Goal: Task Accomplishment & Management: Complete application form

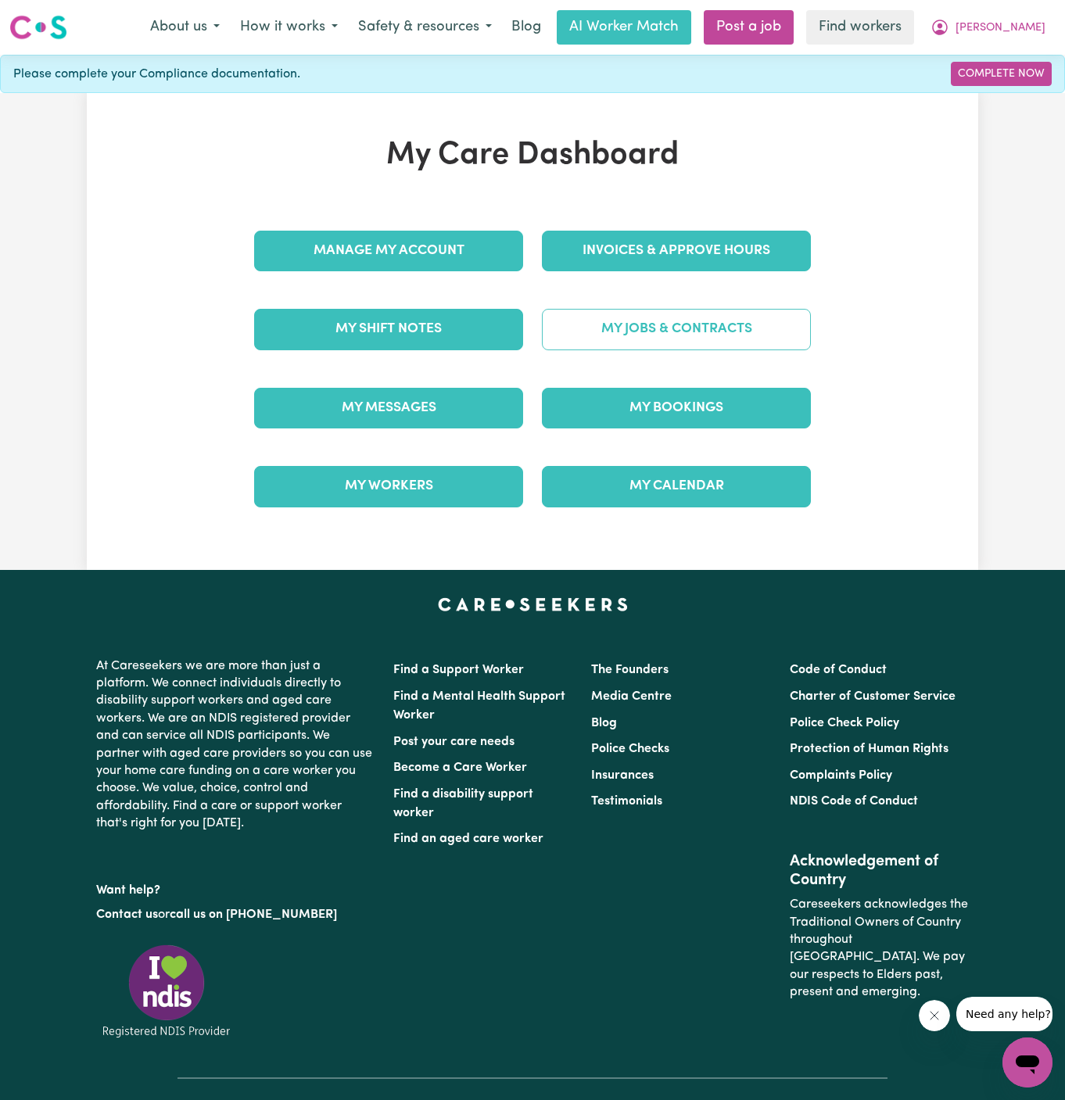
click at [697, 328] on link "My Jobs & Contracts" at bounding box center [676, 329] width 269 height 41
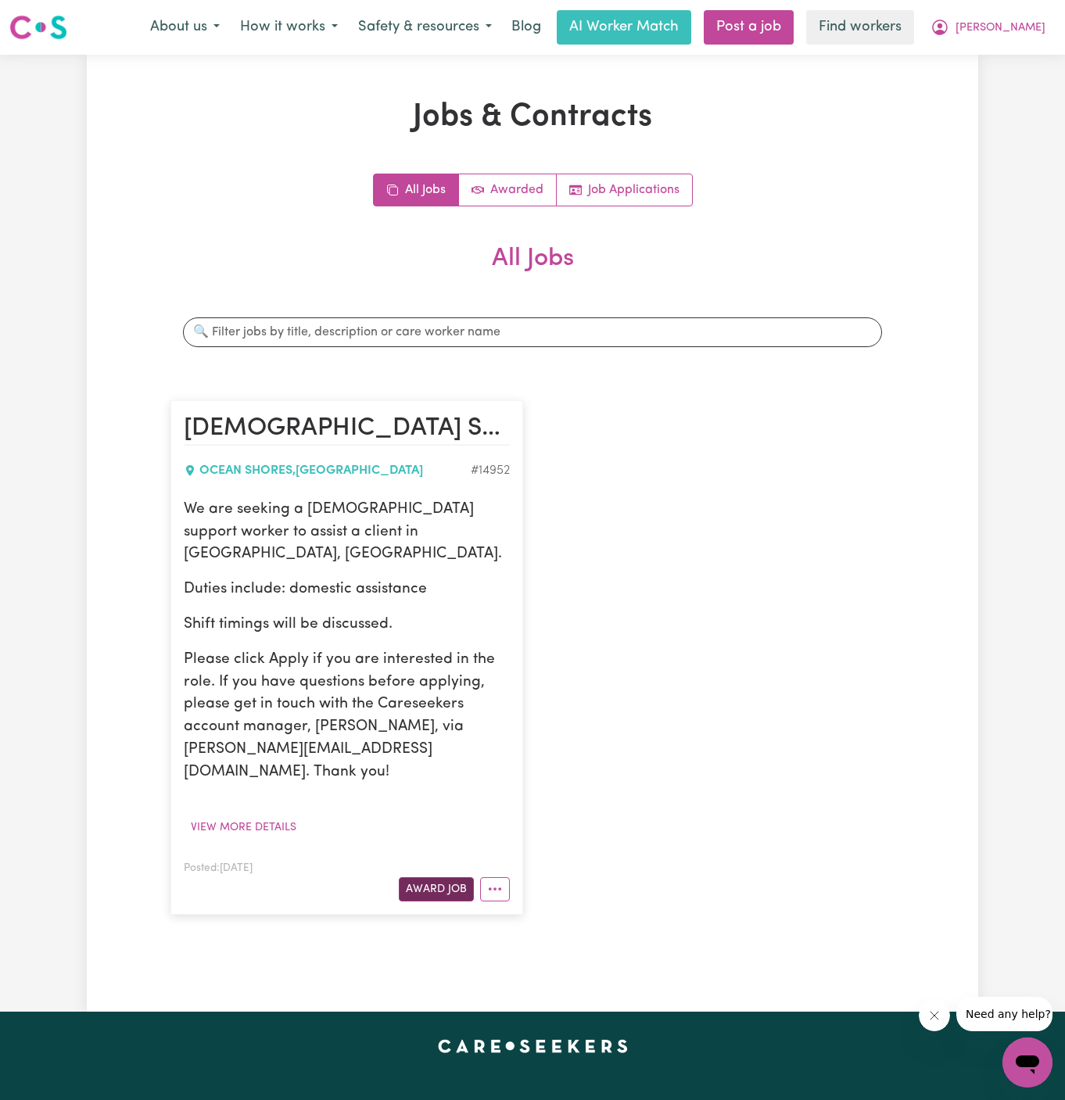
click at [460, 877] on button "Award Job" at bounding box center [436, 889] width 75 height 24
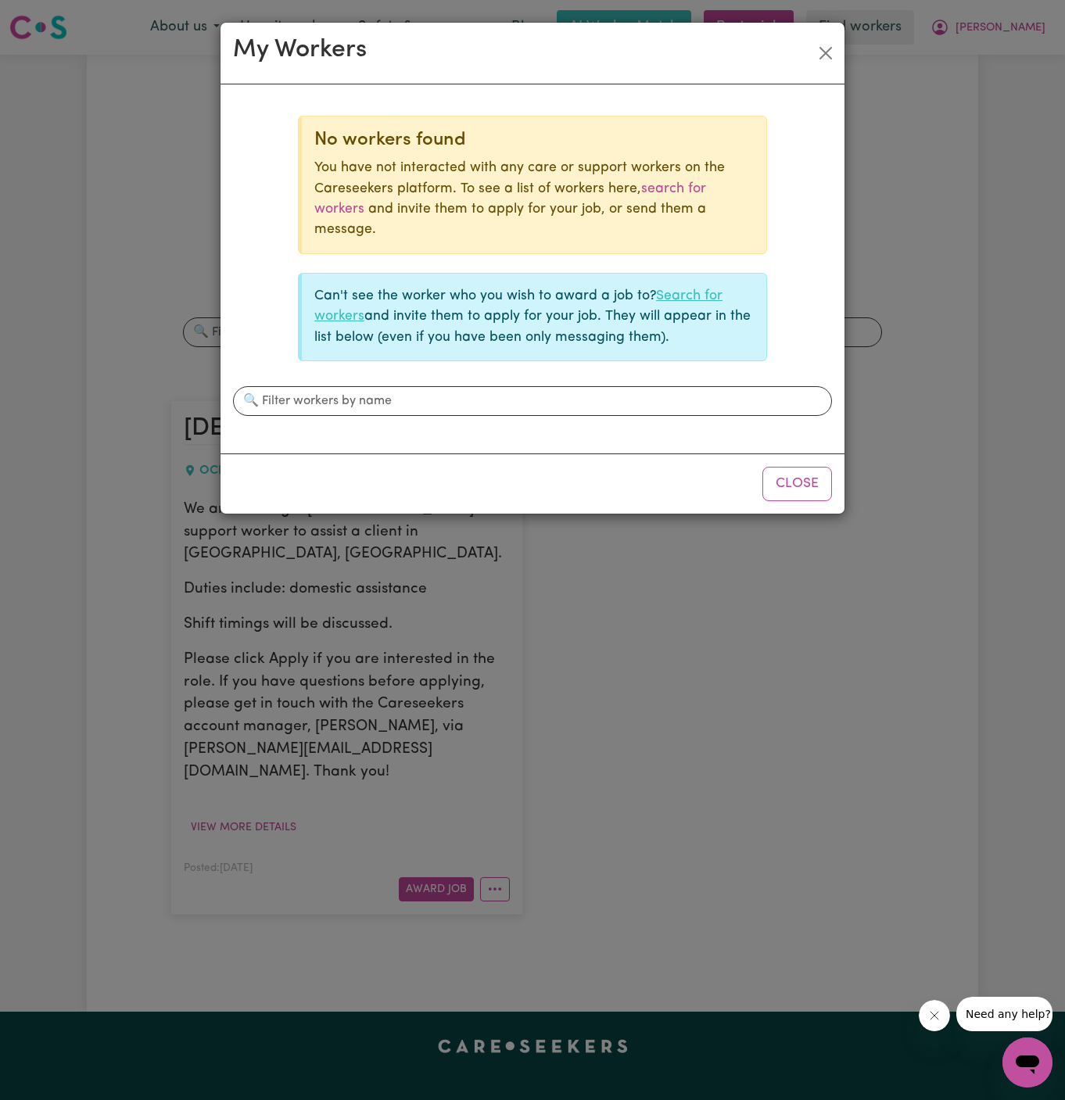
click at [687, 295] on link "Search for workers" at bounding box center [518, 306] width 408 height 34
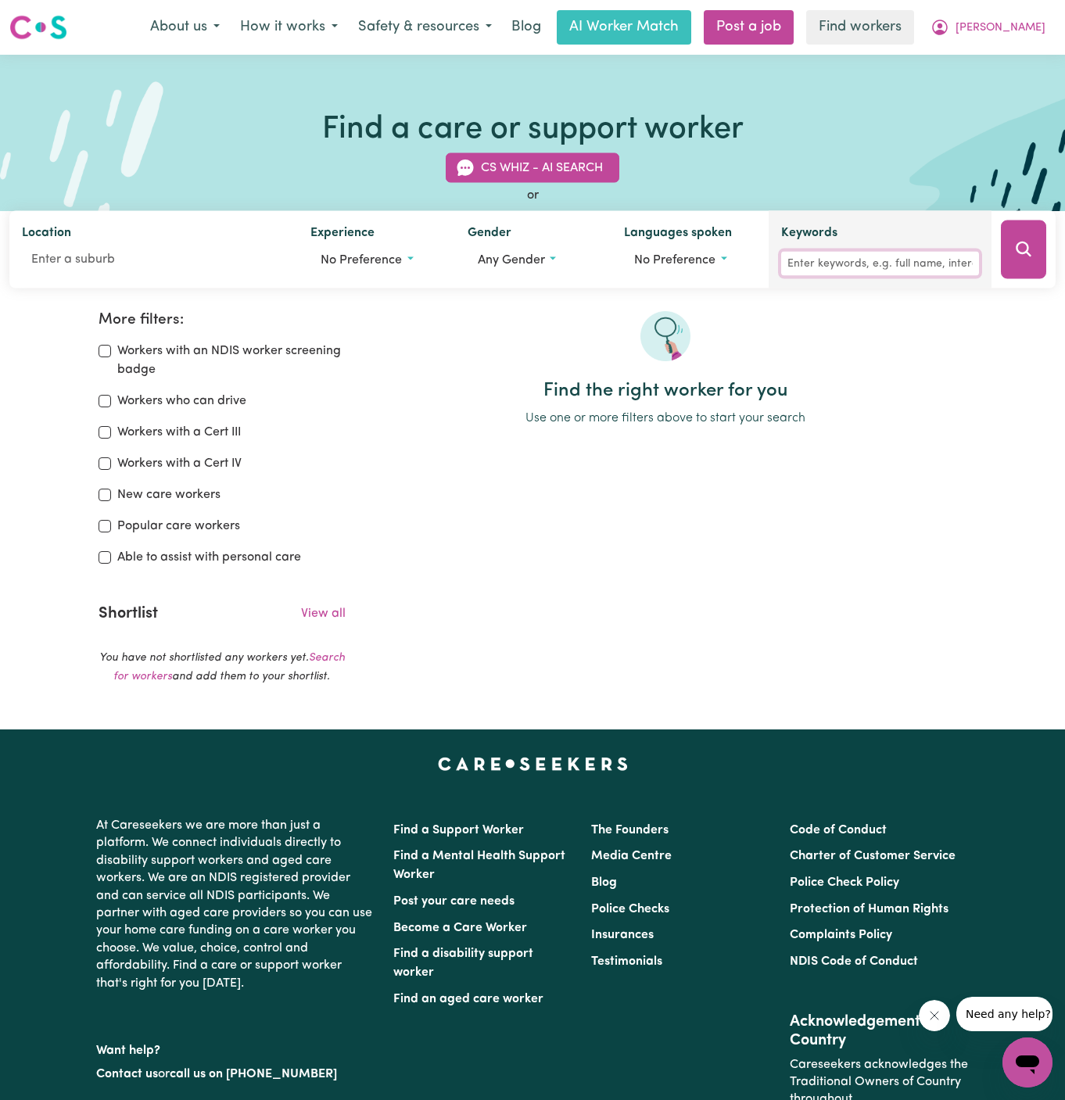
click at [863, 252] on input "Keywords" at bounding box center [880, 264] width 198 height 24
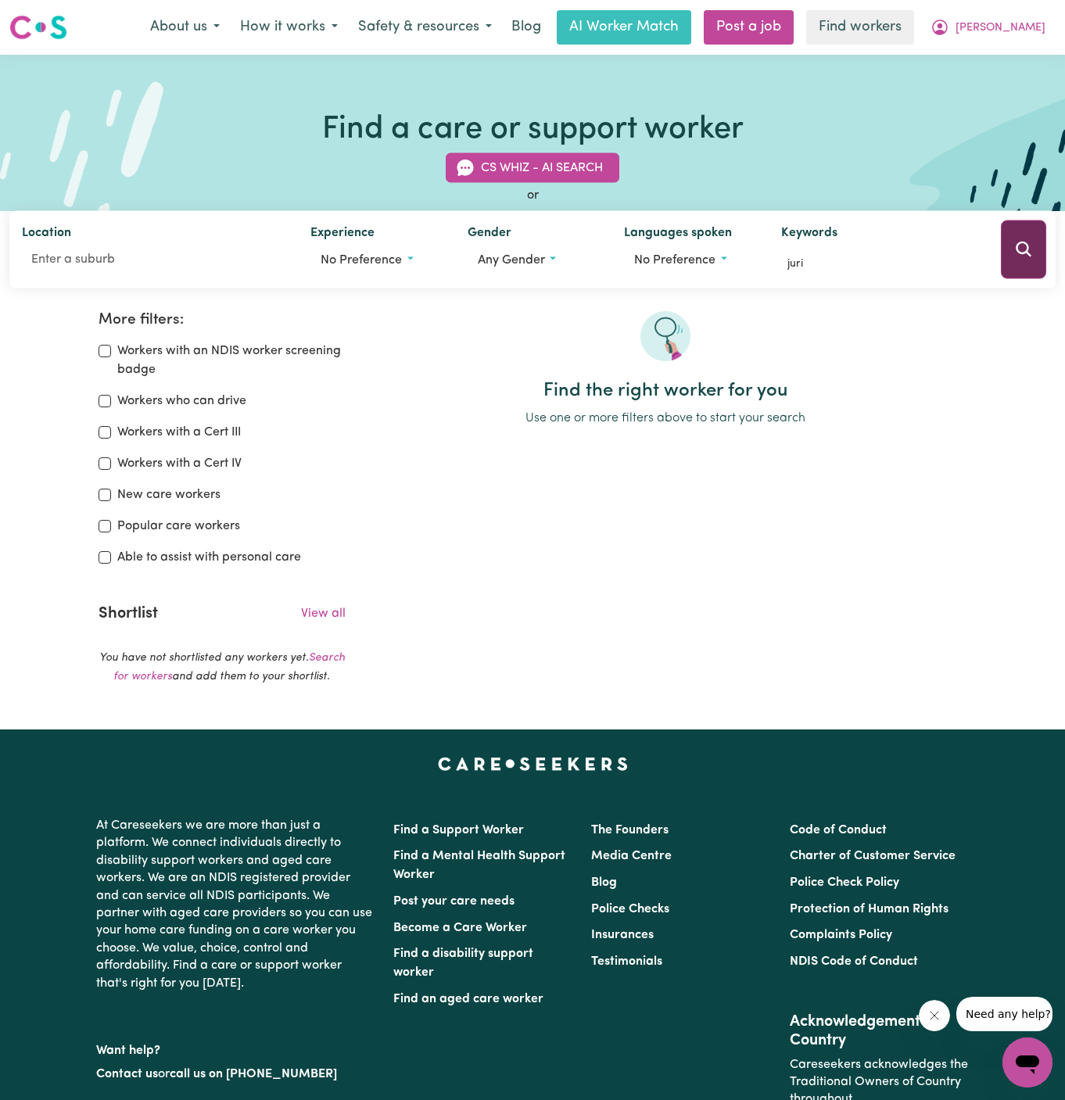
click at [1032, 239] on button "Search" at bounding box center [1023, 250] width 45 height 59
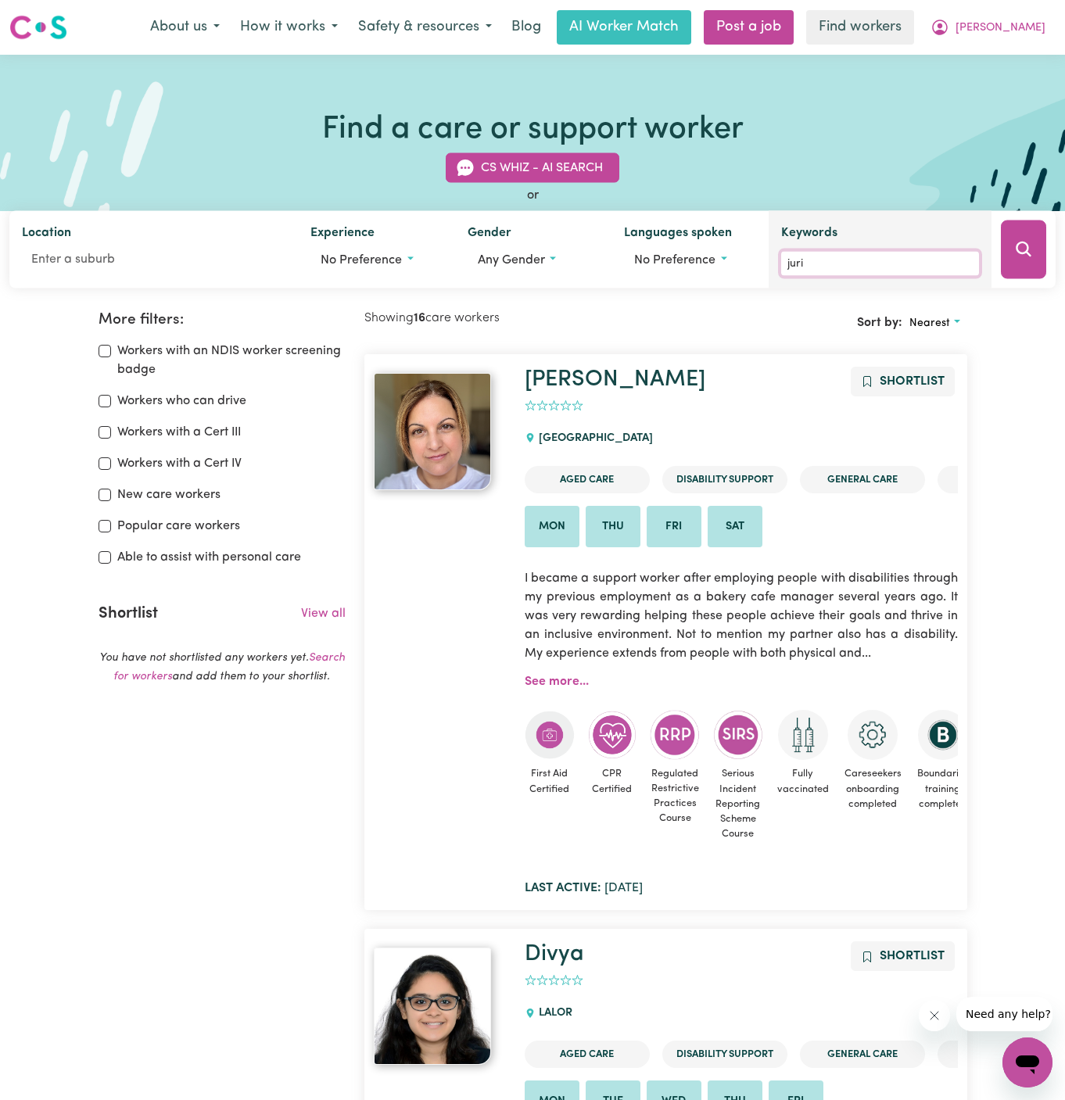
click at [837, 253] on input "juri" at bounding box center [880, 264] width 198 height 24
click at [1027, 261] on button "Search" at bounding box center [1023, 250] width 45 height 59
click at [912, 261] on input "juri" at bounding box center [880, 264] width 198 height 24
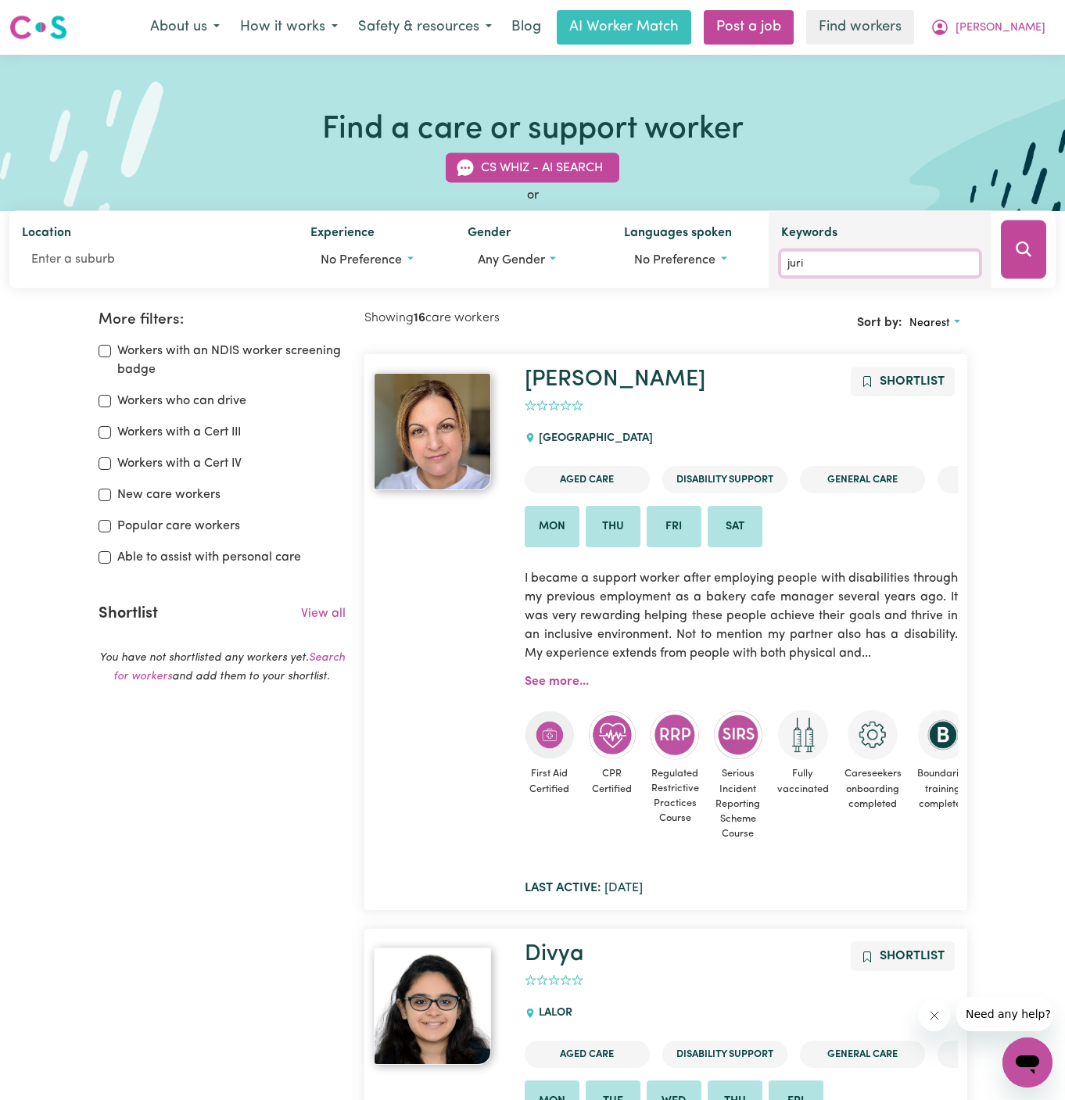
click at [912, 261] on input "juri" at bounding box center [880, 264] width 198 height 24
paste input "Kinoshita"
type input "Kinoshita"
click at [1019, 244] on icon "Search" at bounding box center [1023, 249] width 15 height 15
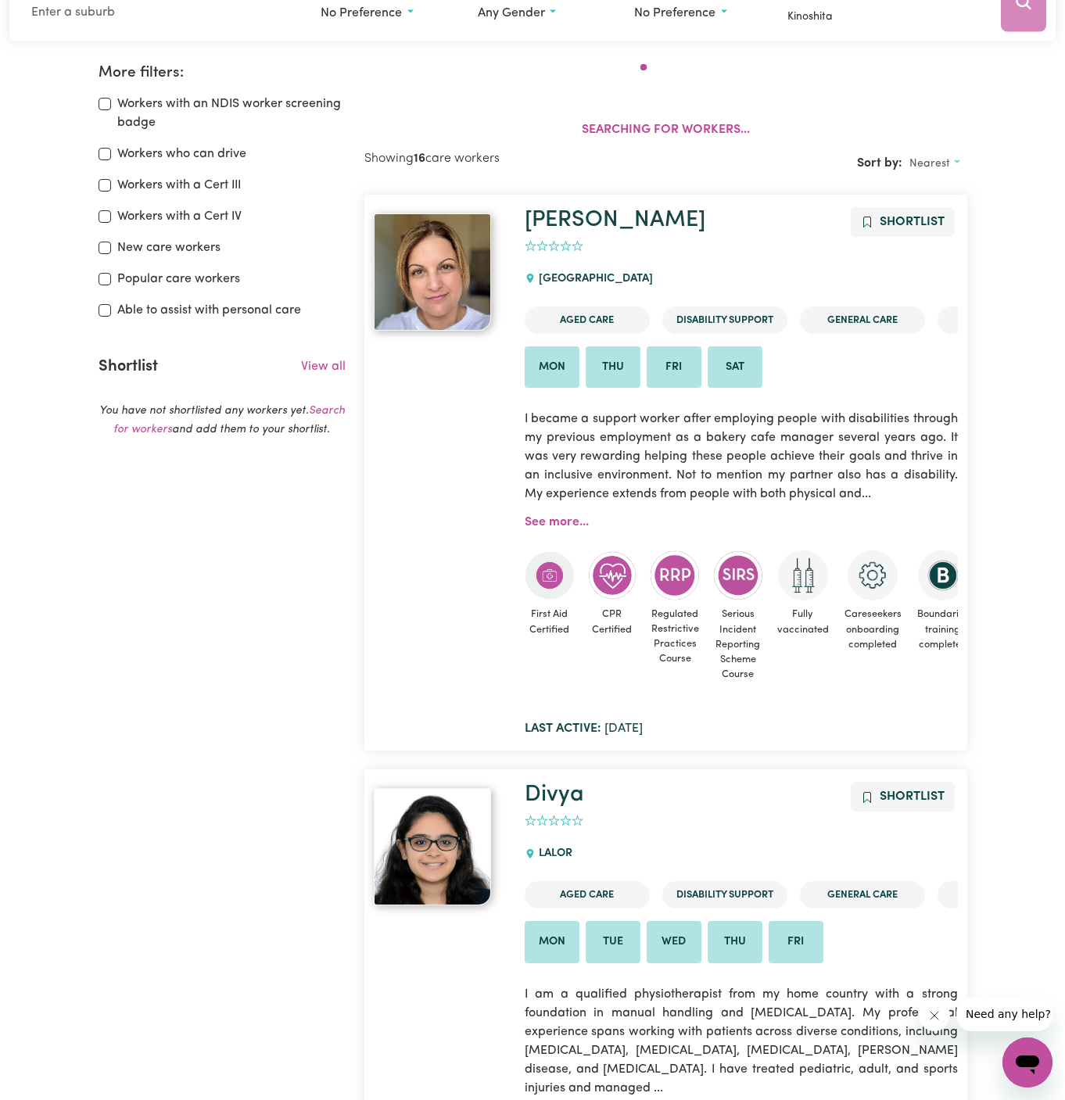
scroll to position [260, 0]
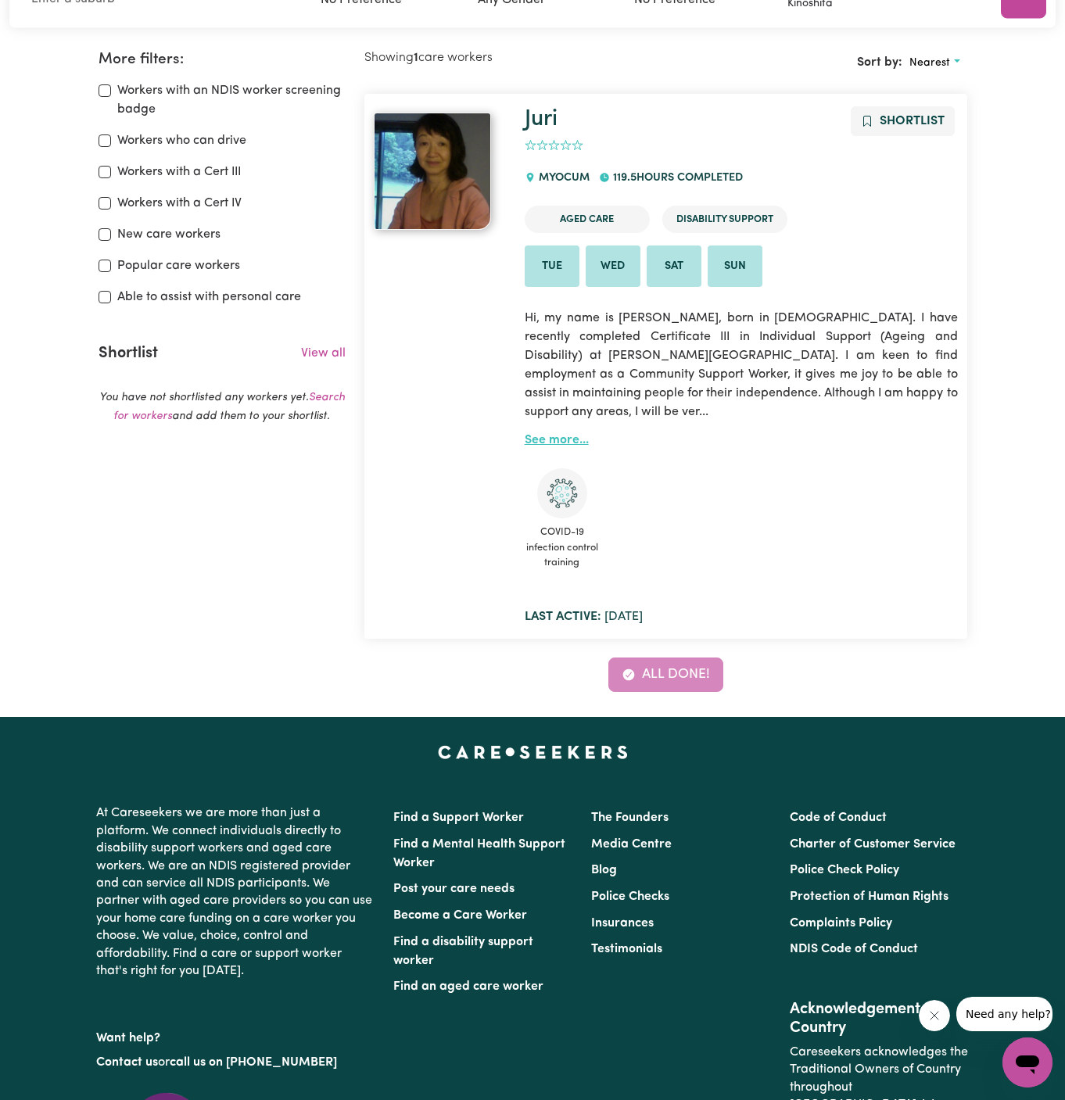
click at [544, 434] on link "See more..." at bounding box center [557, 440] width 64 height 13
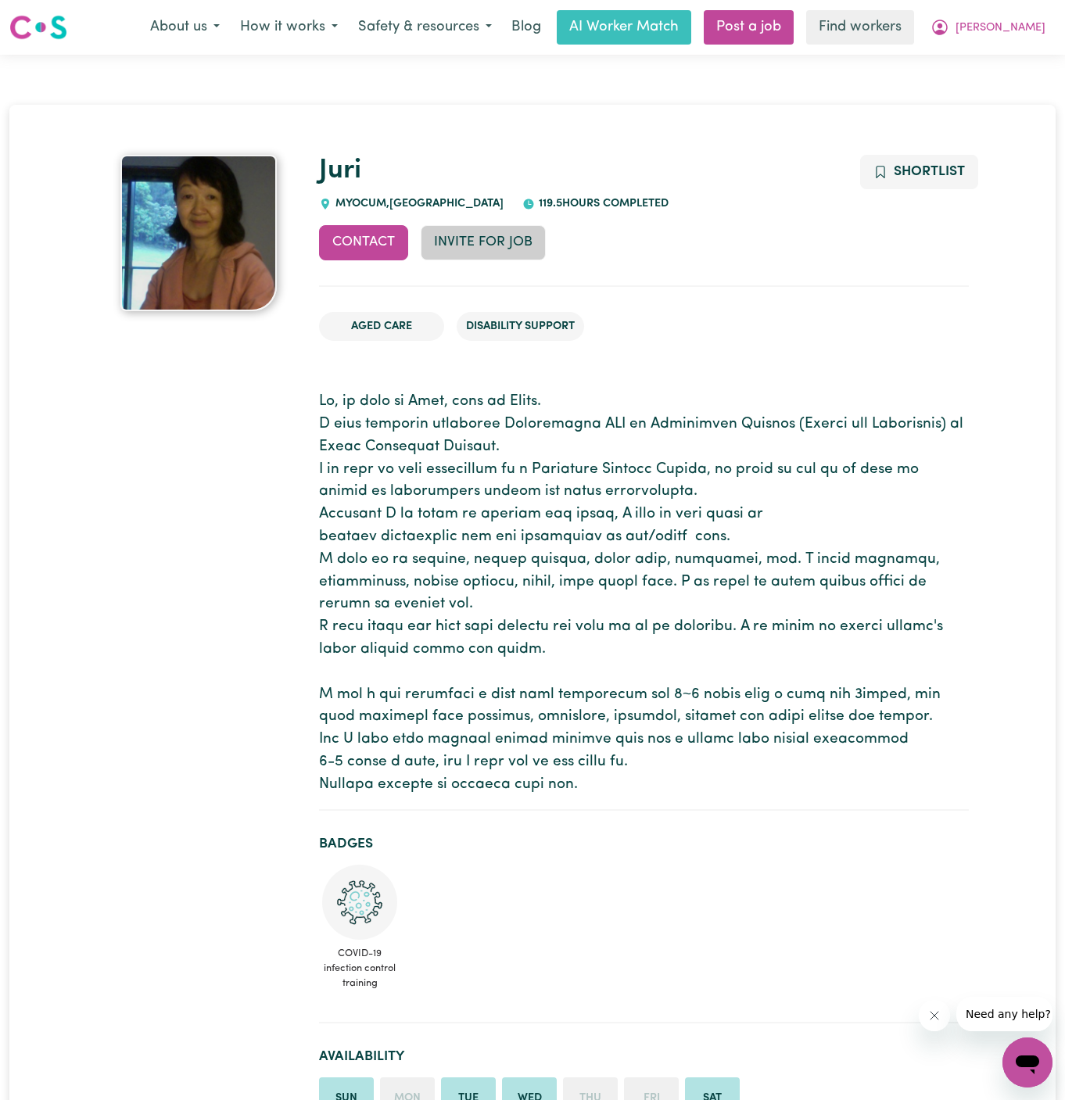
click at [497, 243] on button "Invite for Job" at bounding box center [483, 242] width 125 height 34
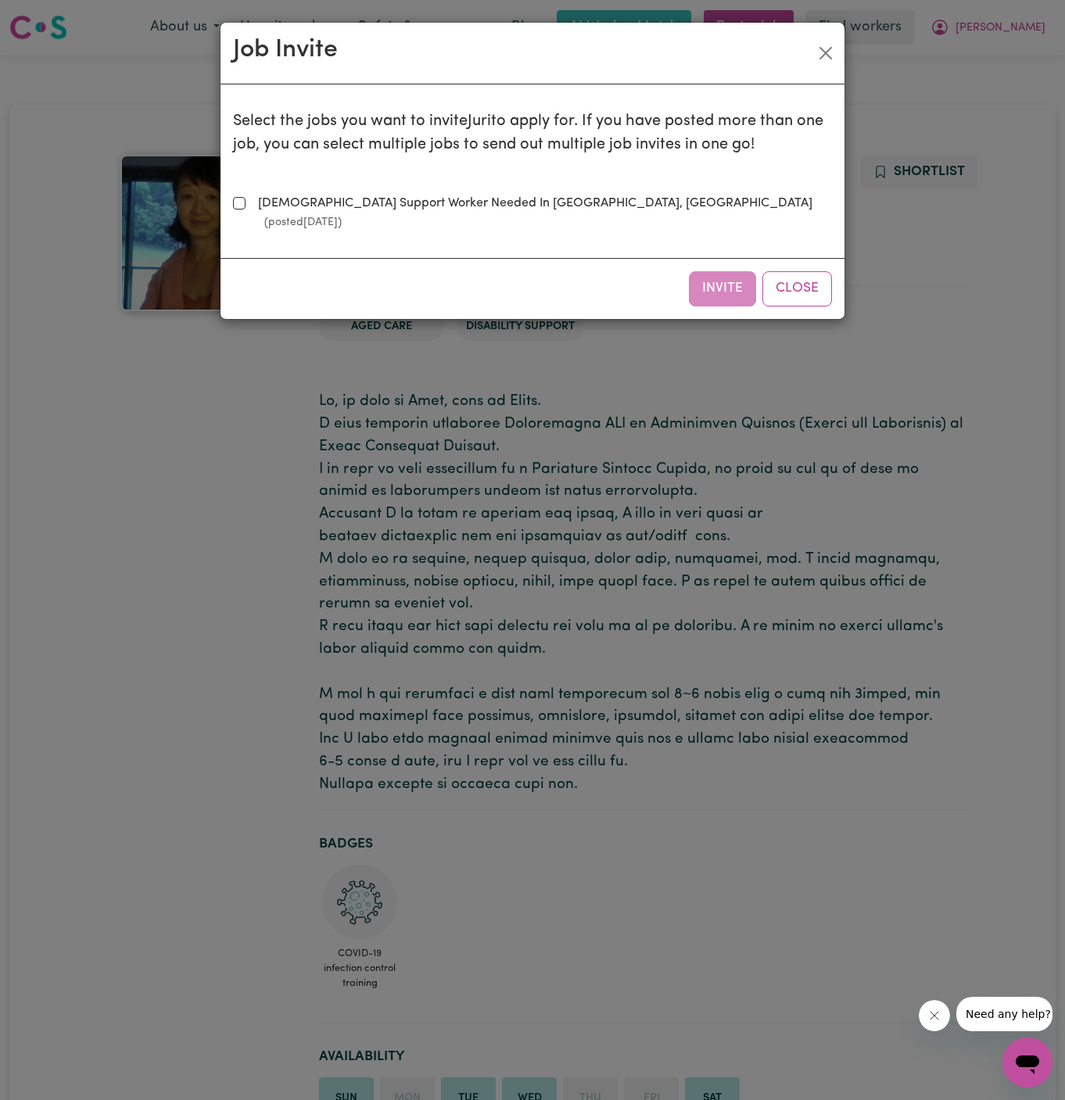
click at [467, 203] on label "[DEMOGRAPHIC_DATA] Support Worker Needed In [GEOGRAPHIC_DATA], [GEOGRAPHIC_DATA…" at bounding box center [542, 213] width 580 height 38
click at [246, 203] on input "[DEMOGRAPHIC_DATA] Support Worker Needed In [GEOGRAPHIC_DATA], [GEOGRAPHIC_DATA…" at bounding box center [239, 203] width 13 height 13
checkbox input "true"
click at [721, 274] on button "Invite" at bounding box center [722, 288] width 67 height 34
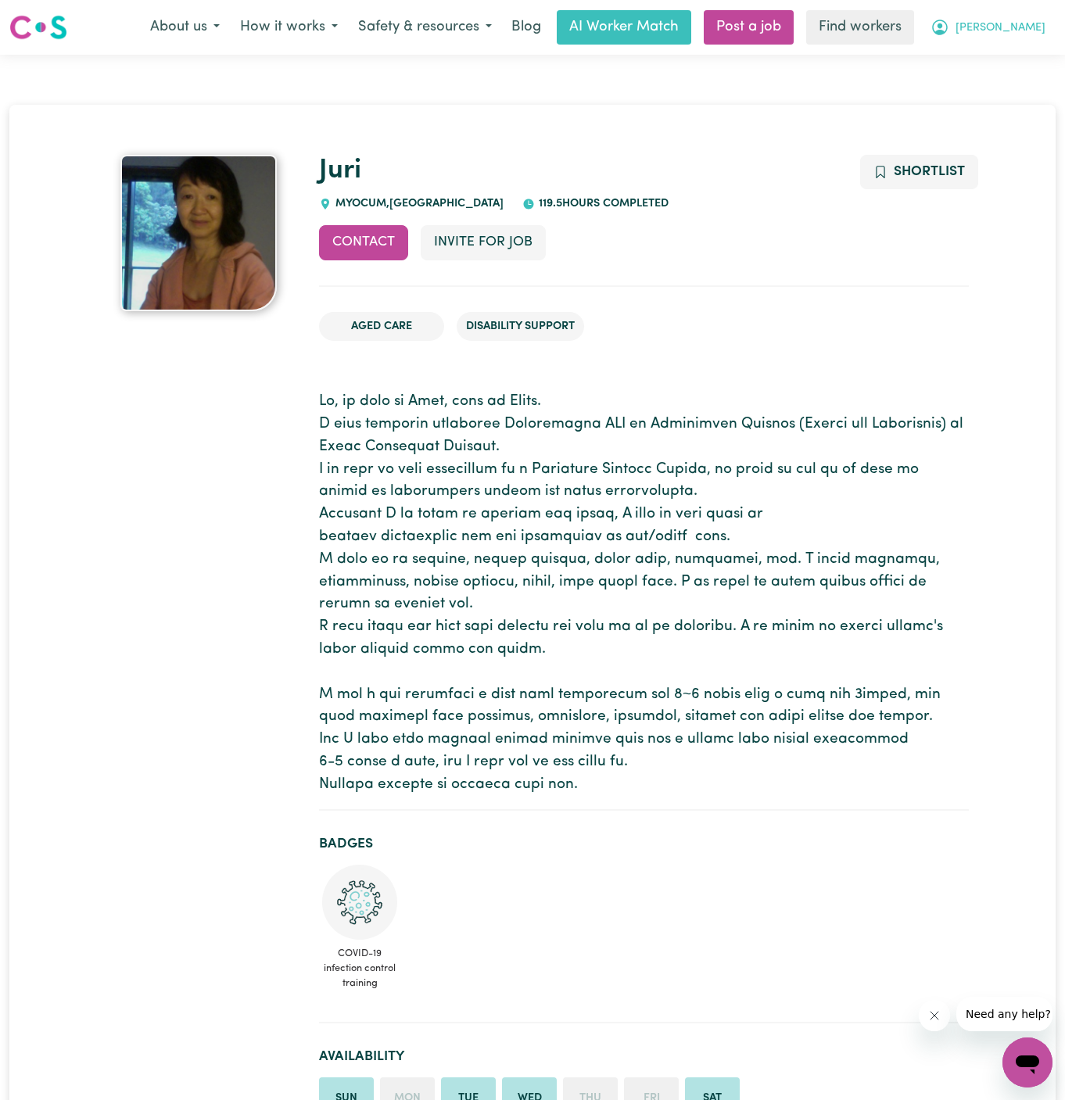
click at [1023, 23] on span "[PERSON_NAME]" at bounding box center [1001, 28] width 90 height 17
click at [1019, 46] on link "My Dashboard" at bounding box center [993, 61] width 124 height 30
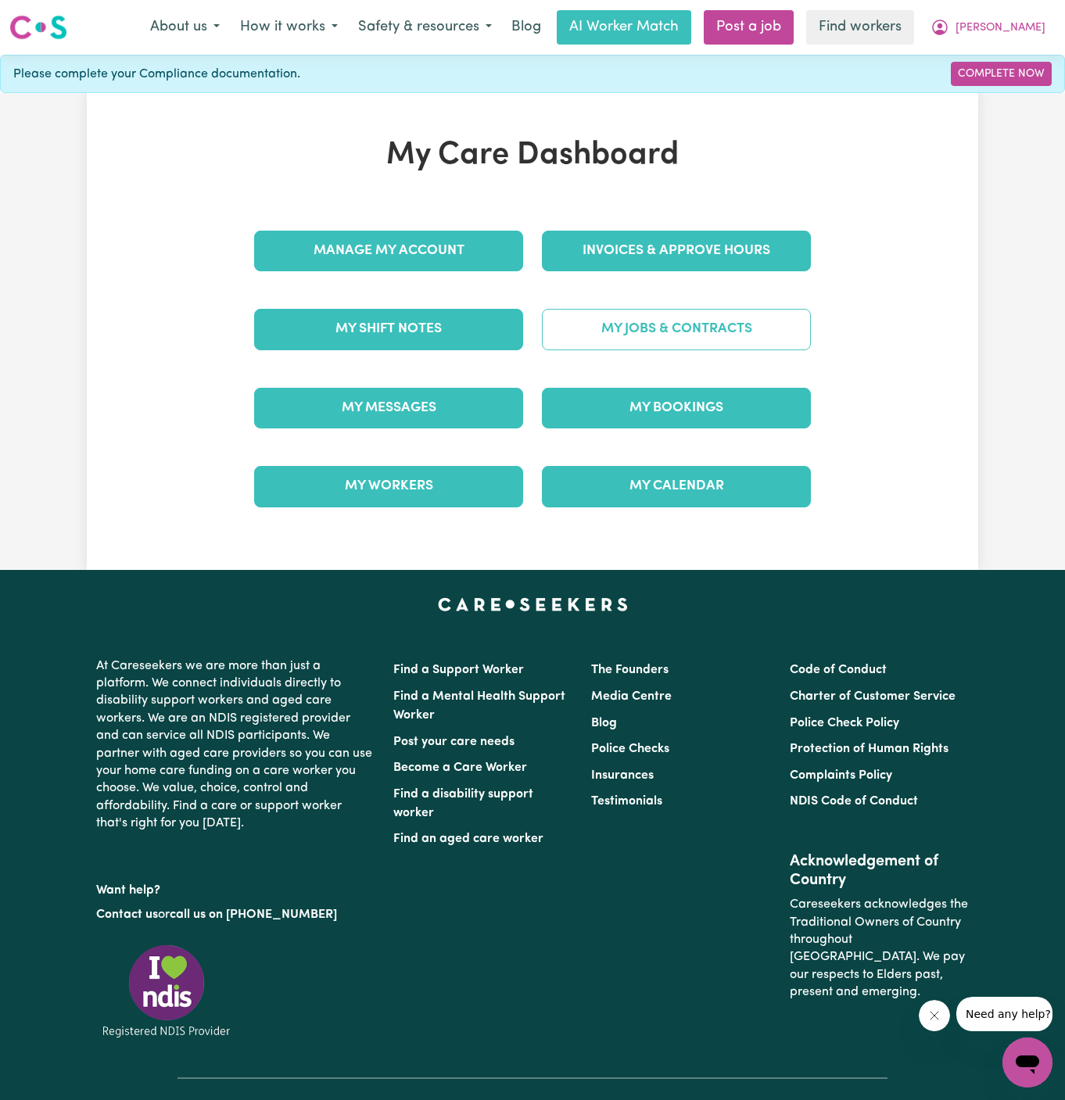
click at [734, 325] on link "My Jobs & Contracts" at bounding box center [676, 329] width 269 height 41
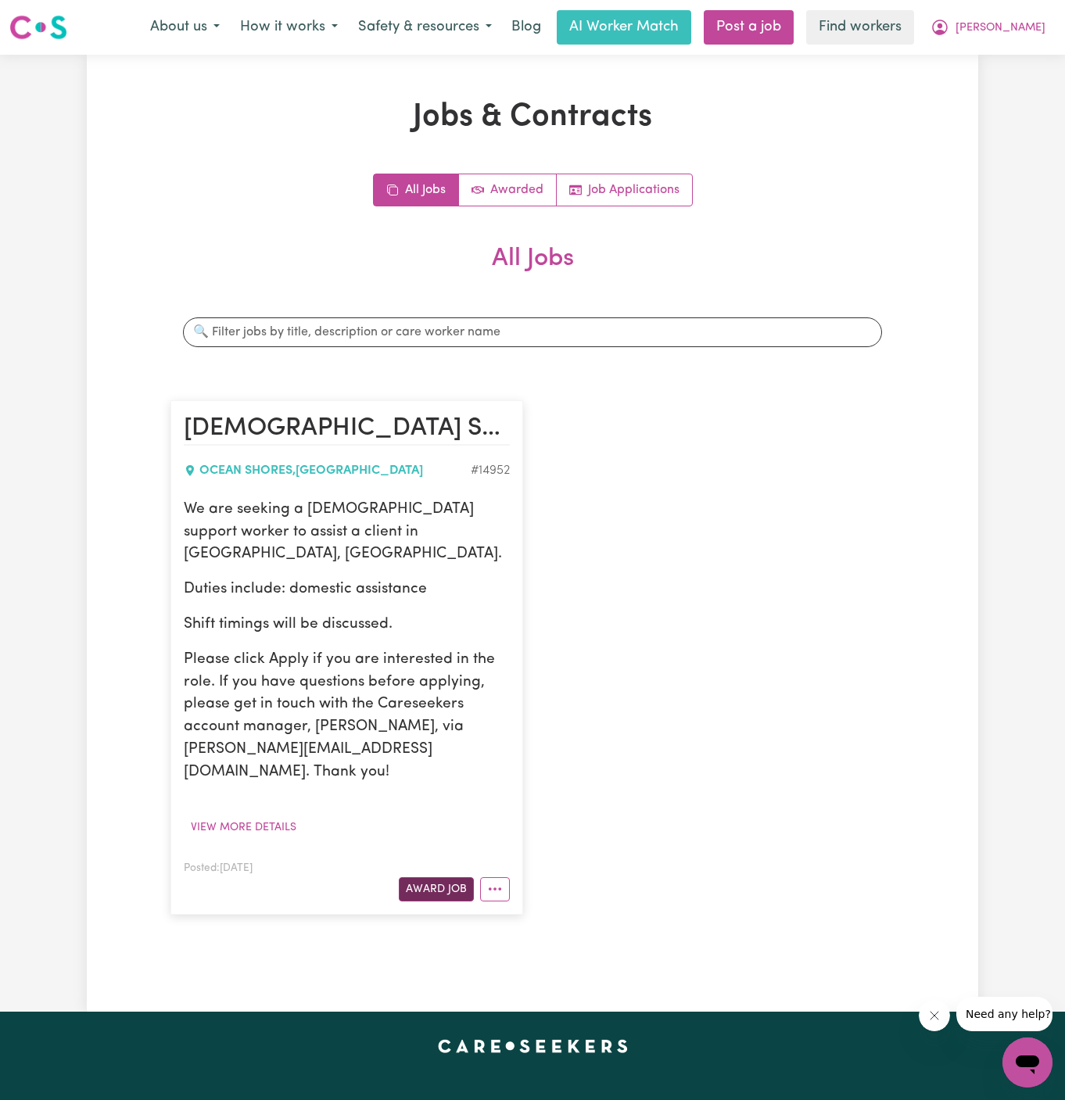
click at [452, 877] on button "Award Job" at bounding box center [436, 889] width 75 height 24
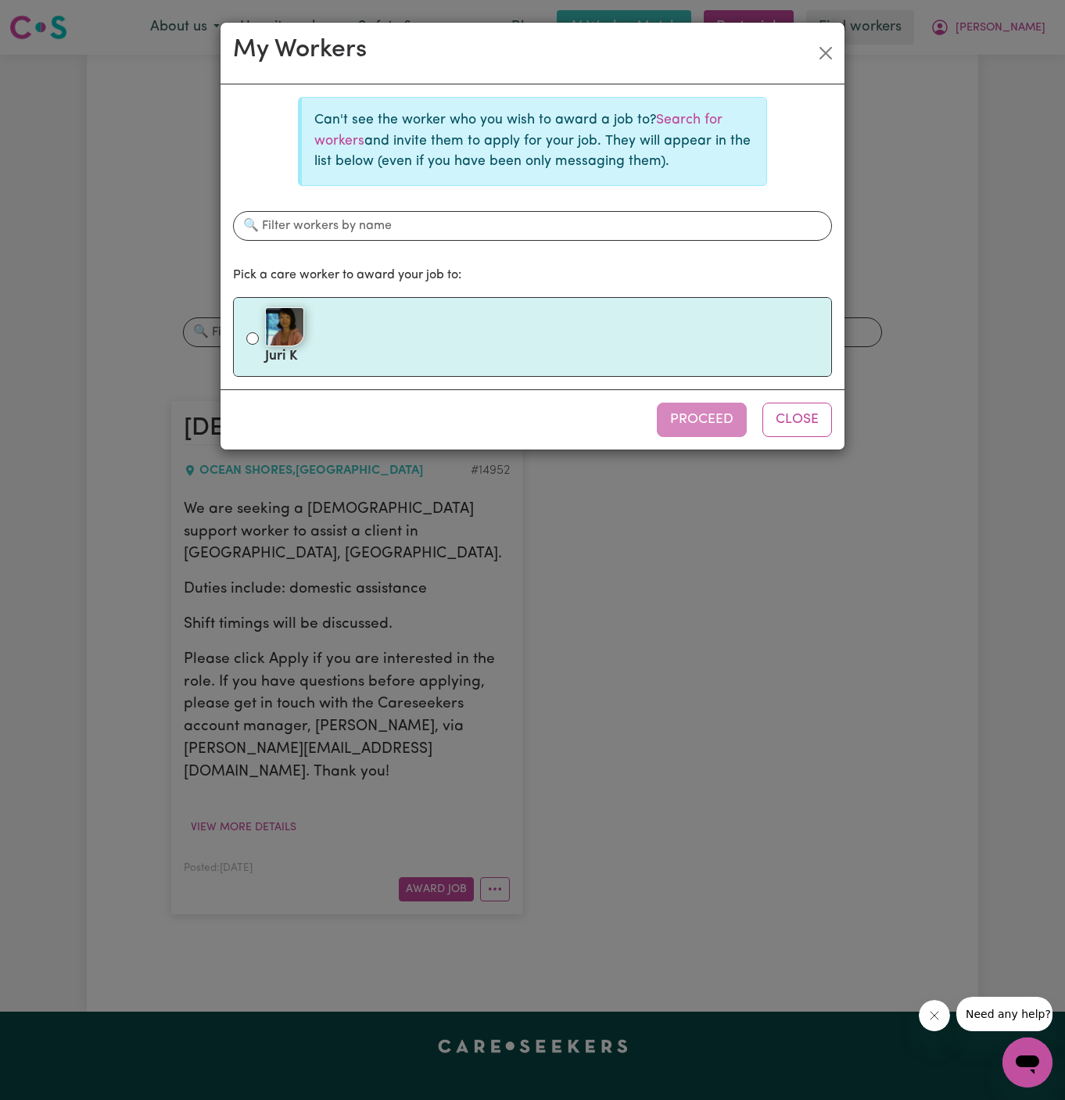
click at [454, 357] on label "[PERSON_NAME]" at bounding box center [542, 337] width 554 height 66
click at [259, 345] on input "[PERSON_NAME]" at bounding box center [252, 338] width 13 height 13
radio input "true"
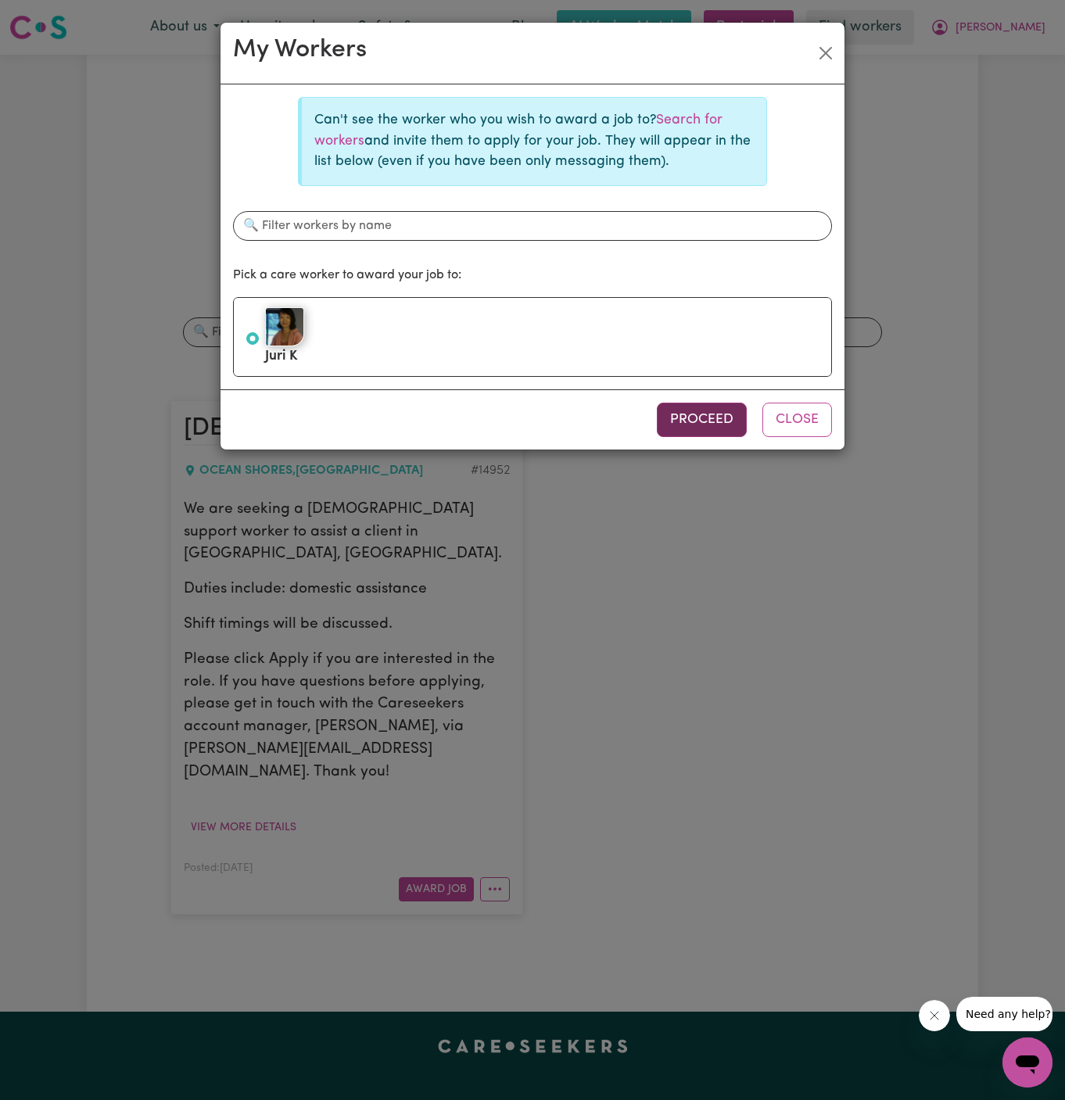
click at [689, 432] on button "Proceed" at bounding box center [702, 420] width 90 height 34
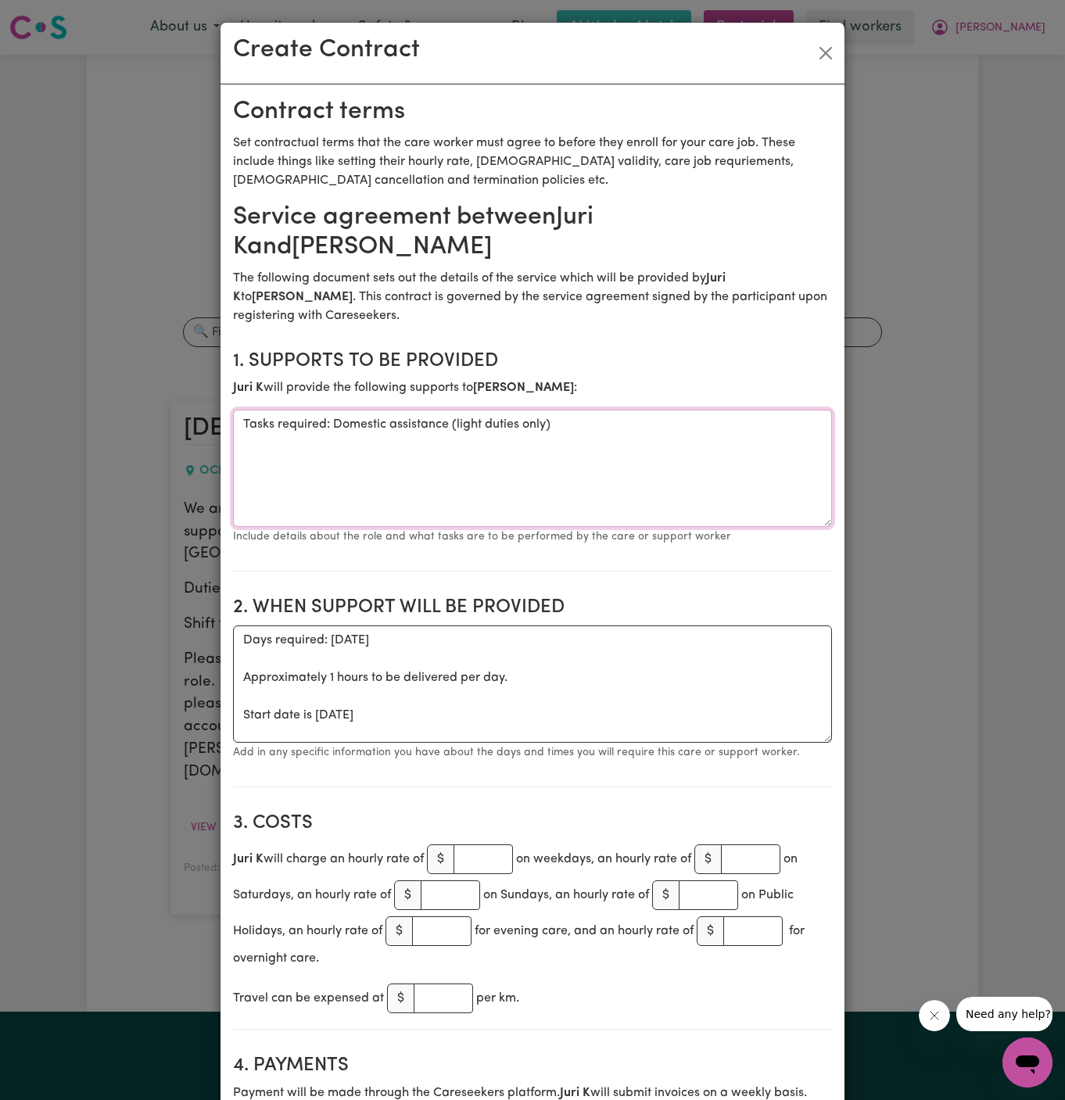
drag, startPoint x: 332, startPoint y: 425, endPoint x: 178, endPoint y: 425, distance: 153.3
click at [178, 425] on div "Create Contract Contract terms Set contractual terms that the care worker must …" at bounding box center [532, 550] width 1065 height 1100
type textarea "Domestic assistance (light duties only)"
click at [453, 678] on textarea "Days required: [DATE] Approximately 1 hours to be delivered per day. Start date…" at bounding box center [532, 684] width 599 height 117
drag, startPoint x: 235, startPoint y: 711, endPoint x: 234, endPoint y: 644, distance: 66.5
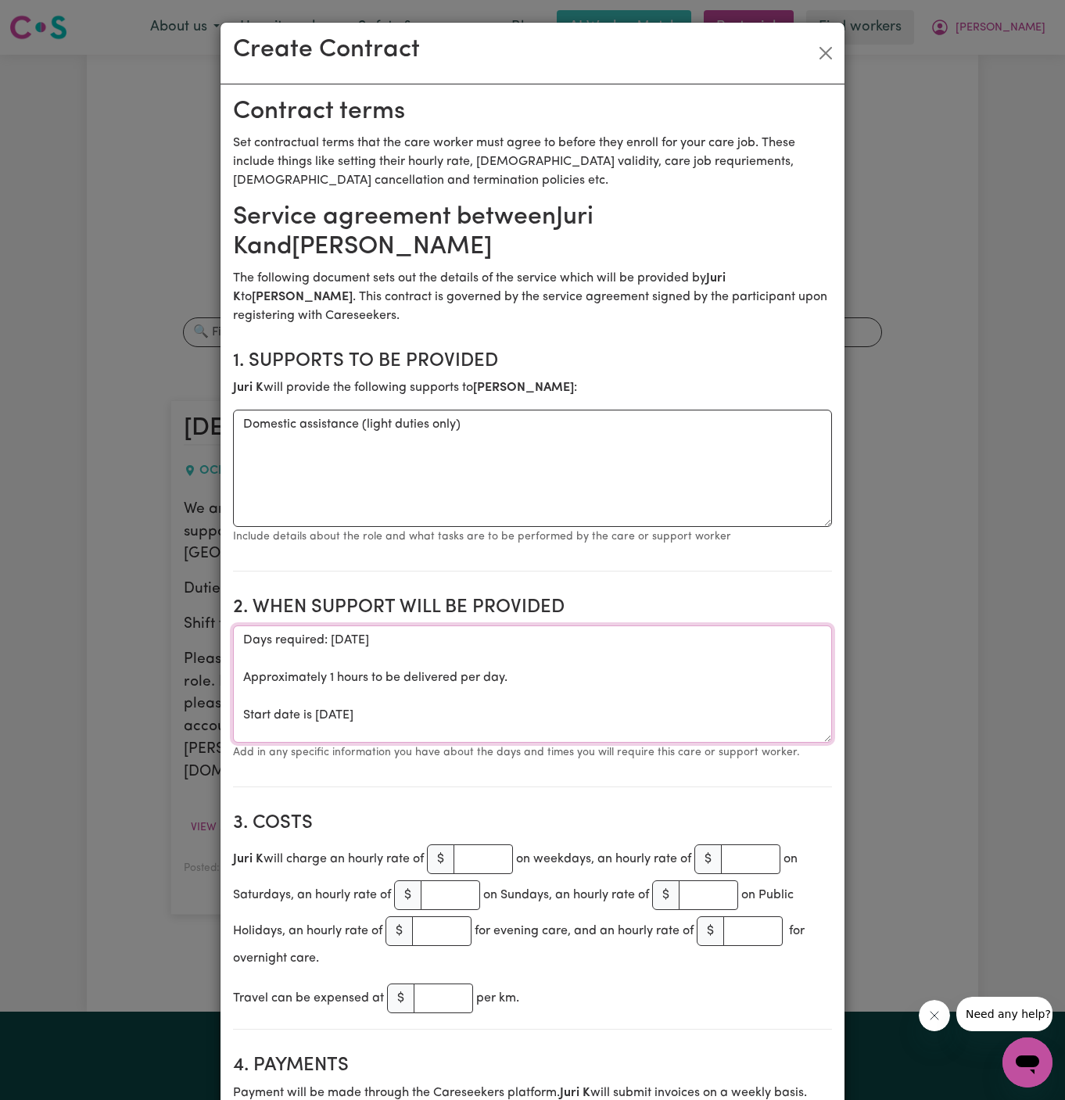
click at [234, 644] on textarea "Days required: [DATE] Approximately 1 hours to be delivered per day. Start date…" at bounding box center [532, 684] width 599 height 117
type textarea "Start date is [DATE]"
click at [472, 854] on input "number" at bounding box center [483, 860] width 59 height 30
type input "43"
click at [540, 599] on h2 "2. When support will be provided" at bounding box center [532, 608] width 599 height 23
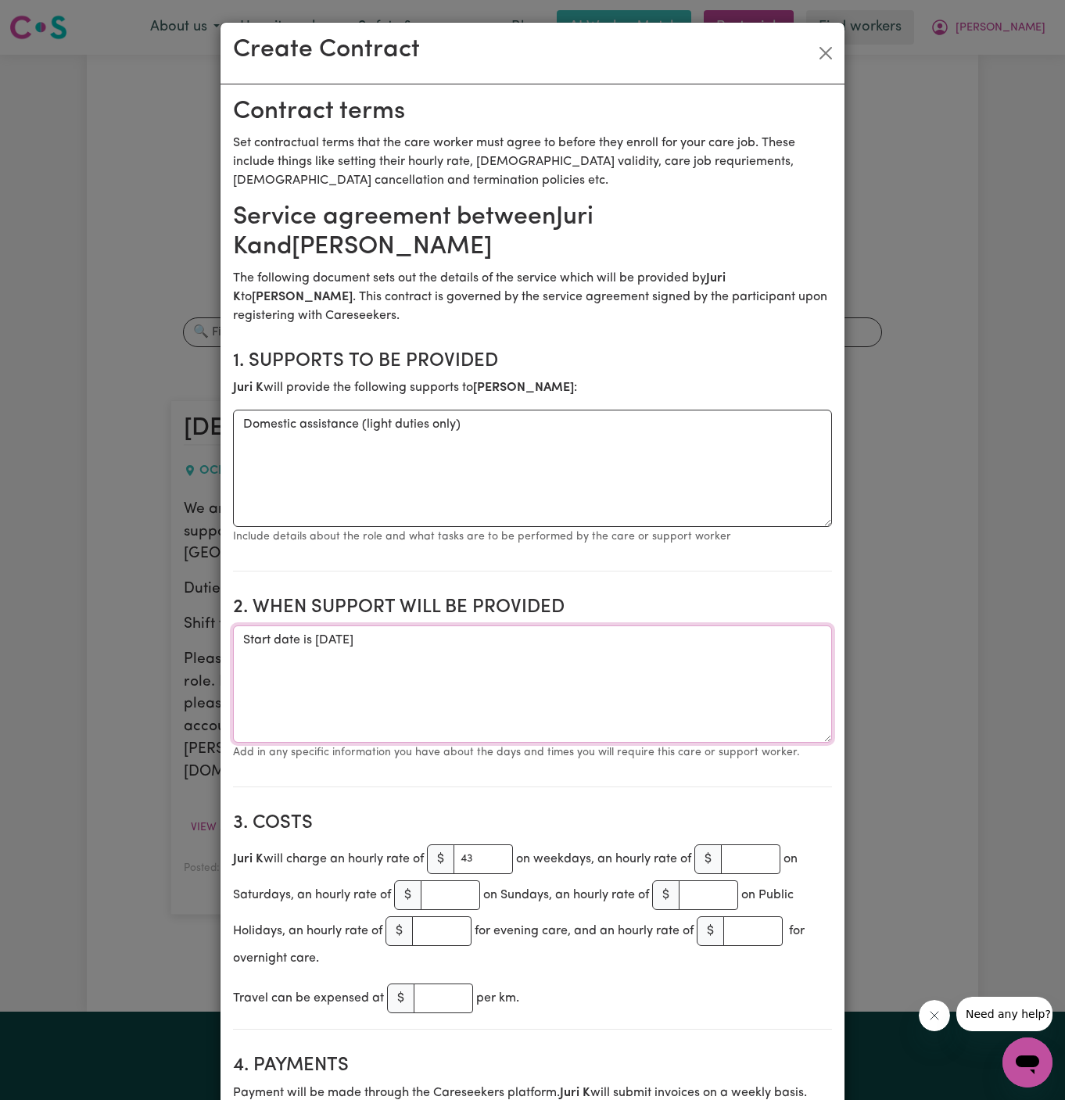
click at [576, 661] on textarea "Start date is [DATE]" at bounding box center [532, 684] width 599 height 117
click at [355, 637] on textarea "Start date is [DATE]" at bounding box center [532, 684] width 599 height 117
click at [341, 637] on textarea "Start date is [DATE]" at bounding box center [532, 684] width 599 height 117
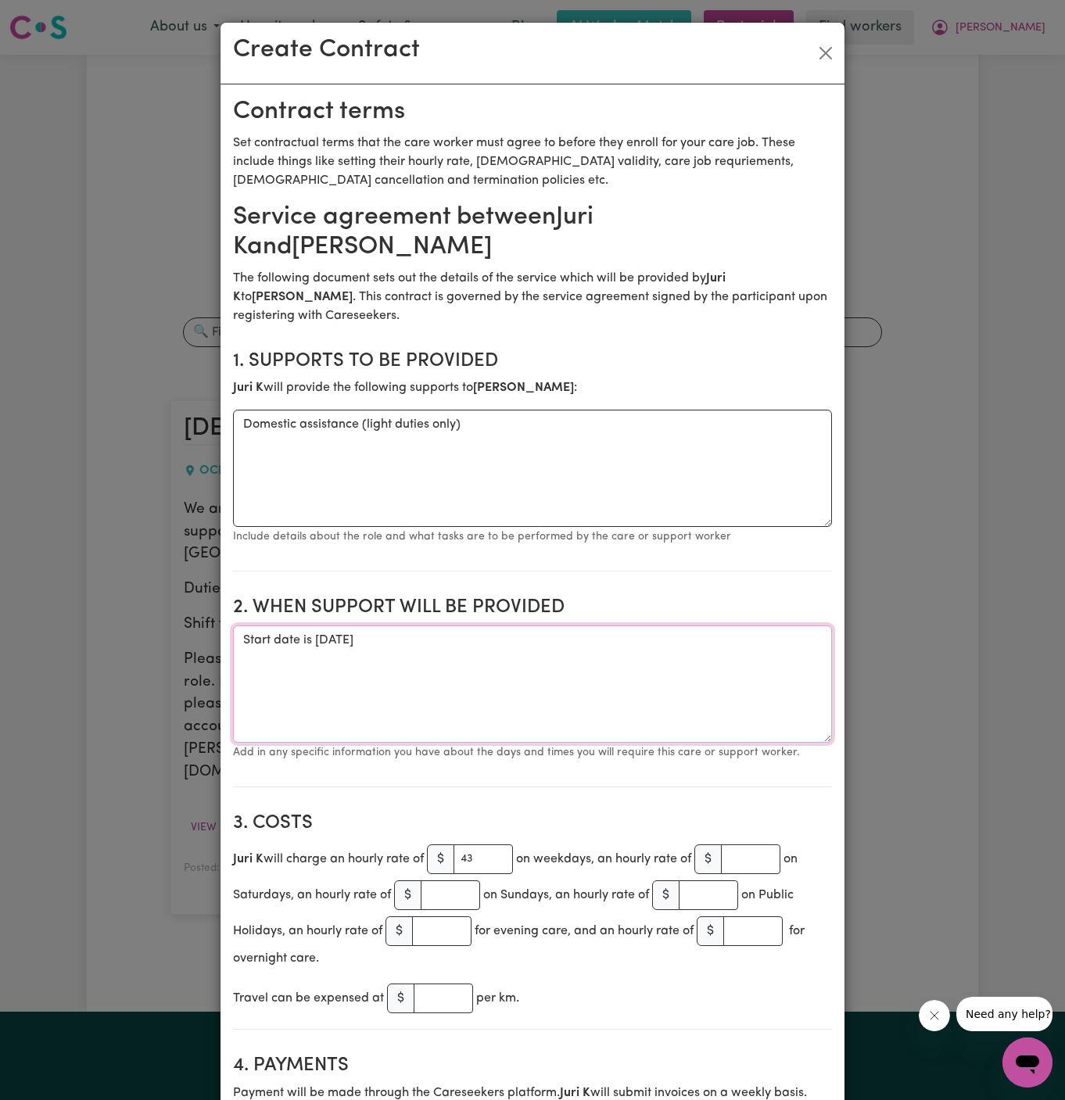
click at [374, 642] on textarea "Start date is [DATE]" at bounding box center [532, 684] width 599 height 117
click at [410, 640] on textarea "Start date is [DATE]" at bounding box center [532, 684] width 599 height 117
click at [504, 631] on textarea "Start date is [DATE]" at bounding box center [532, 684] width 599 height 117
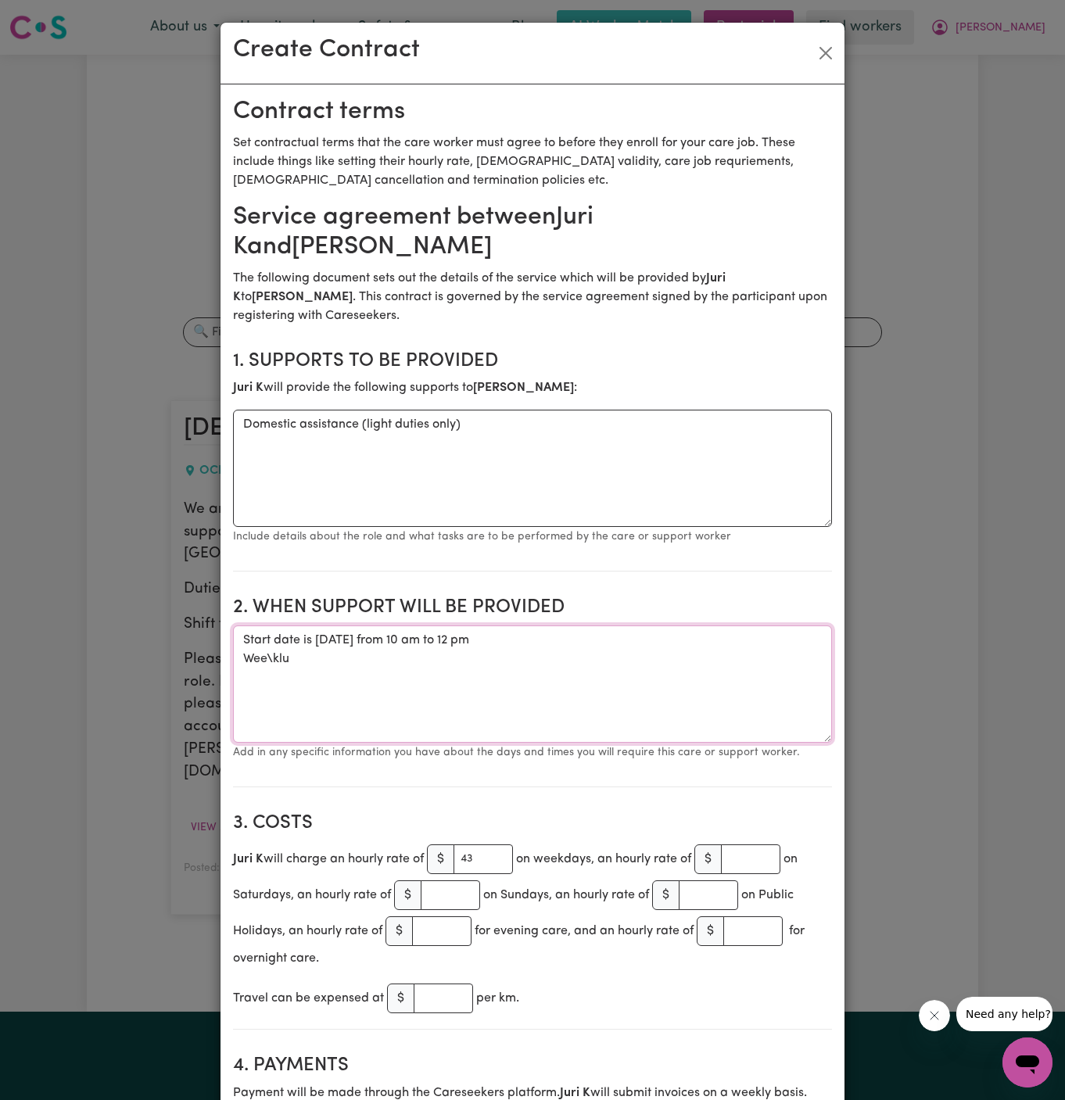
click at [295, 664] on textarea "Start date is [DATE] from 10 am to 12 pm Wee\klu" at bounding box center [532, 684] width 599 height 117
click at [446, 647] on textarea "Start date is [DATE] from 10 am to 12 pm Weekly [DATE]" at bounding box center [532, 684] width 599 height 117
drag, startPoint x: 480, startPoint y: 642, endPoint x: 740, endPoint y: 636, distance: 259.7
click at [740, 636] on textarea "Start date is [DATE] from 10 am to 12 pm Weekly [DATE]" at bounding box center [532, 684] width 599 height 117
click at [596, 631] on textarea "Start date is [DATE] from 10 am to 12 pm Weekly [DATE]" at bounding box center [532, 684] width 599 height 117
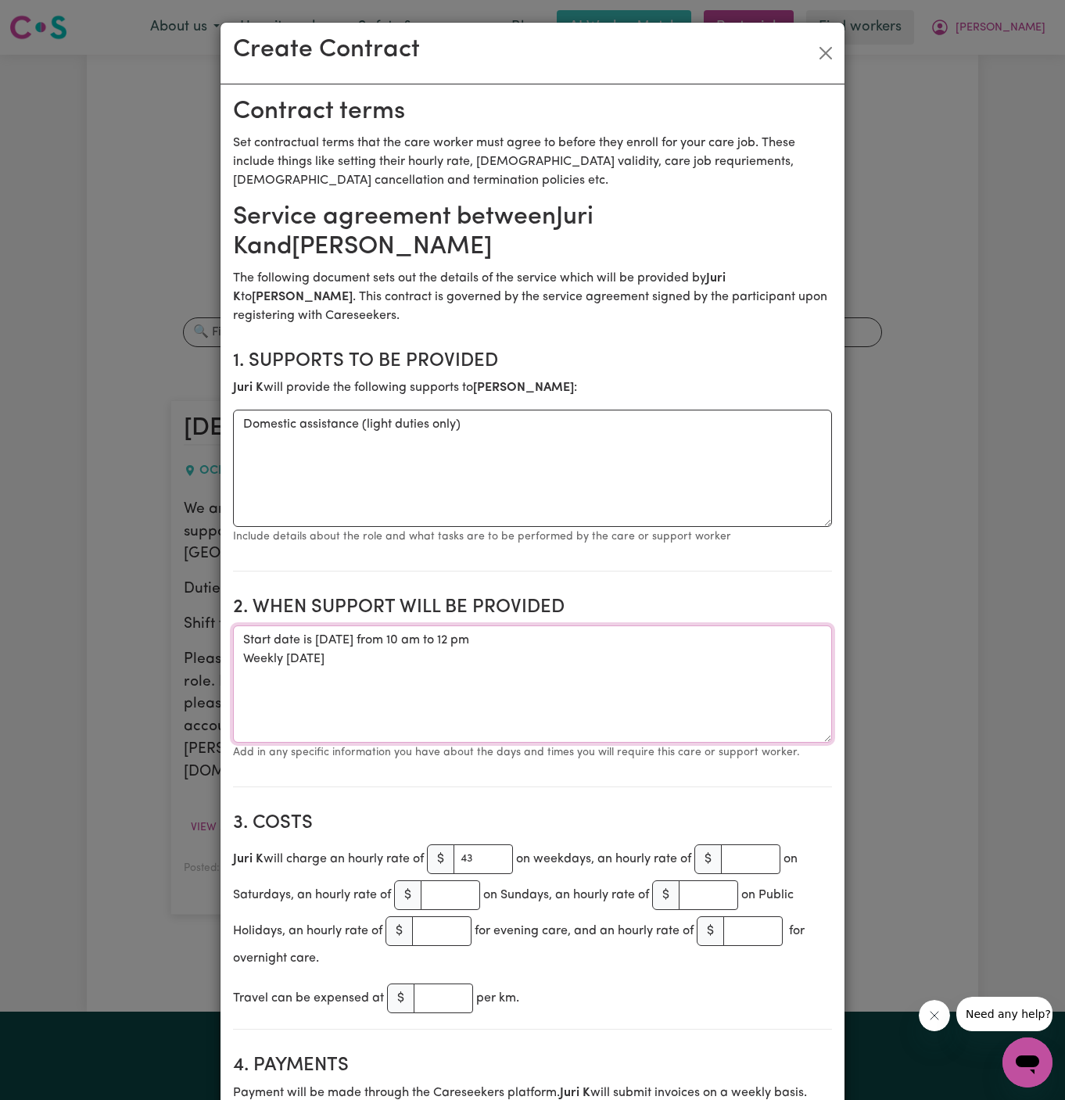
click at [596, 651] on textarea "Start date is [DATE] from 10 am to 12 pm Weekly [DATE]" at bounding box center [532, 684] width 599 height 117
paste textarea "from 10 am to 12 pm"
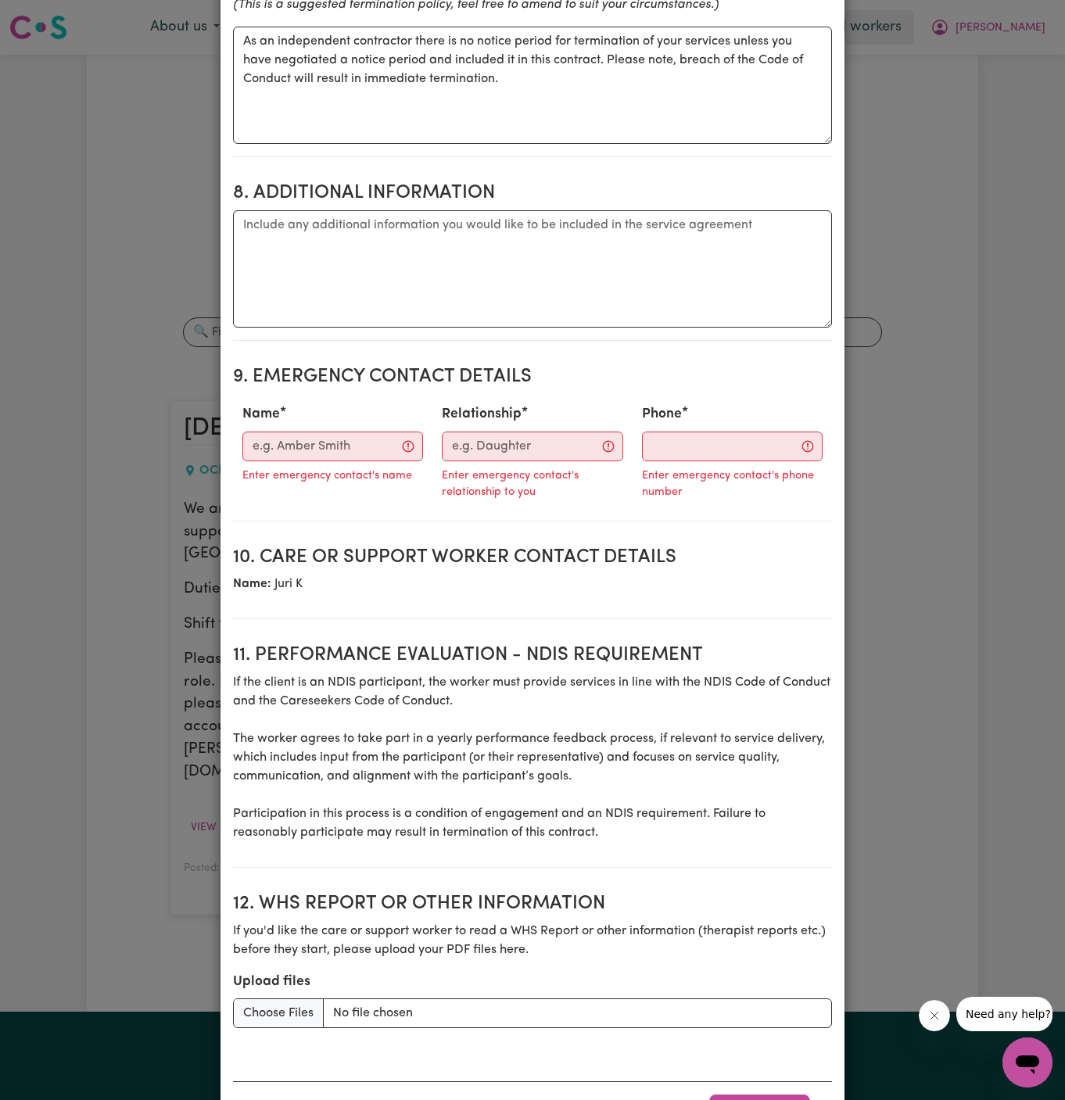
scroll to position [1544, 0]
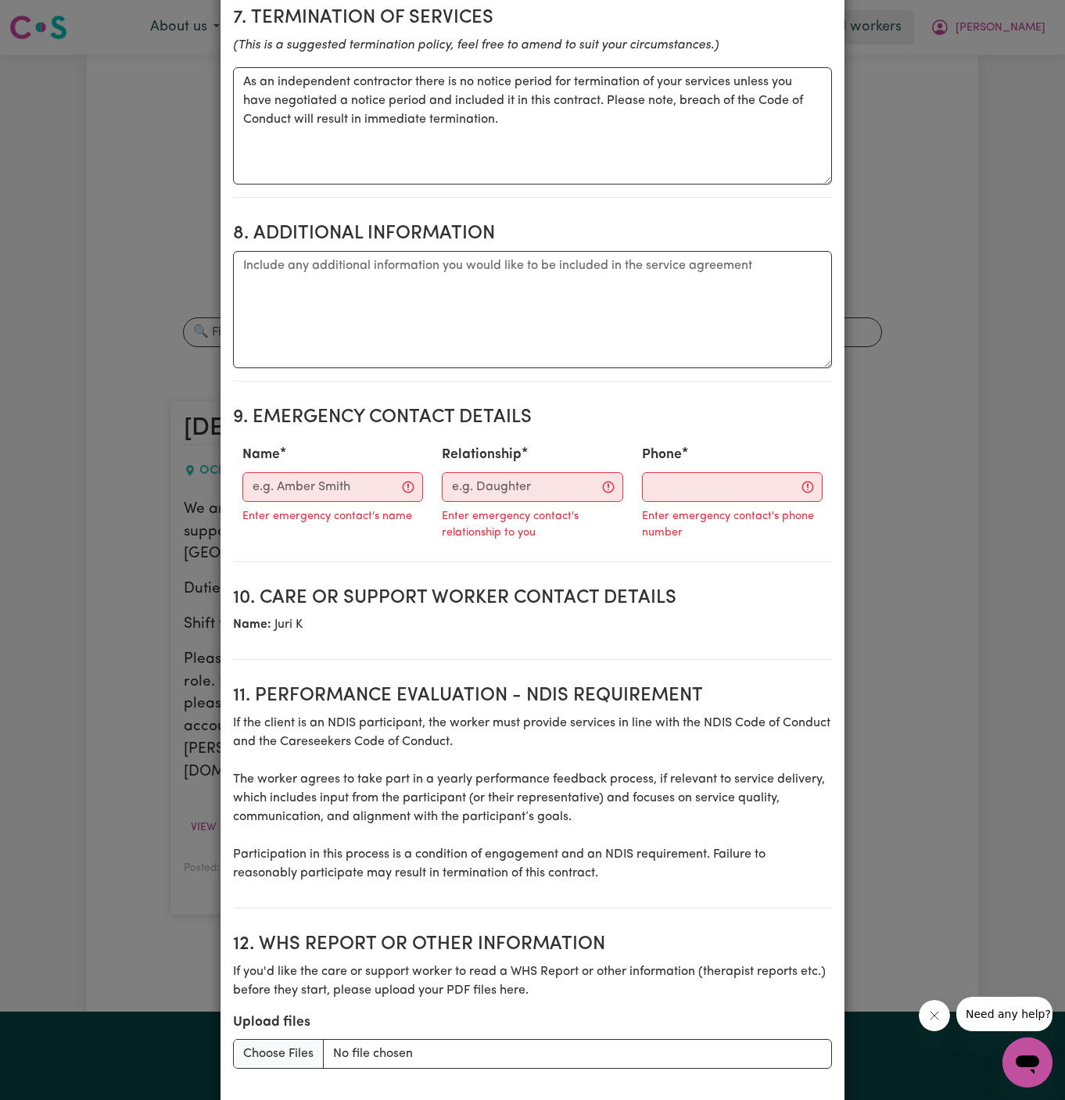
type textarea "Start date is [DATE] from 10 am to 12 pm Weekly [DATE] from 10 am to 12 pmClr"
click at [421, 313] on textarea "Additional information" at bounding box center [532, 309] width 599 height 117
paste textarea "address: [STREET_ADDRESS]."
click at [465, 268] on textarea "Cllient's address: [STREET_ADDRESS]" at bounding box center [532, 309] width 599 height 117
click at [586, 315] on textarea "Cllient's address: [STREET_ADDRESS]" at bounding box center [532, 309] width 599 height 117
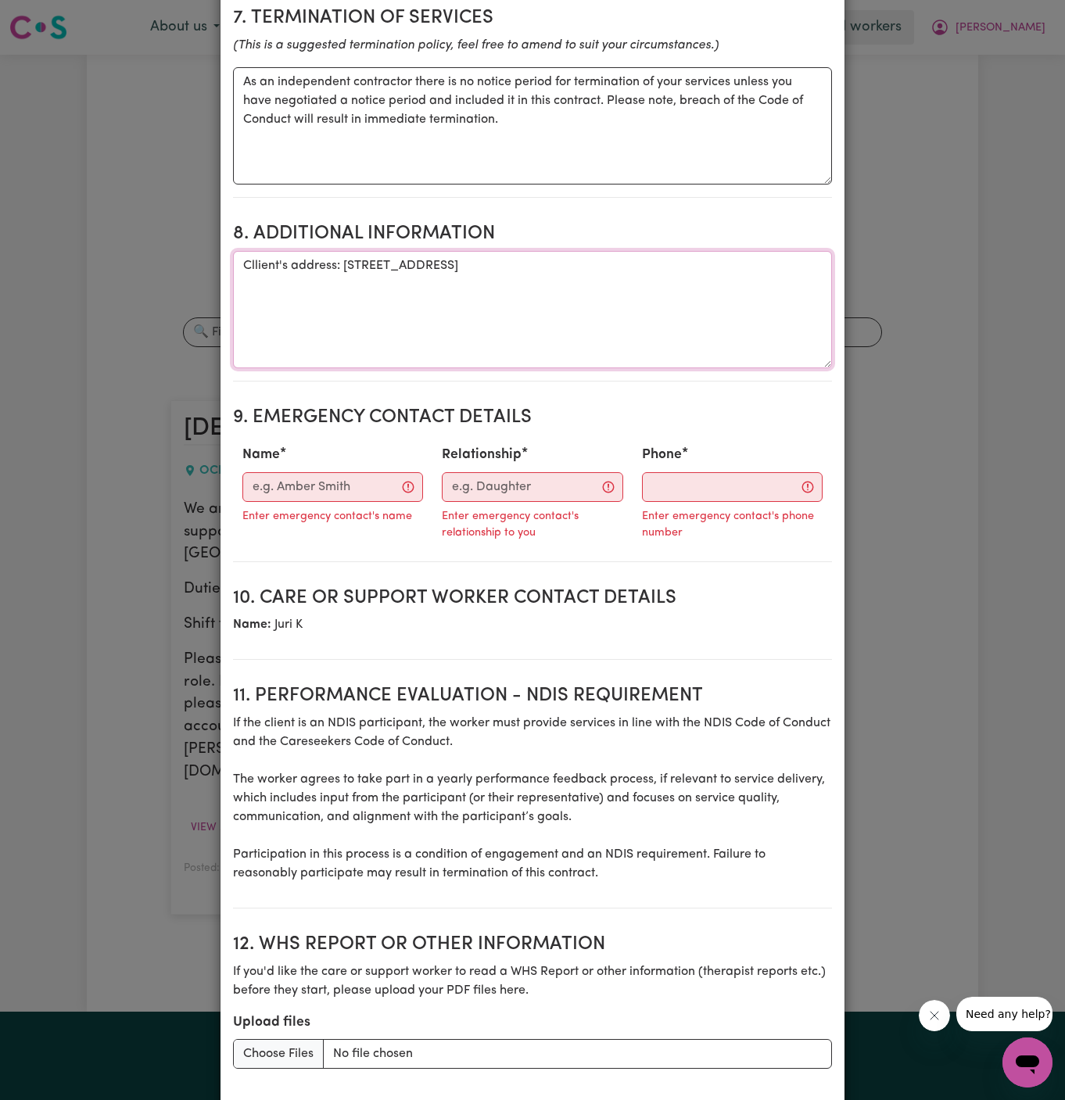
click at [262, 256] on textarea "Cllient's address: [STREET_ADDRESS]" at bounding box center [532, 309] width 599 height 117
click at [363, 311] on textarea "Client's address: [STREET_ADDRESS]" at bounding box center [532, 309] width 599 height 117
type textarea "Client's address: [STREET_ADDRESS]"
click at [315, 472] on input "Name" at bounding box center [332, 487] width 181 height 30
paste input "[PERSON_NAME] 0401 666 391"
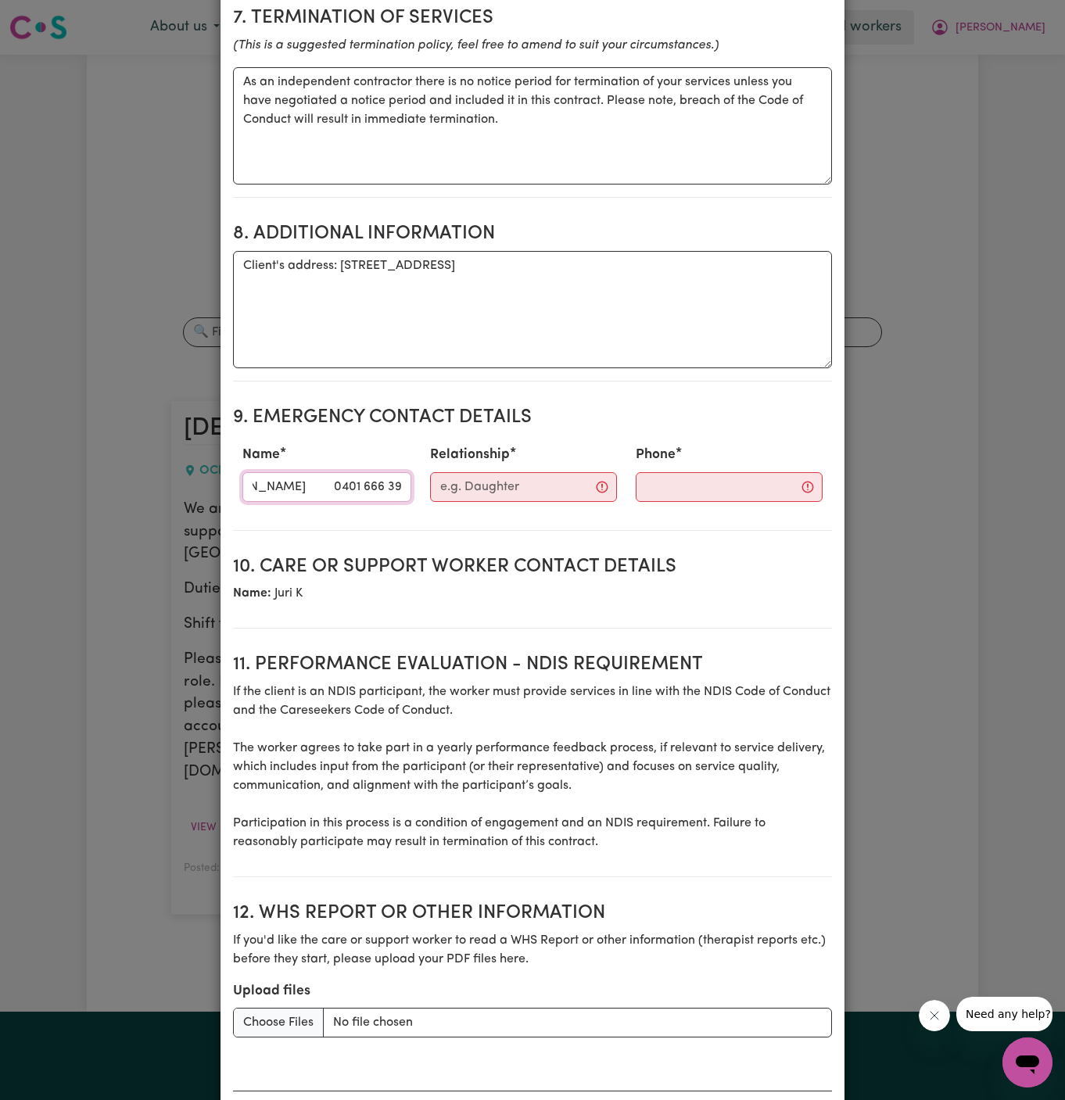
scroll to position [0, 47]
drag, startPoint x: 315, startPoint y: 481, endPoint x: 457, endPoint y: 479, distance: 141.6
click at [457, 479] on div "Name [PERSON_NAME] [PHONE_NUMBER] Relationship Phone" at bounding box center [532, 473] width 599 height 69
type input "[PERSON_NAME]"
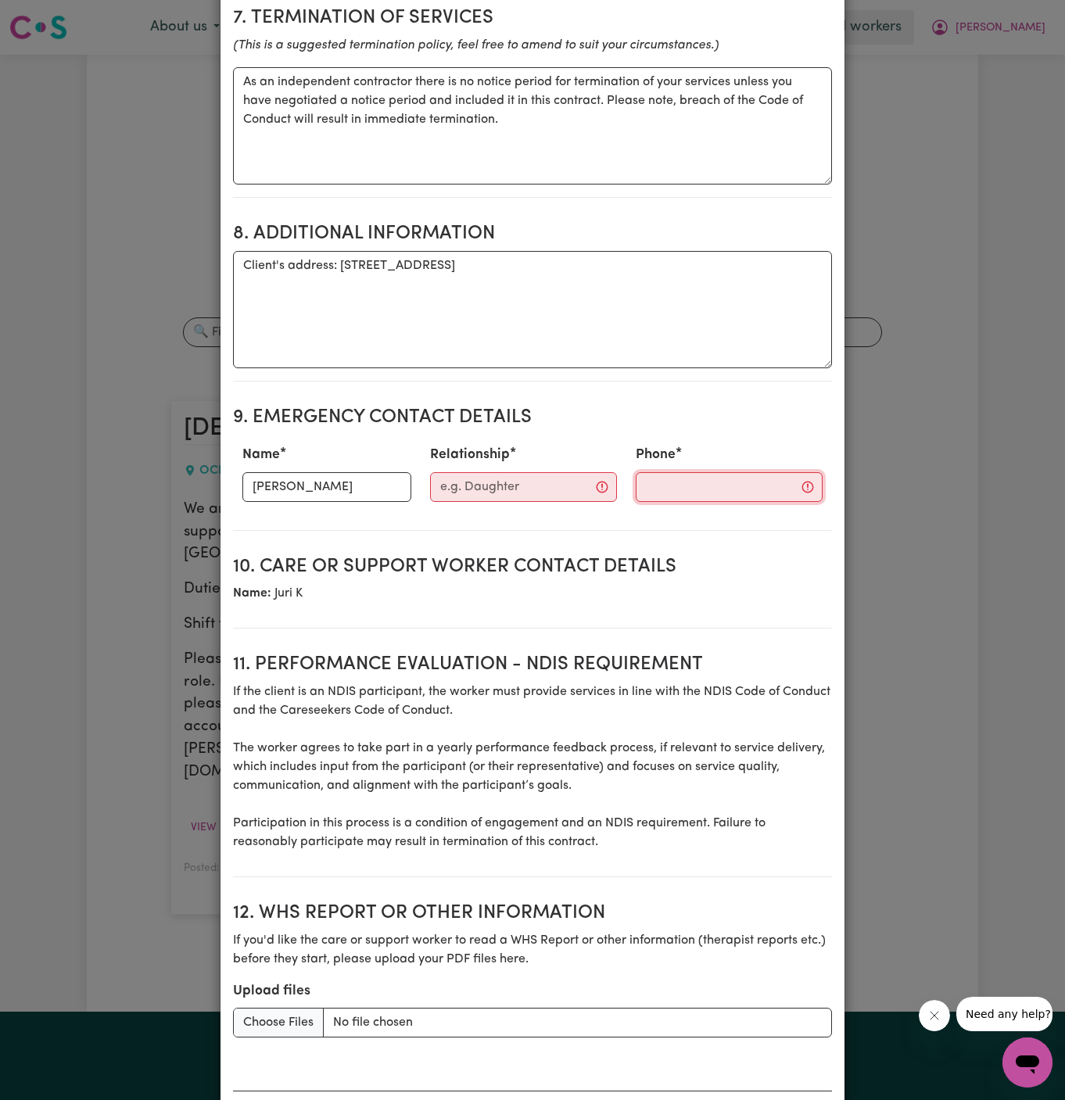
click at [654, 480] on input "Phone" at bounding box center [729, 487] width 187 height 30
paste input "0401 666 391"
type input "0401 666 391"
click at [446, 486] on input "Relationship" at bounding box center [526, 487] width 189 height 30
type input "Together We Can"
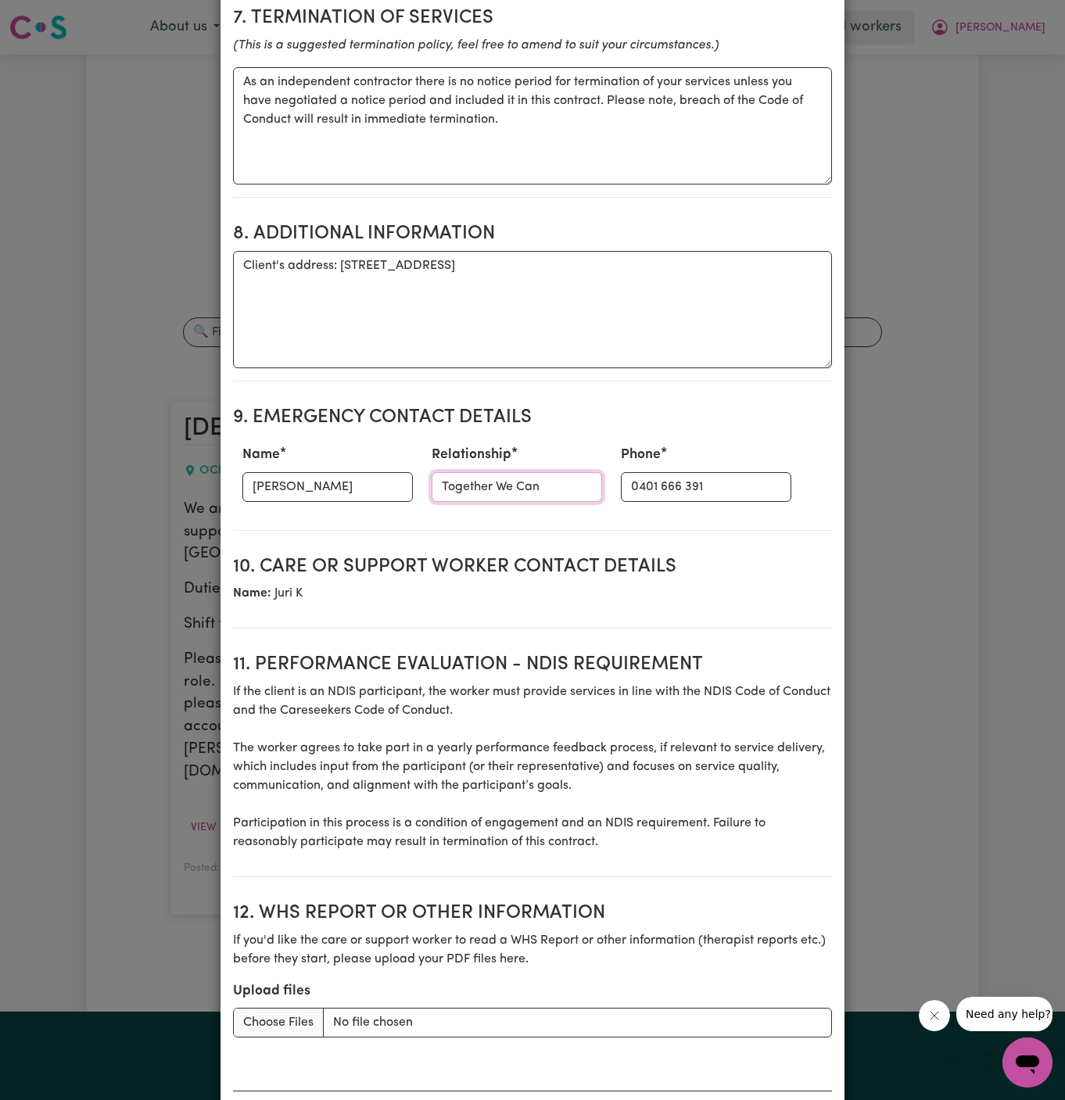
scroll to position [1049, 0]
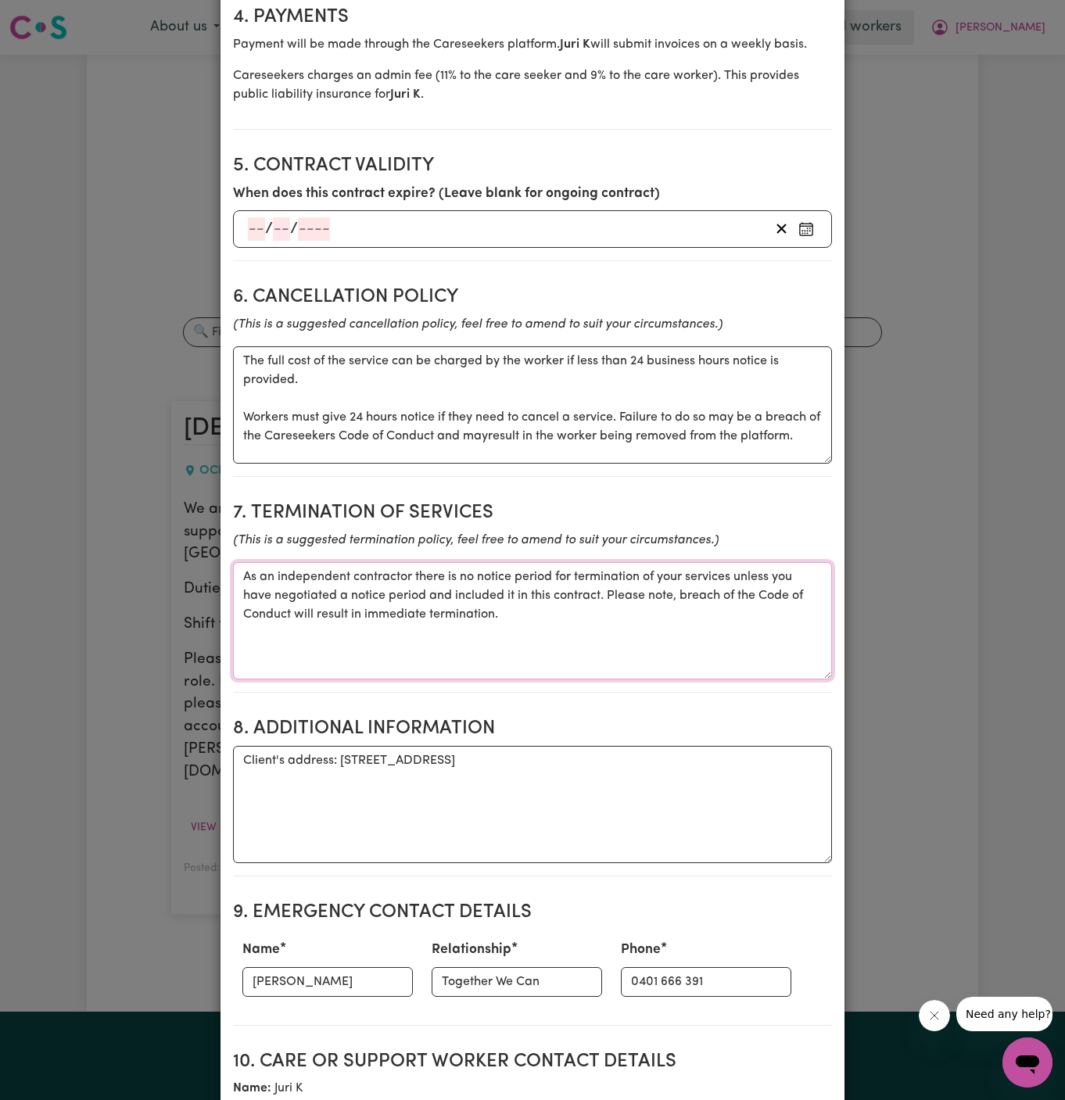
click at [540, 595] on textarea "As an independent contractor there is no notice period for termination of your …" at bounding box center [532, 620] width 599 height 117
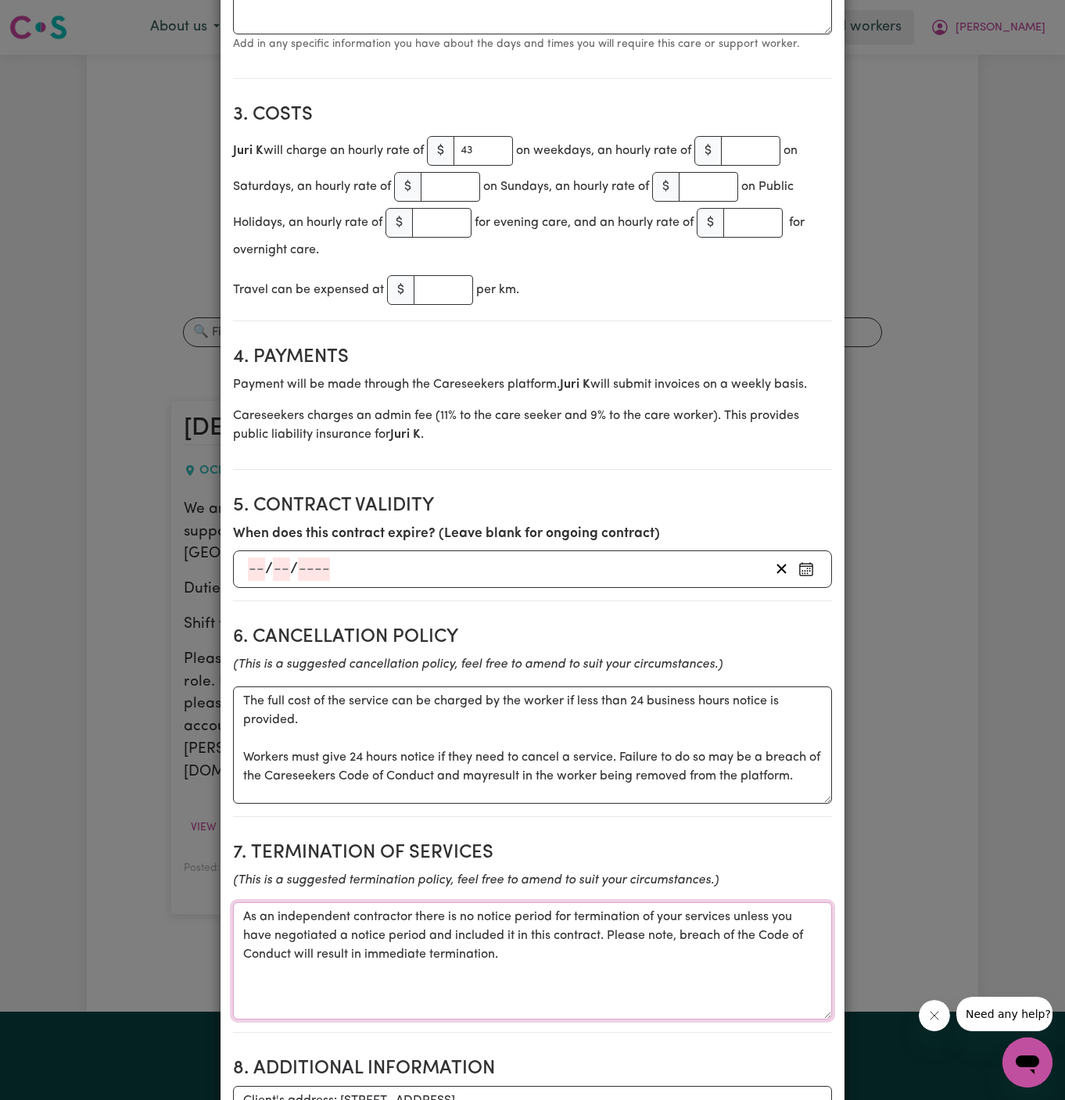
scroll to position [0, 0]
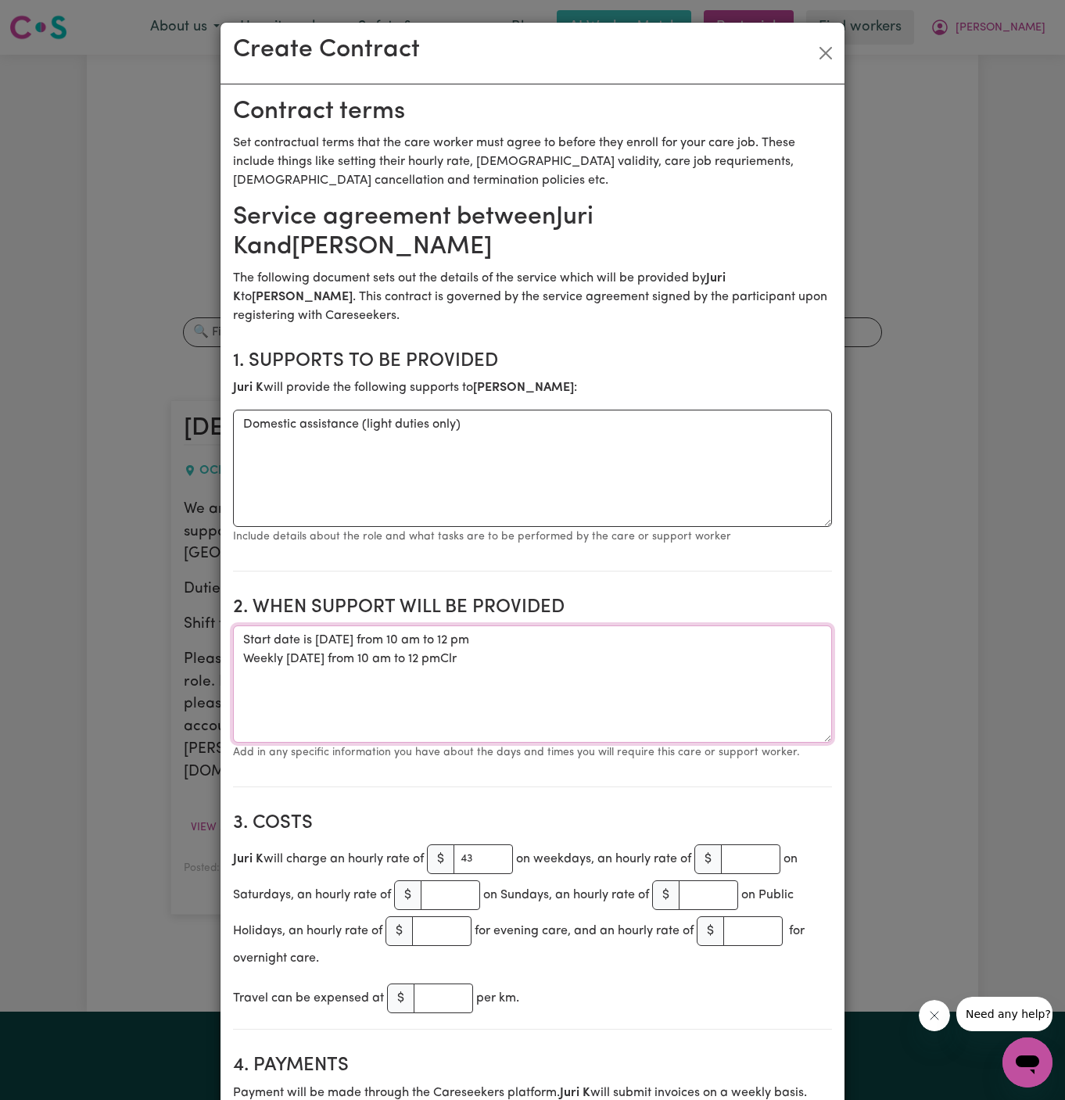
click at [498, 663] on textarea "Start date is [DATE] from 10 am to 12 pm Weekly [DATE] from 10 am to 12 pmClr" at bounding box center [532, 684] width 599 height 117
click at [343, 640] on textarea "Start date is [DATE], from 10 am to 12 pm Weekly [DATE] from 10 am to 12 pm" at bounding box center [532, 684] width 599 height 117
click at [300, 651] on textarea "Start date is [DATE], from 10 am to 12 pm Weekly [DATE] from 10 am to 12 pm" at bounding box center [532, 684] width 599 height 117
click at [429, 712] on textarea "Start date is [DATE], from 10 am to 12 pm Weekly [DATE] from 10 am to 12 pm" at bounding box center [532, 684] width 599 height 117
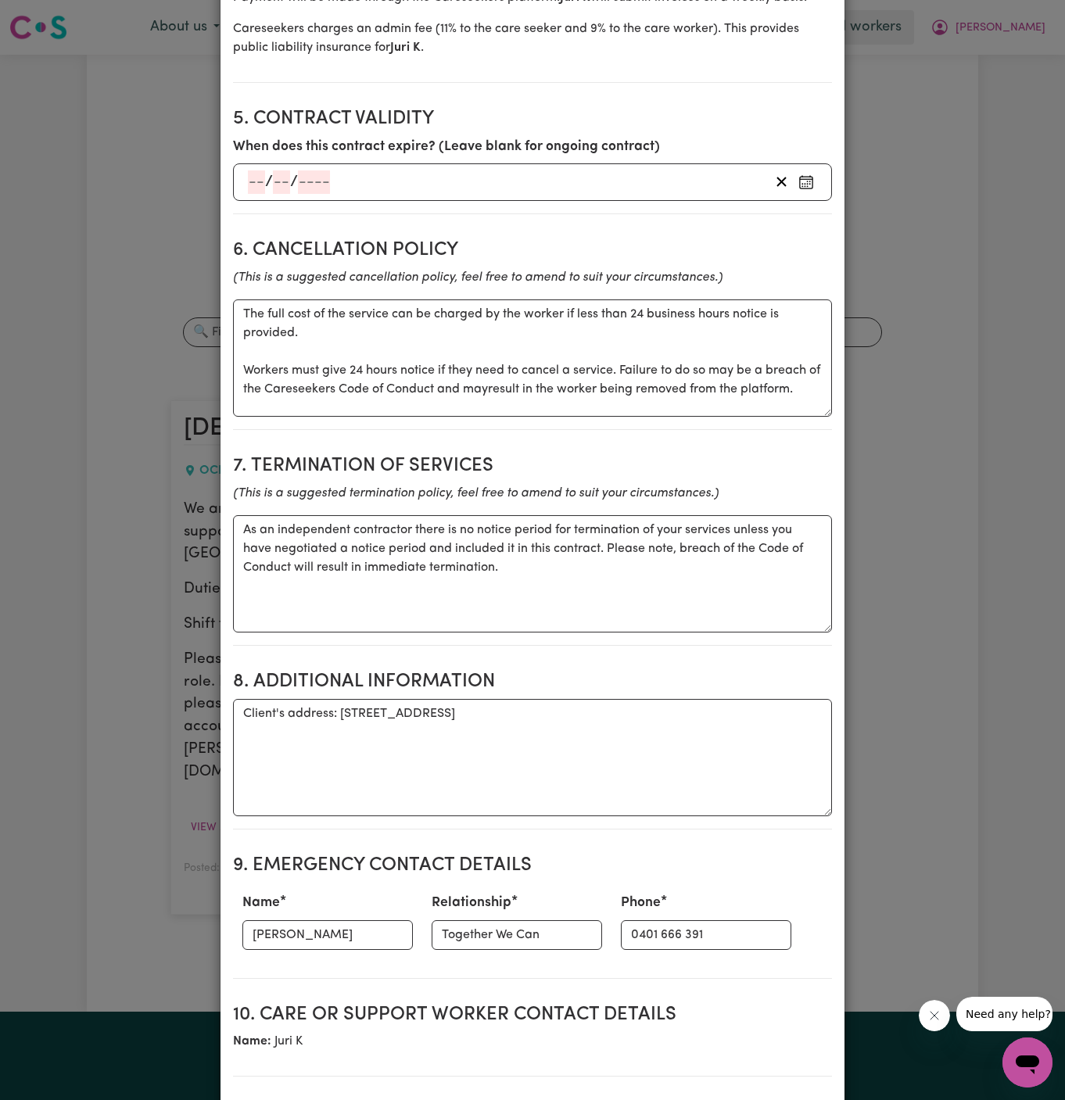
scroll to position [1623, 0]
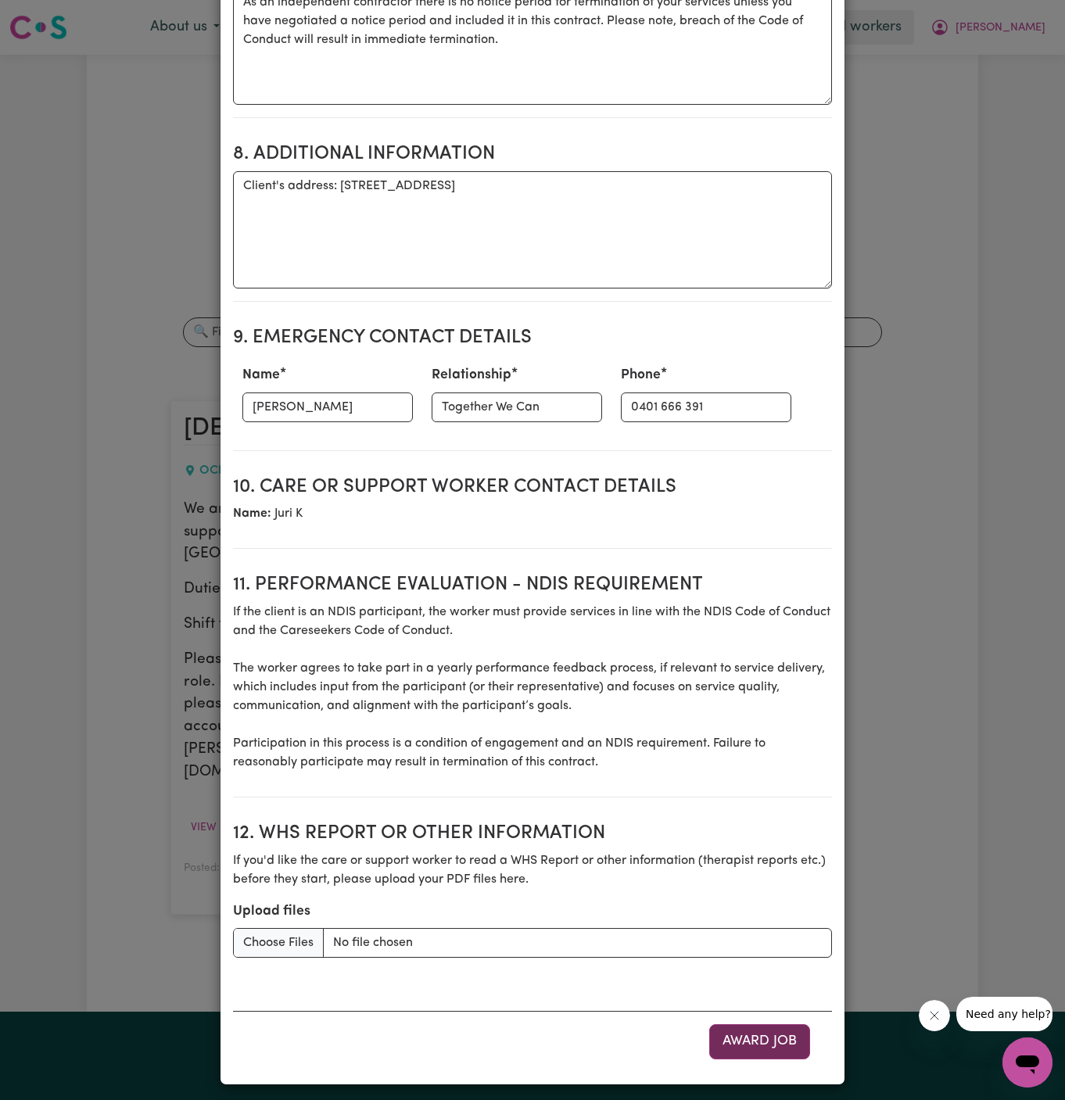
type textarea "Start date is [DATE], from 10 am to 12 pm Weekly [DATE] from 10 am to 12 pm"
click at [766, 1042] on button "Award Job" at bounding box center [759, 1041] width 101 height 34
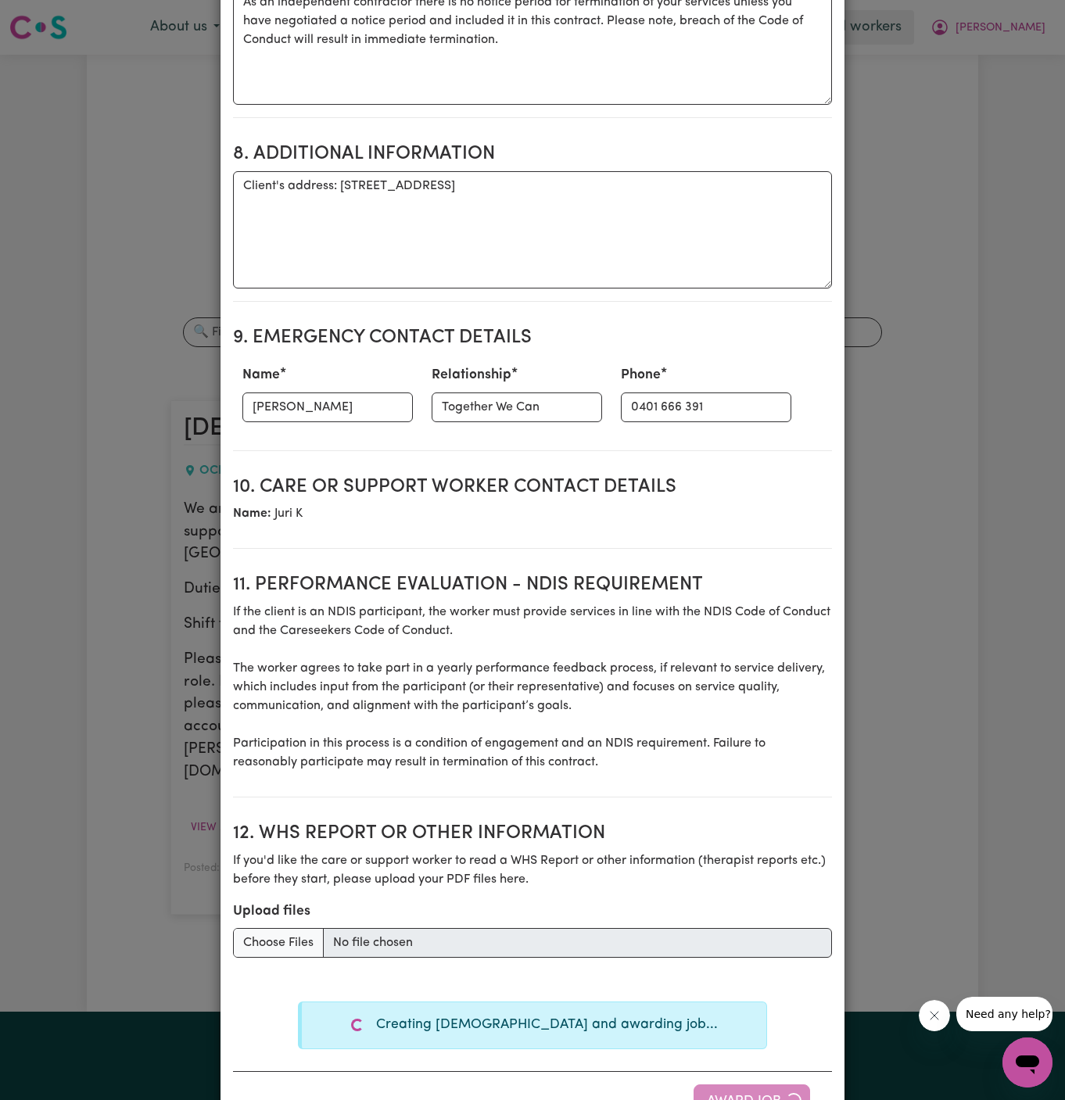
type textarea "Tasks required: Domestic assistance (light duties only)"
type textarea "Days required: [DATE] Approximately 1 hours to be delivered per day. Start date…"
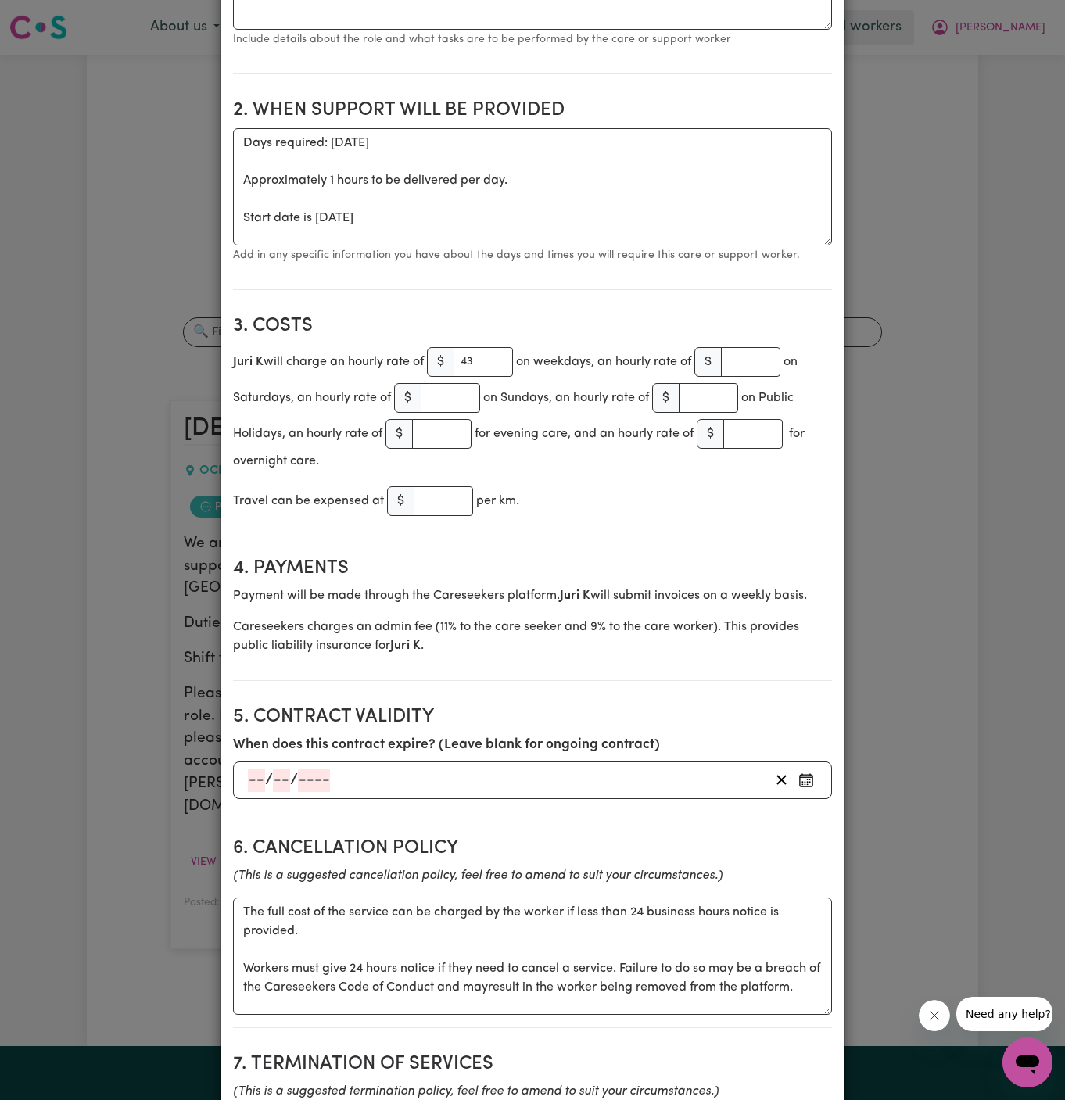
scroll to position [0, 0]
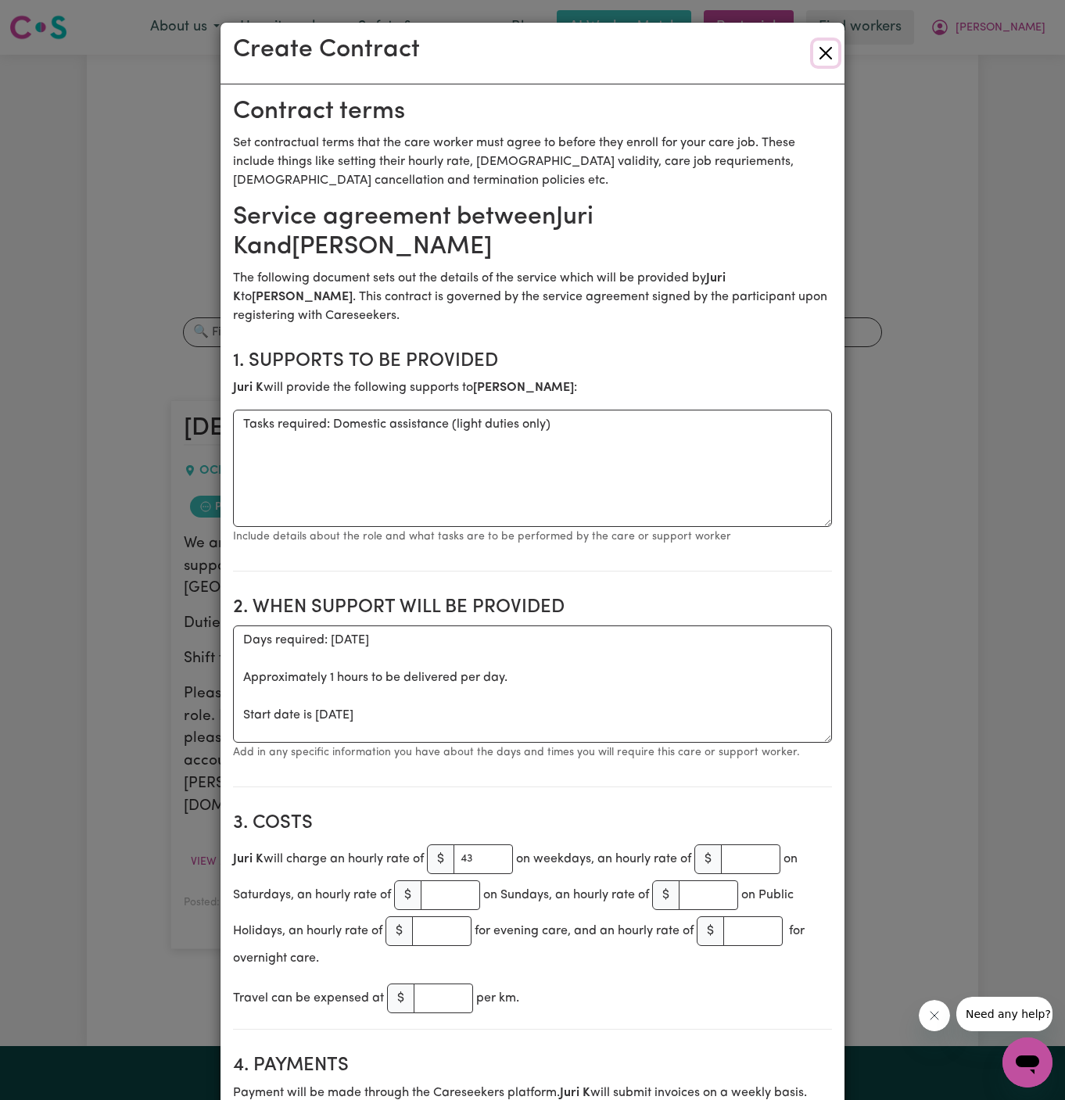
click at [829, 52] on button "Close" at bounding box center [825, 53] width 25 height 25
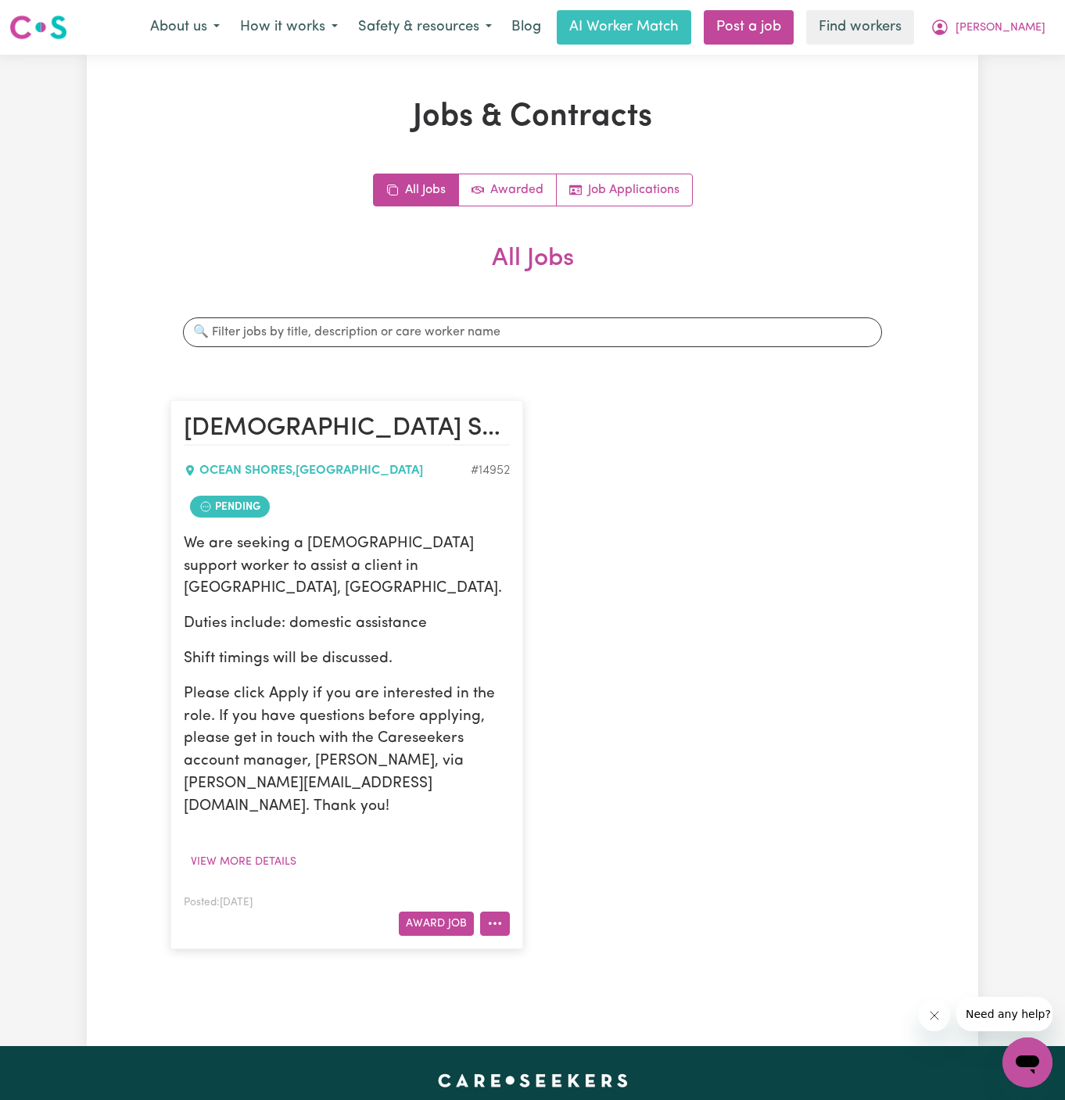
click at [502, 916] on icon "More options" at bounding box center [495, 924] width 16 height 16
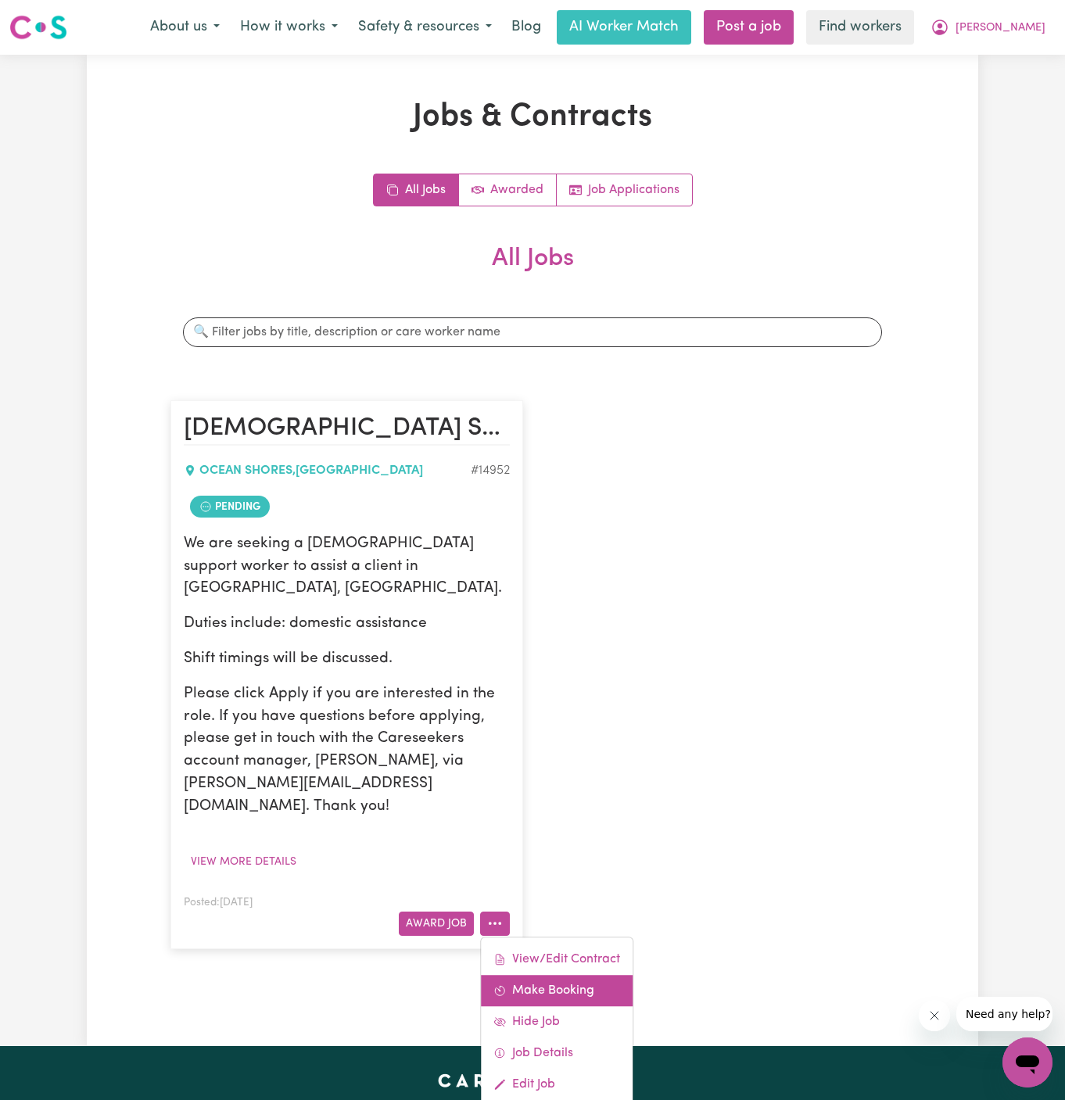
click at [594, 975] on link "Make Booking" at bounding box center [557, 990] width 152 height 31
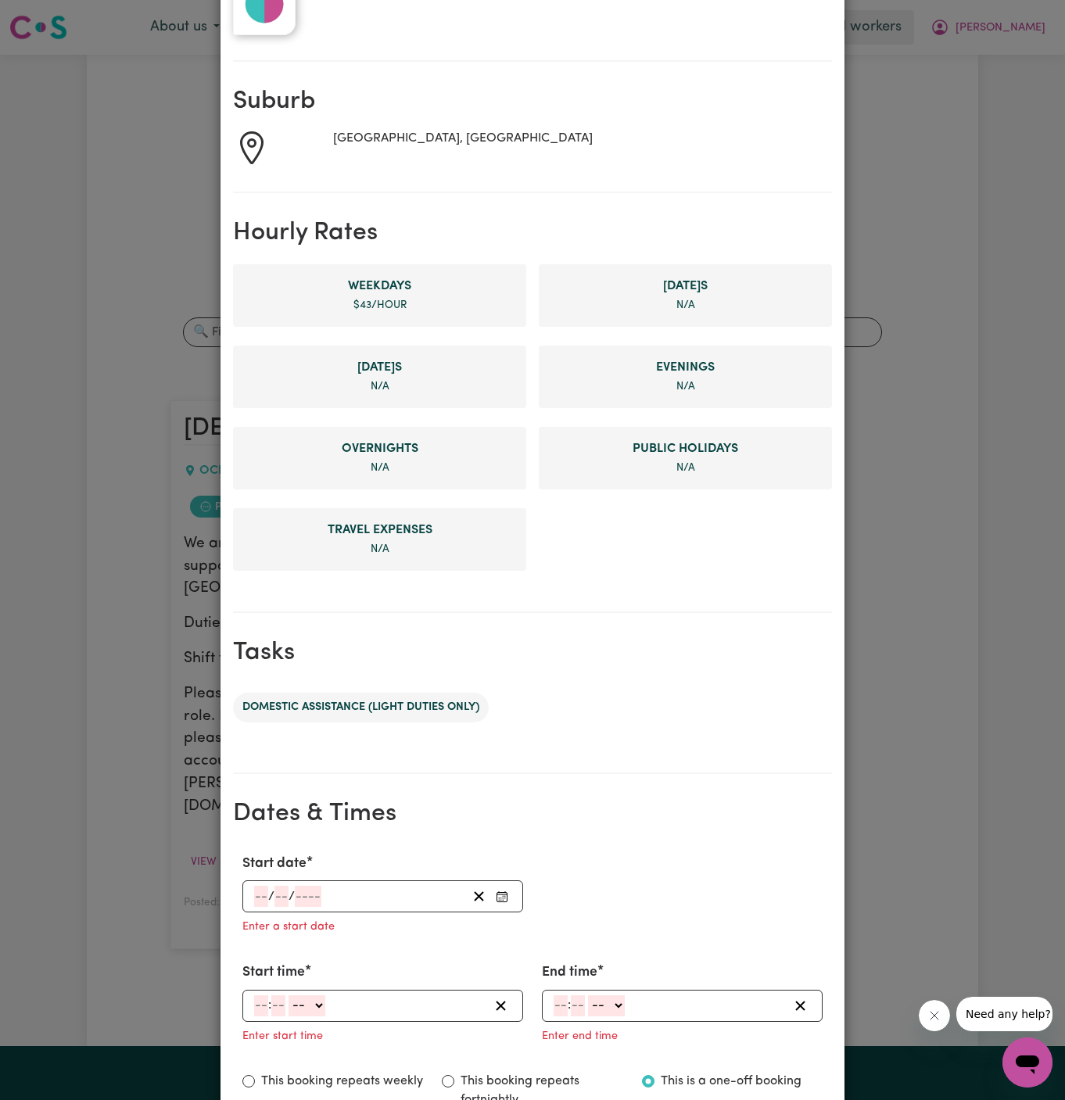
scroll to position [358, 0]
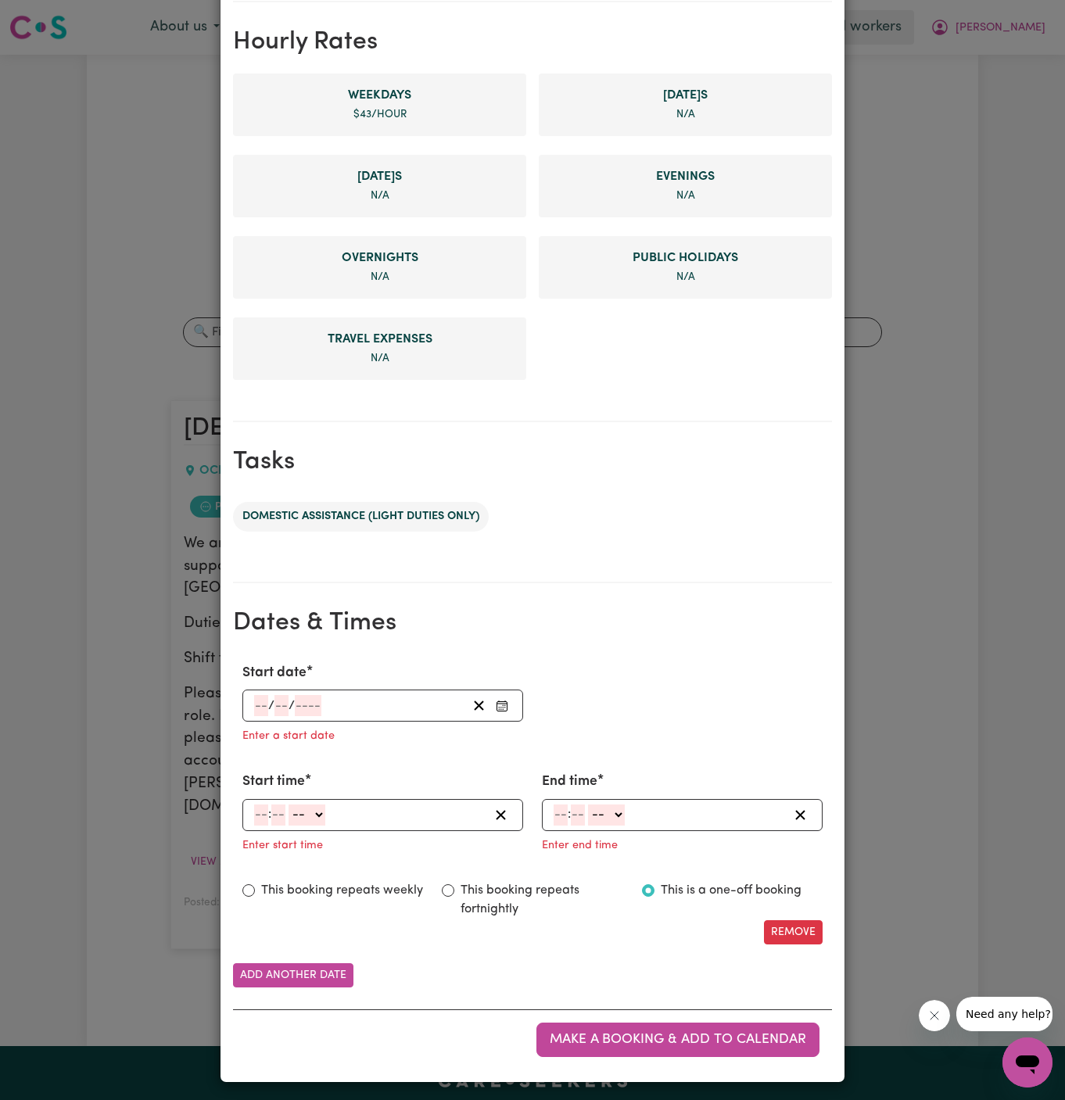
click at [259, 705] on input "number" at bounding box center [261, 705] width 14 height 21
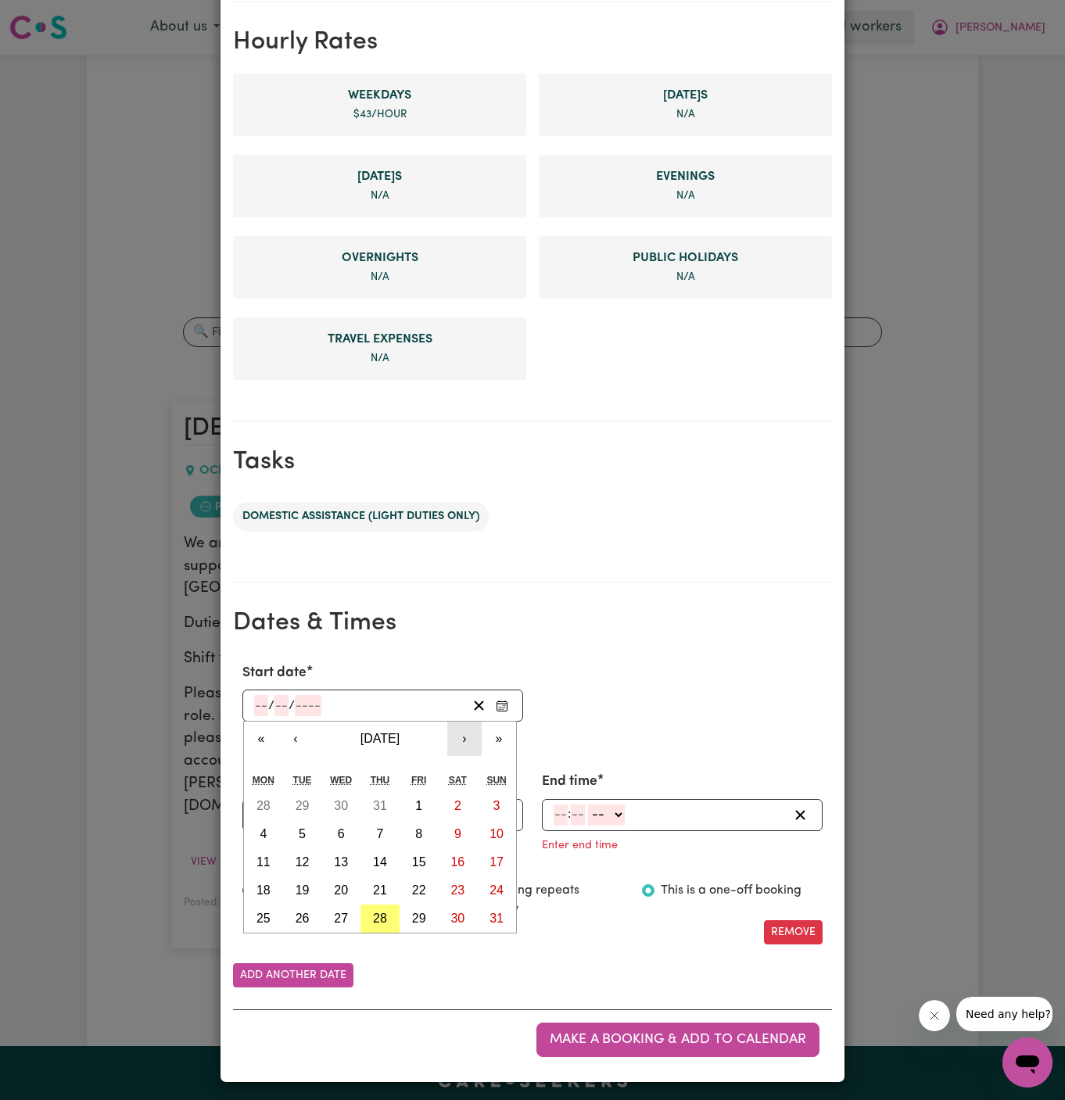
click at [472, 737] on button "›" at bounding box center [464, 739] width 34 height 34
click at [266, 829] on button "8" at bounding box center [263, 834] width 39 height 28
type input "[DATE]"
type input "8"
type input "9"
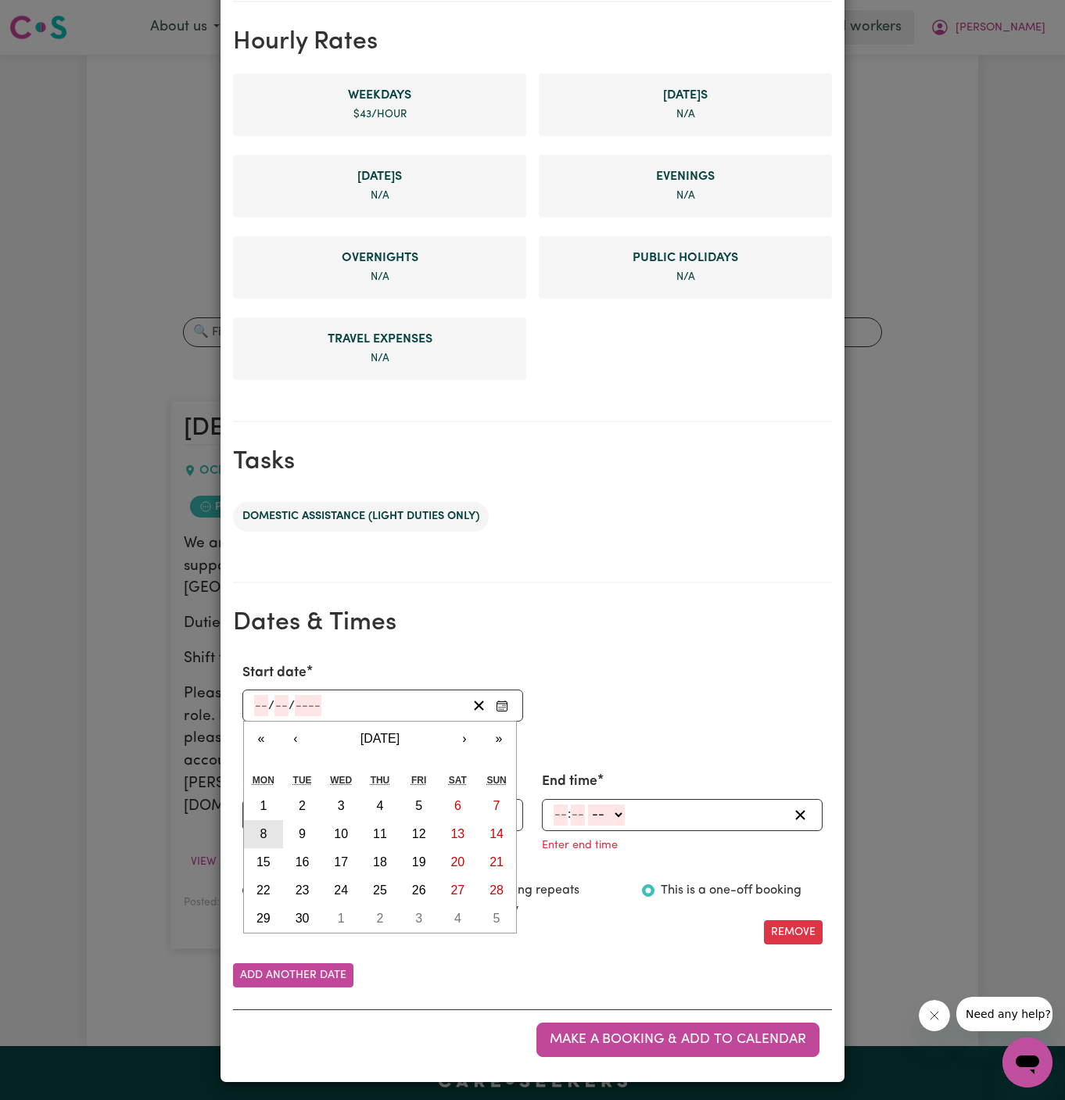
type input "2025"
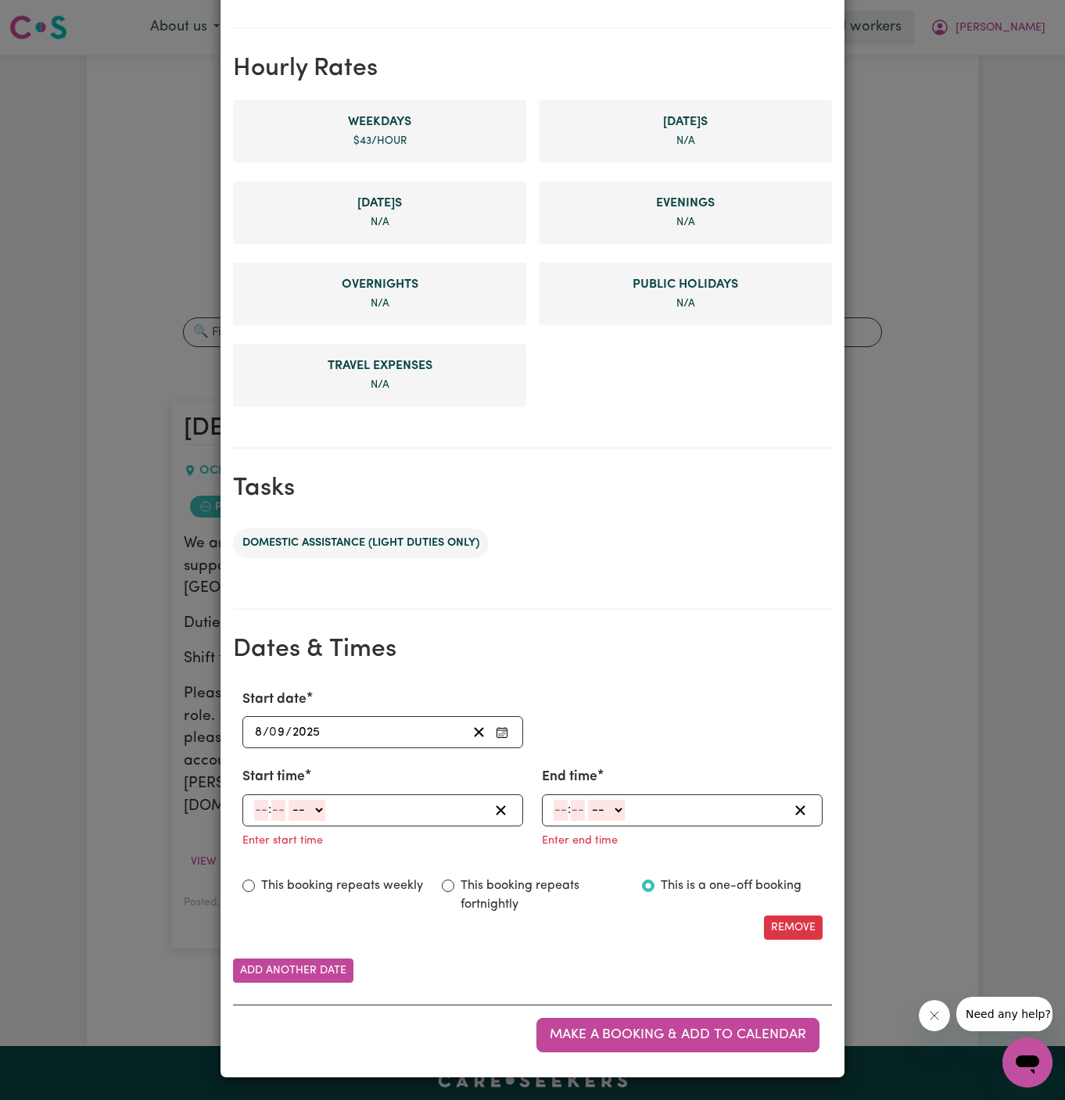
scroll to position [327, 0]
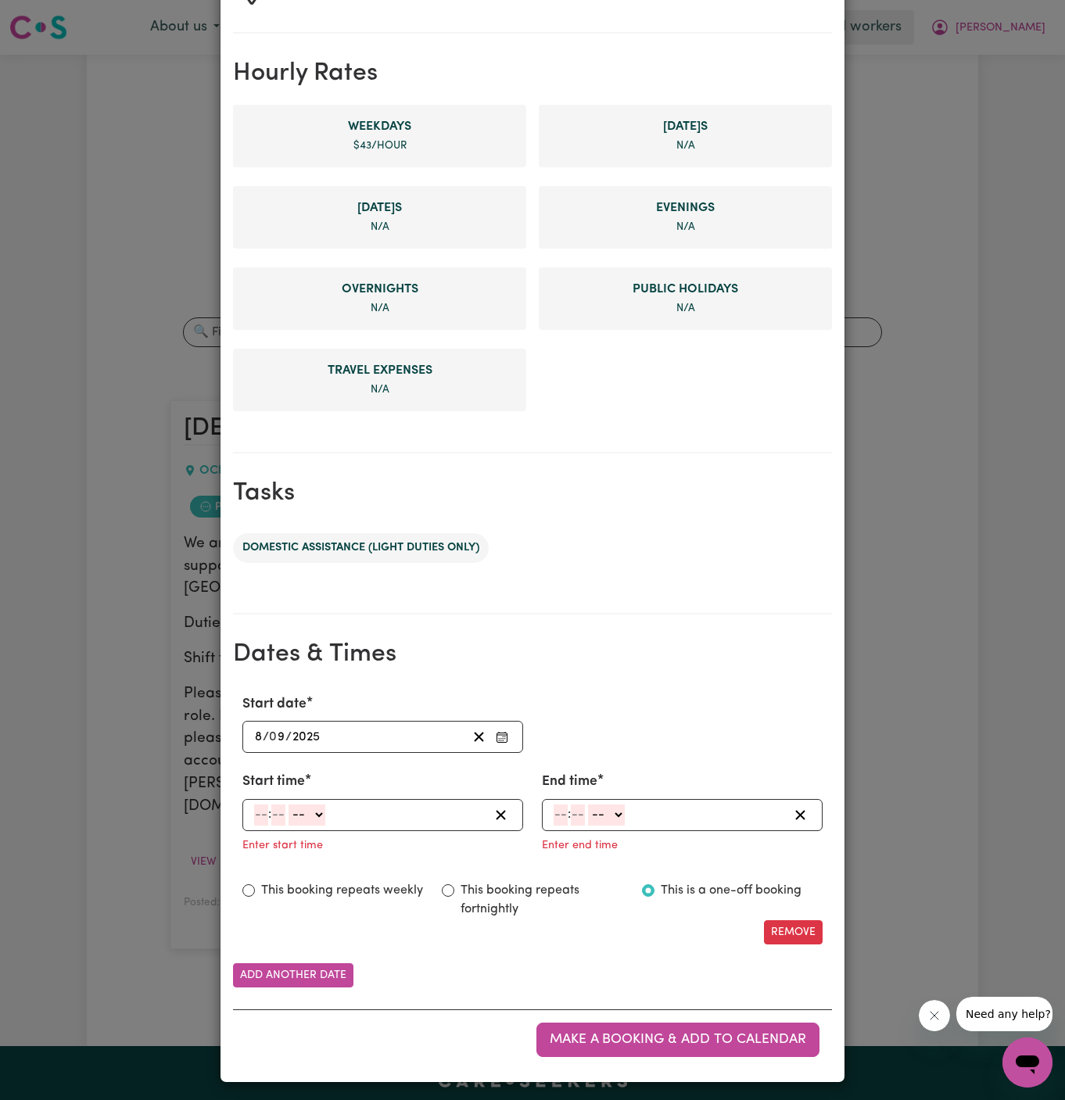
click at [260, 812] on input "number" at bounding box center [261, 815] width 14 height 21
type input "10"
type input "00"
click at [328, 805] on select "-- AM PM" at bounding box center [310, 815] width 37 height 21
select select "am"
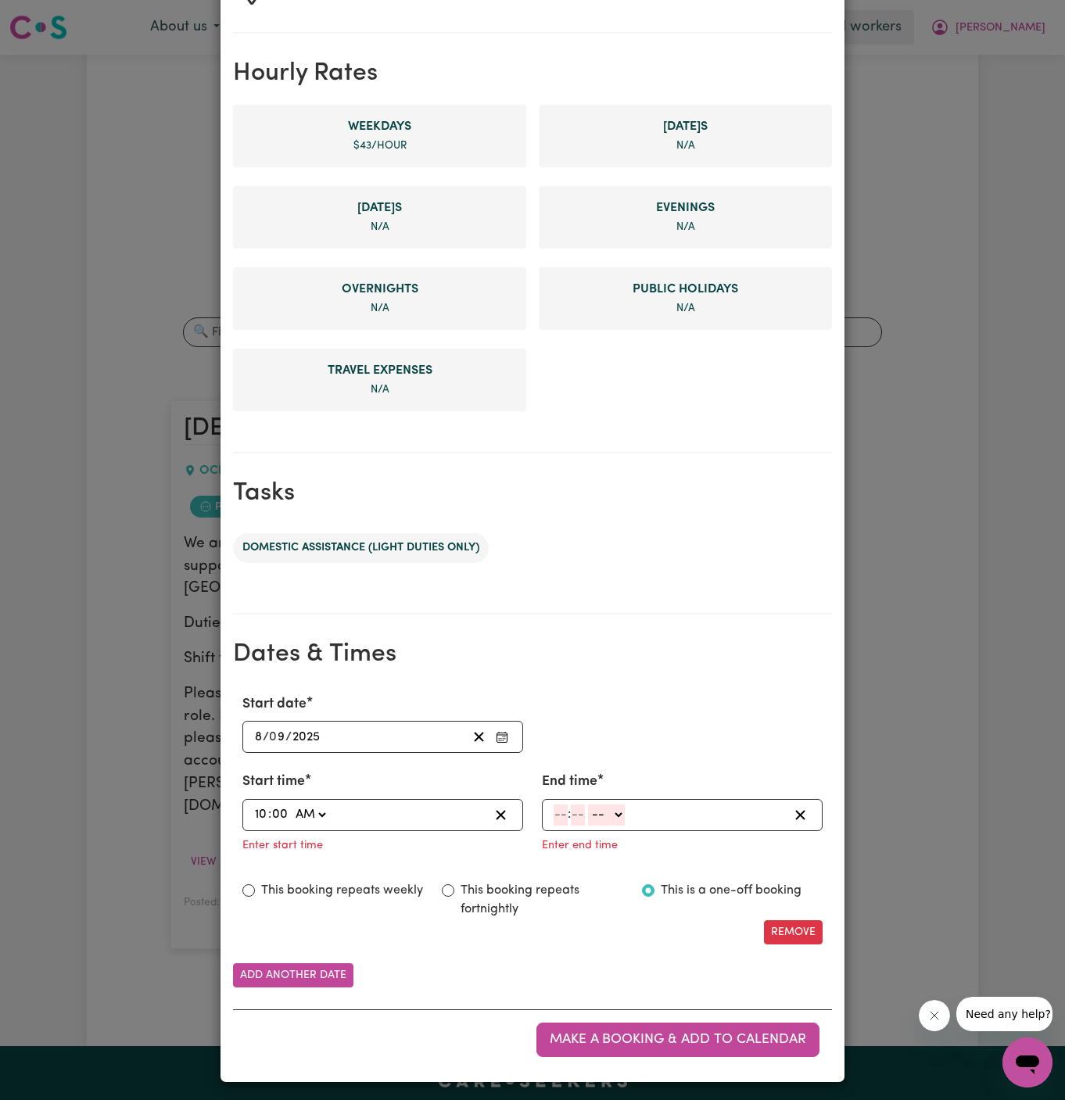
click at [292, 805] on select "-- AM PM" at bounding box center [310, 815] width 37 height 21
type input "10:00"
type input "0"
click at [558, 812] on input "number" at bounding box center [561, 815] width 14 height 21
type input "12"
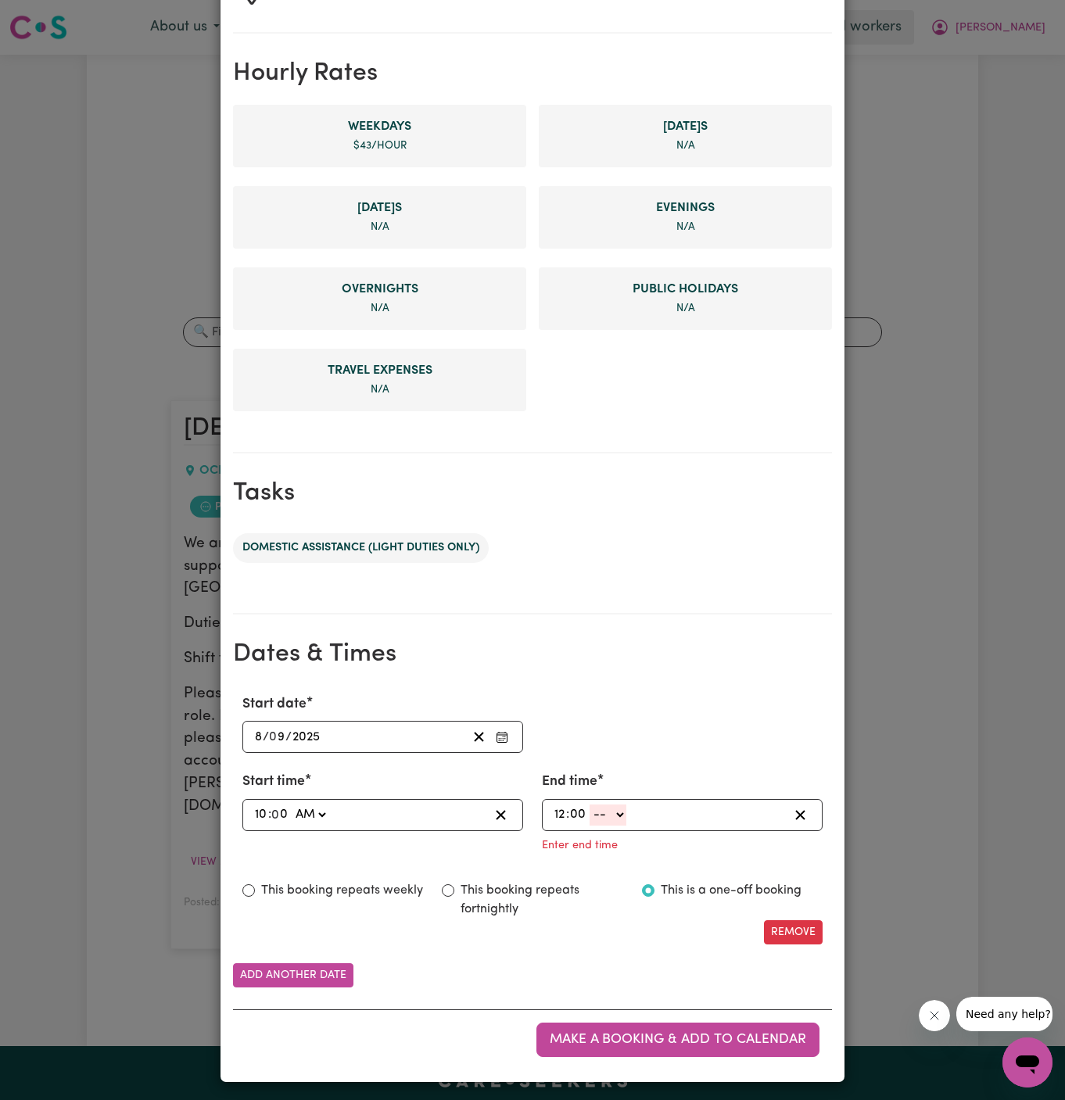
type input "00"
click at [604, 808] on select "-- AM PM" at bounding box center [608, 815] width 37 height 21
select select "pm"
click at [590, 826] on select "-- AM PM" at bounding box center [608, 815] width 37 height 21
type input "12:00"
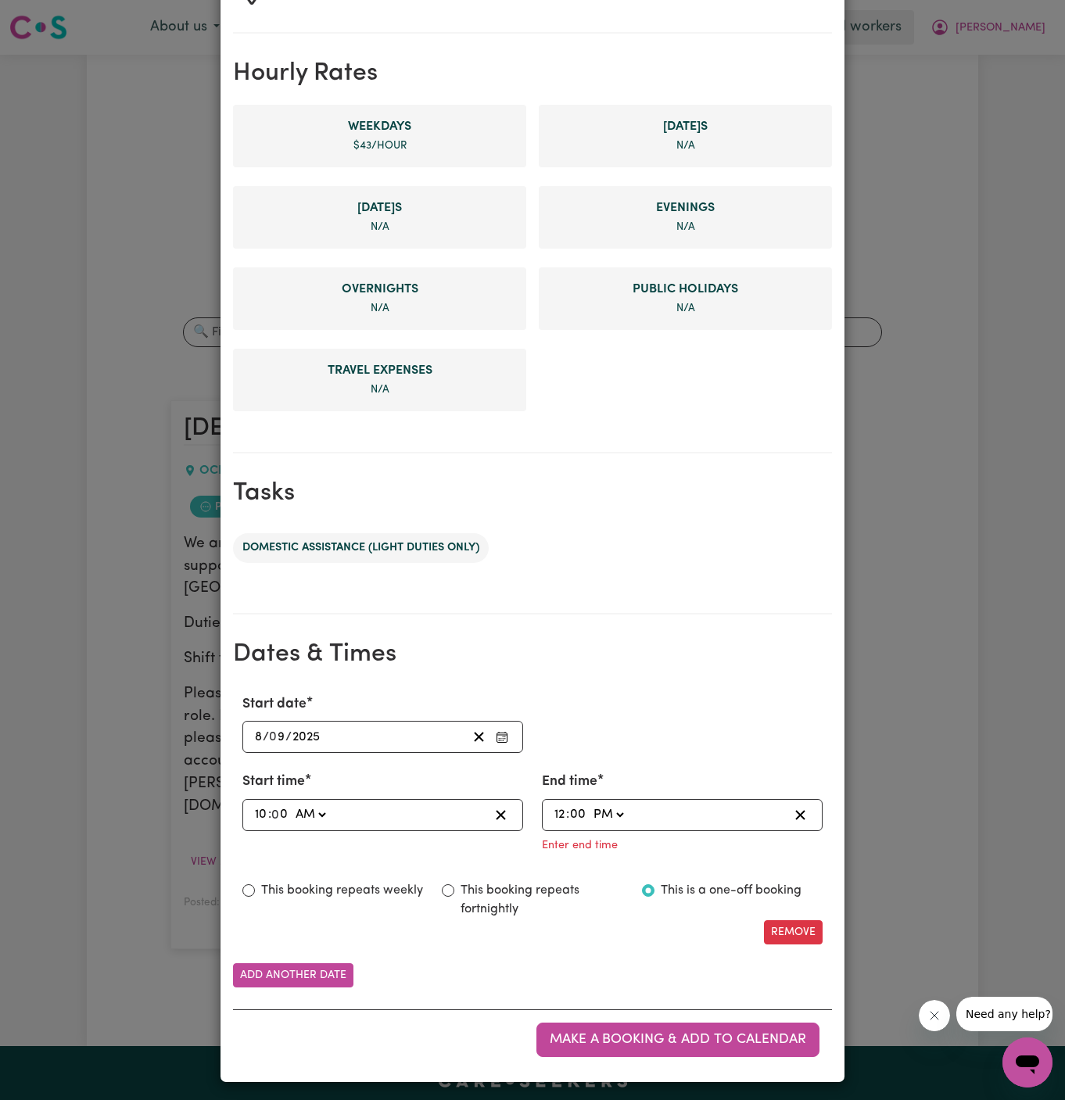
type input "0"
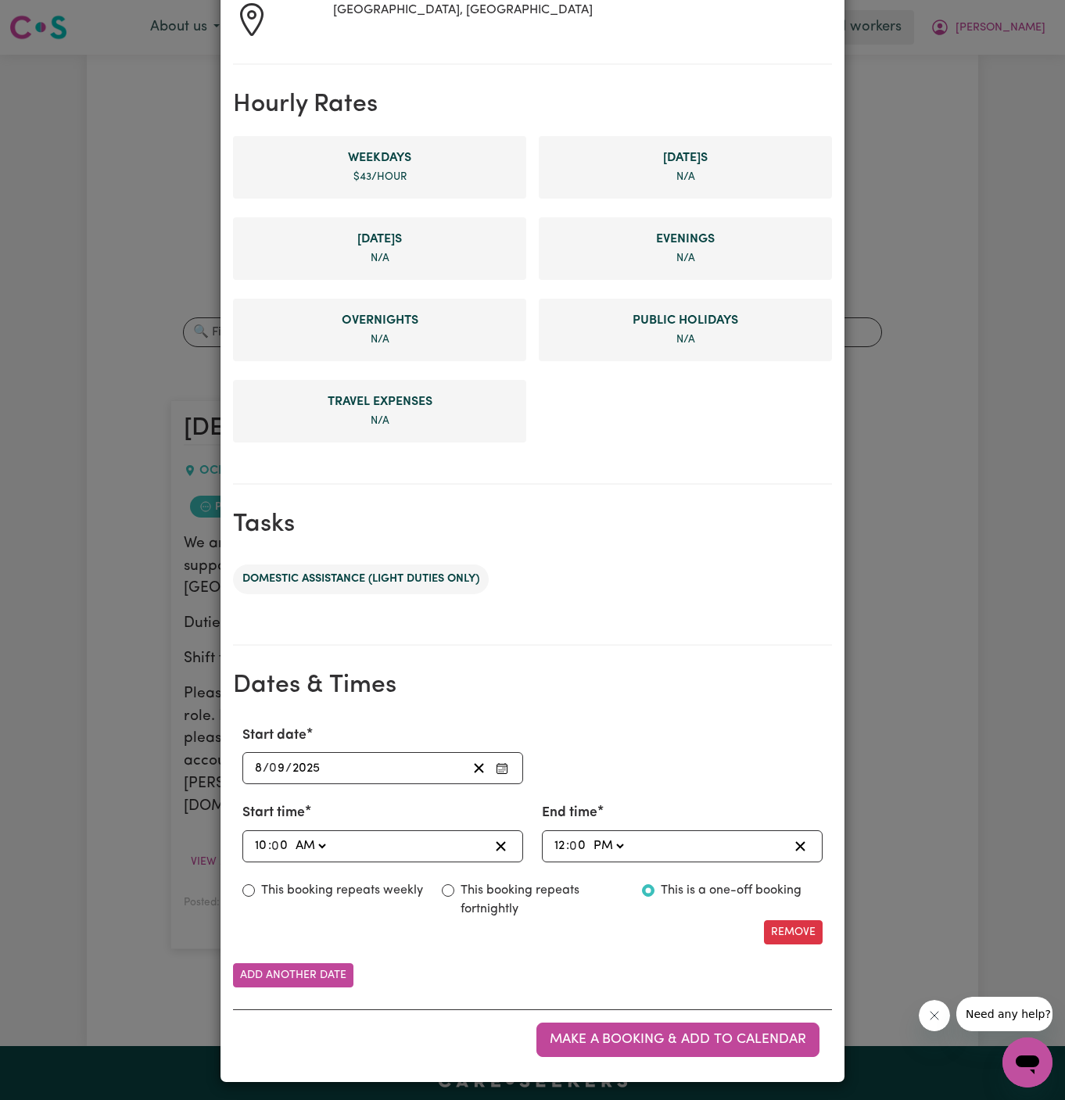
click at [386, 881] on label "This booking repeats weekly" at bounding box center [342, 890] width 162 height 19
click at [255, 884] on input "This booking repeats weekly" at bounding box center [248, 890] width 13 height 13
radio input "true"
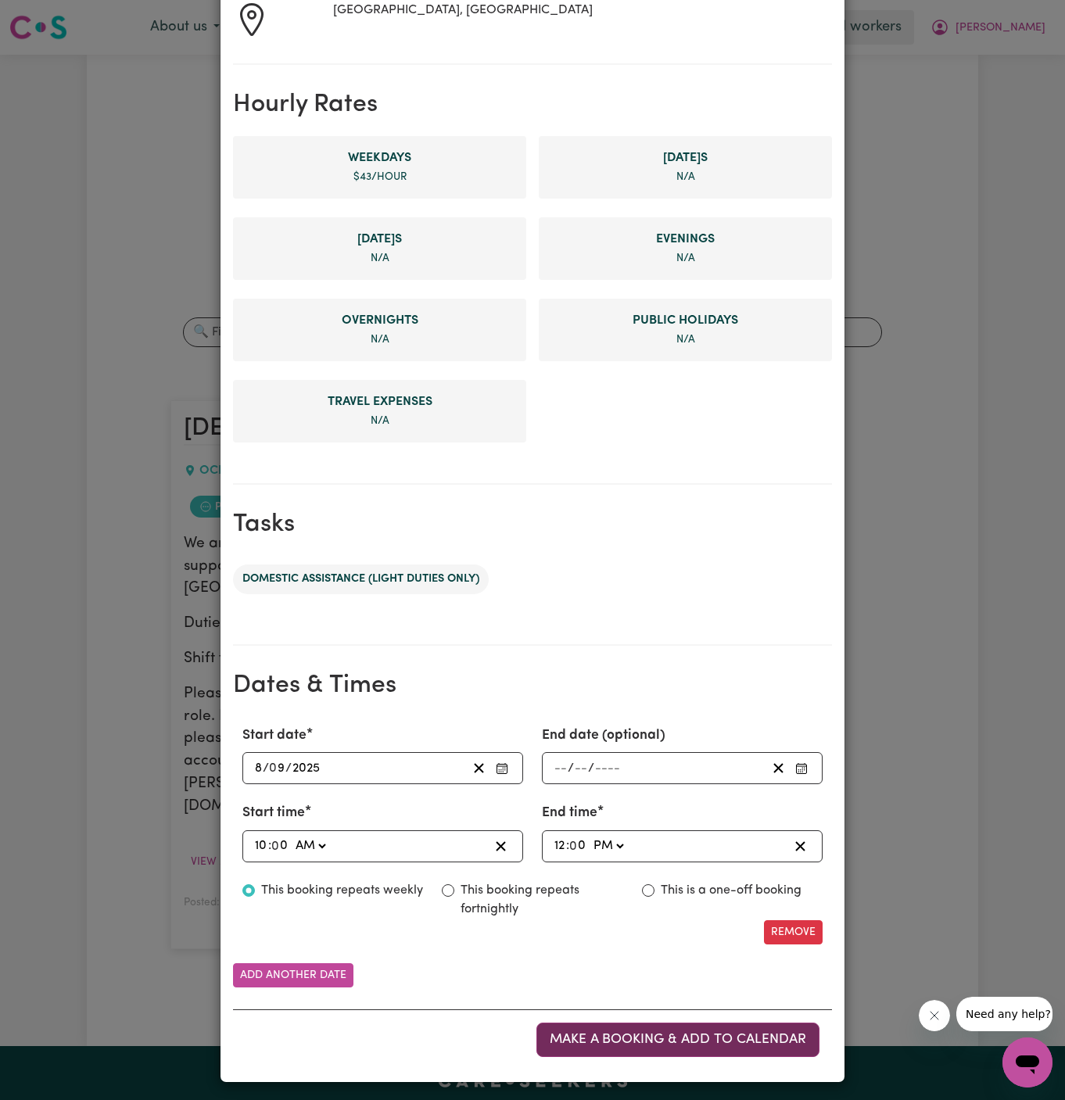
click at [658, 1042] on span "Make a booking & add to calendar" at bounding box center [678, 1039] width 256 height 13
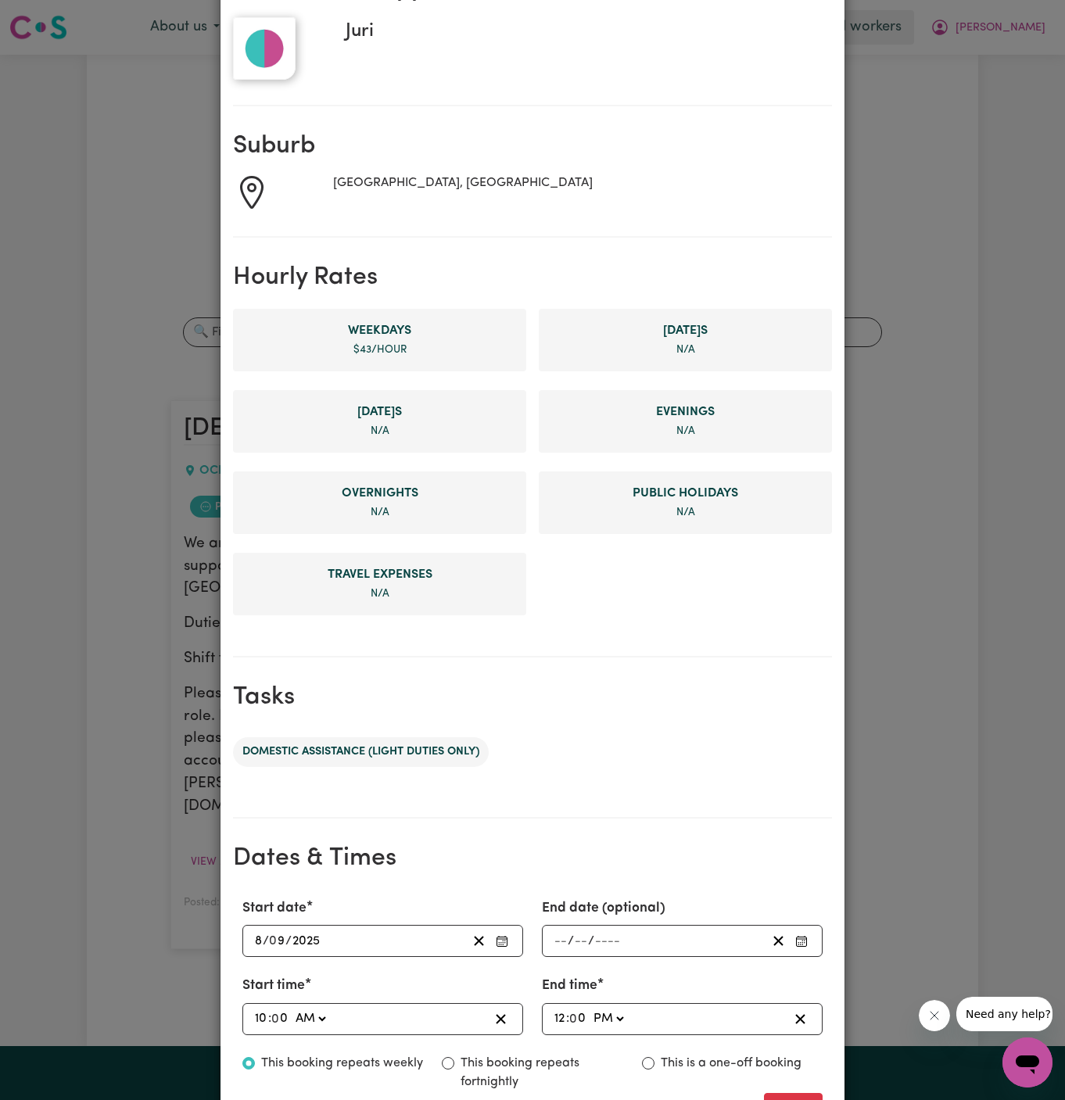
scroll to position [0, 0]
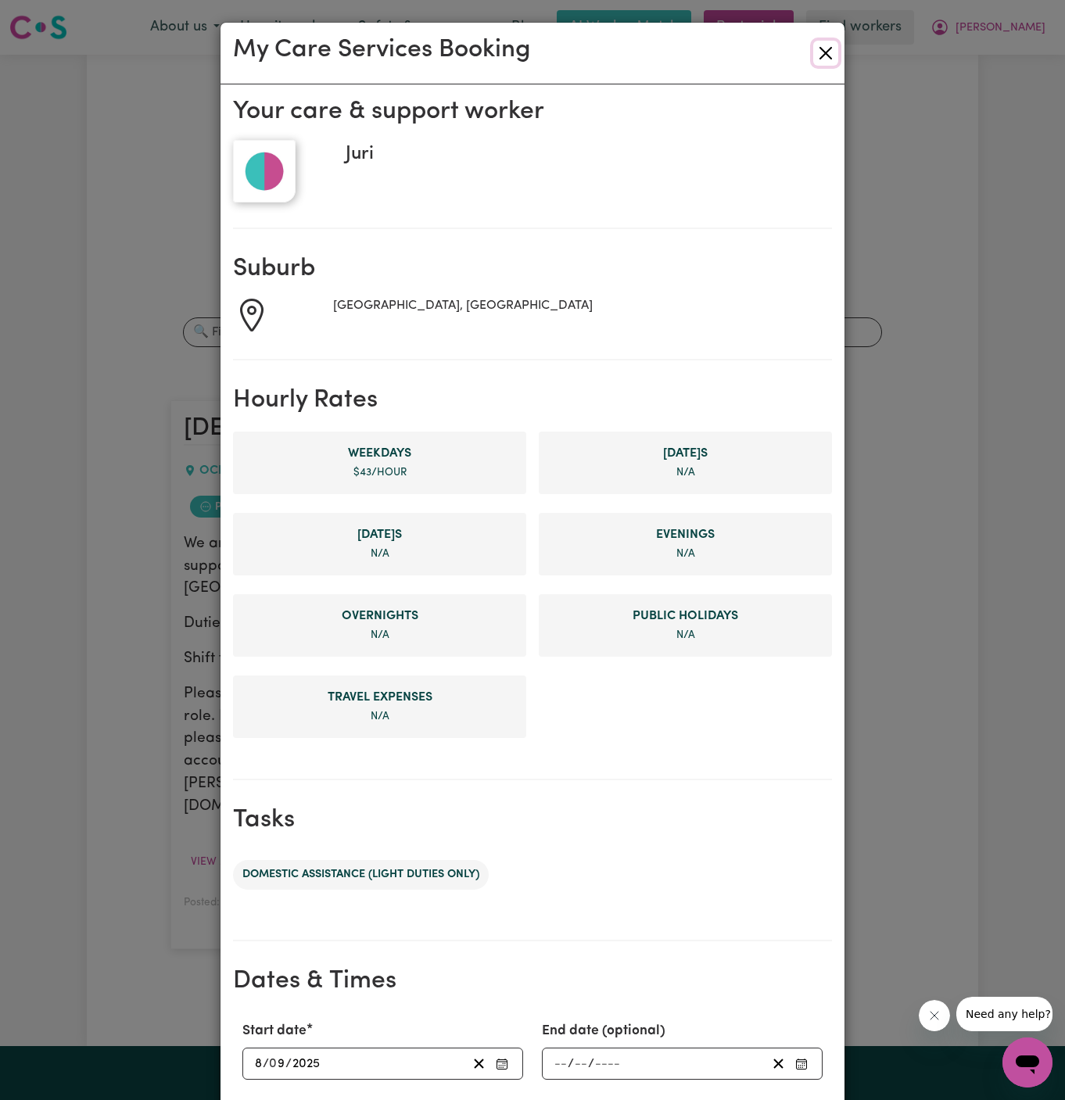
click at [825, 53] on button "Close" at bounding box center [825, 53] width 25 height 25
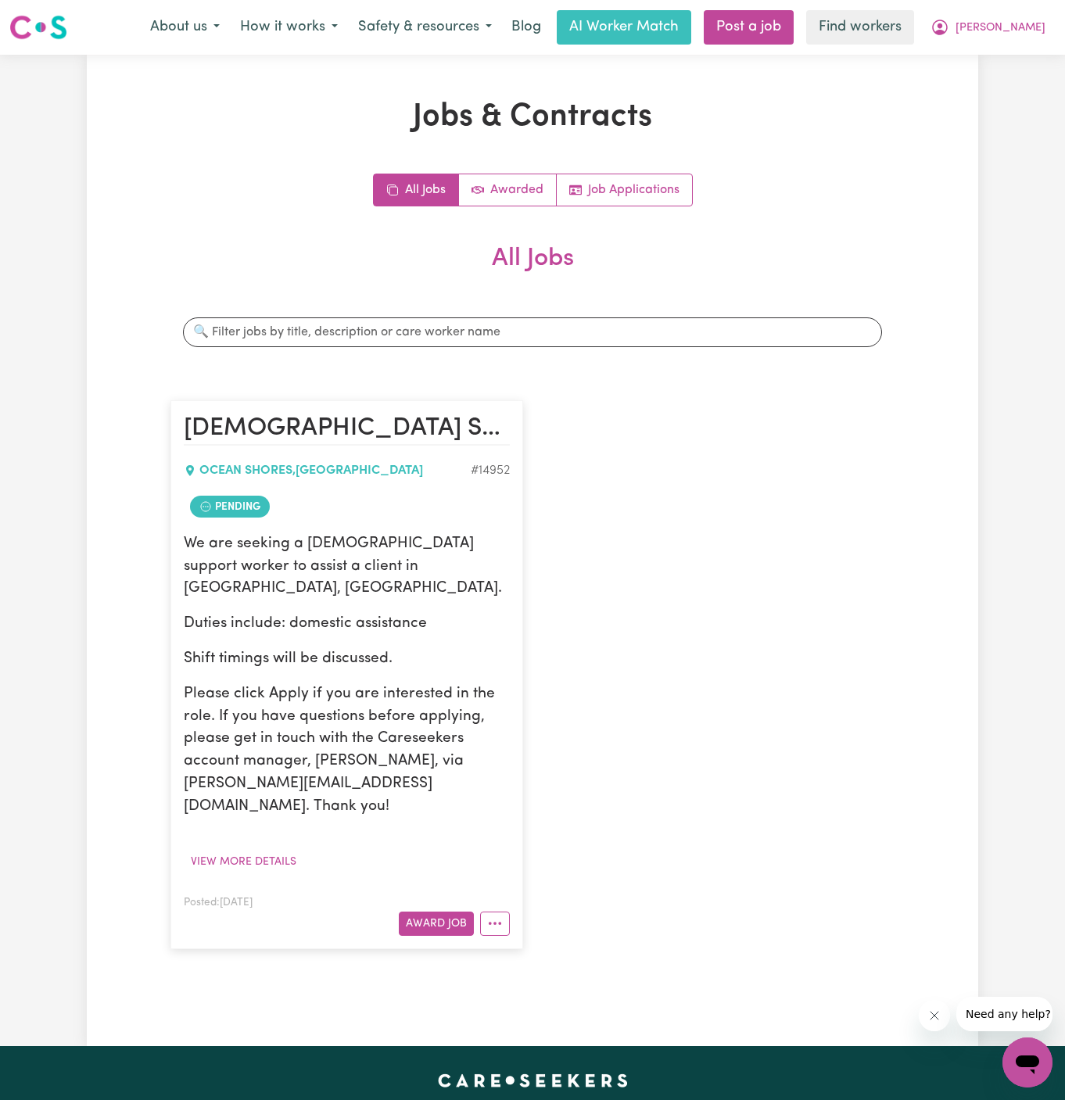
click at [928, 761] on div "Jobs & Contracts All Jobs Awarded Job Applications All Jobs Search jobs [DEMOGR…" at bounding box center [532, 551] width 891 height 904
click at [489, 916] on icon "More options" at bounding box center [495, 924] width 16 height 16
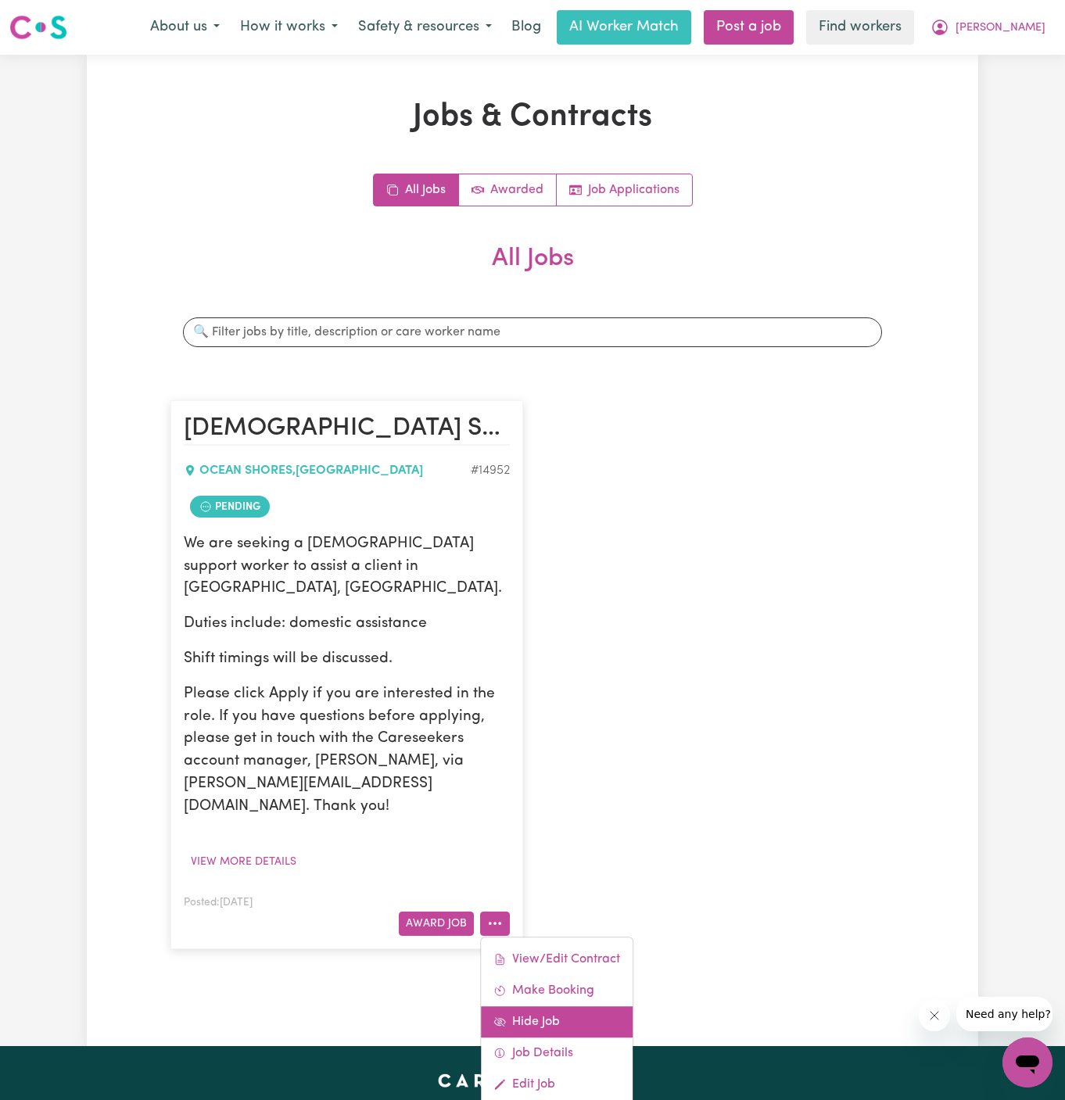
click at [586, 1006] on link "Hide Job" at bounding box center [557, 1021] width 152 height 31
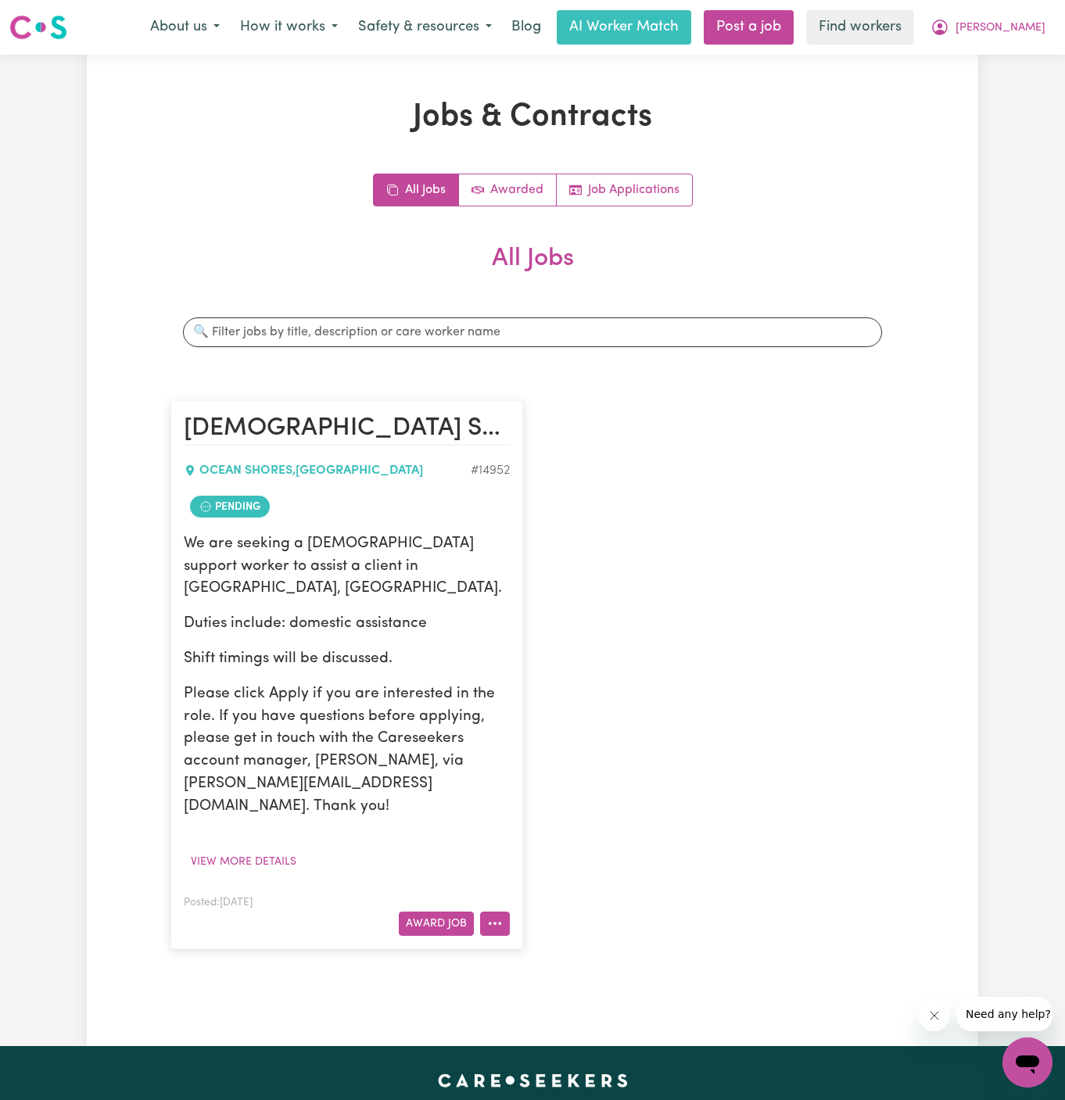
click at [493, 912] on button "More options" at bounding box center [495, 924] width 30 height 24
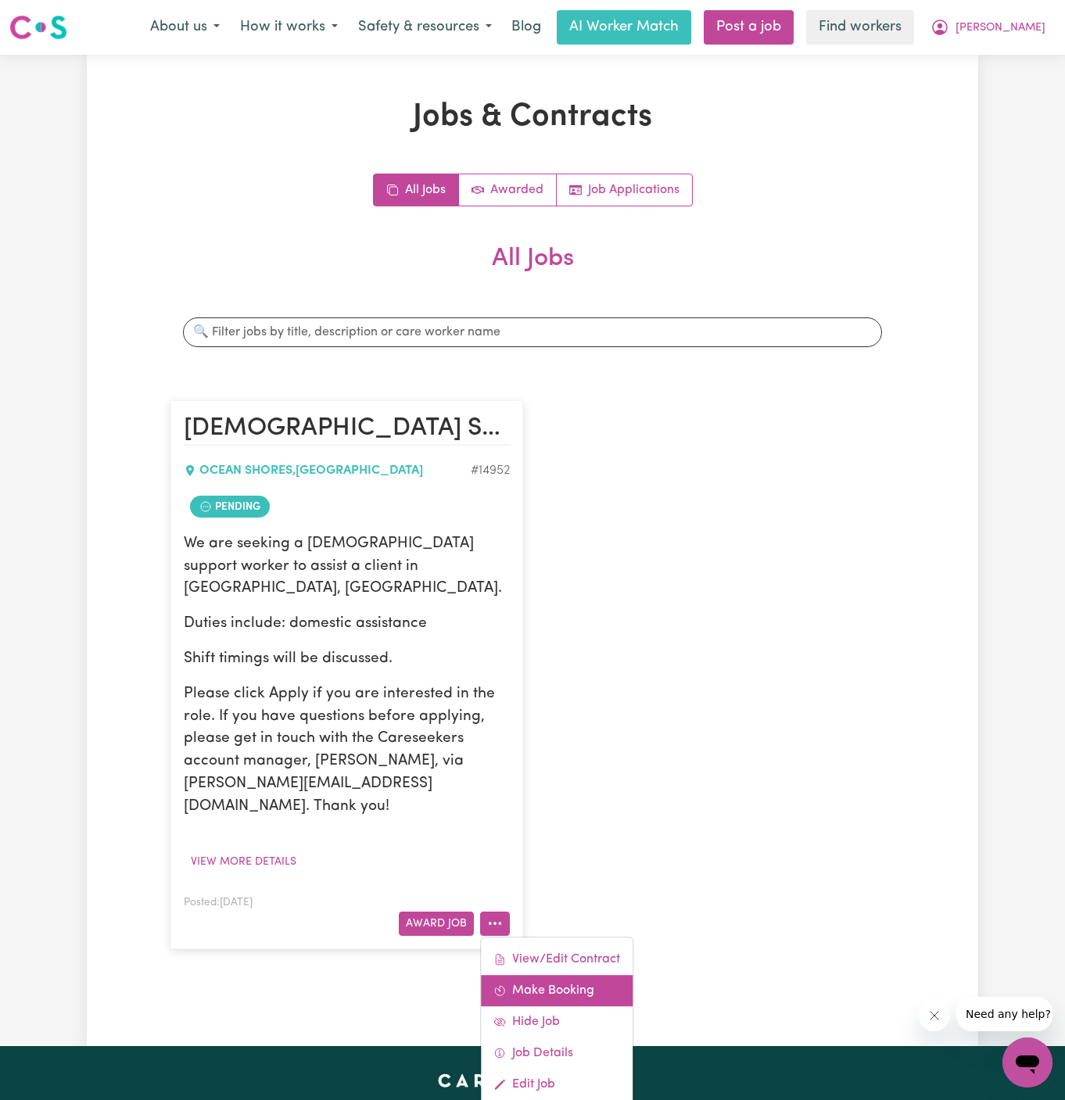
click at [610, 975] on link "Make Booking" at bounding box center [557, 990] width 152 height 31
select select "pm"
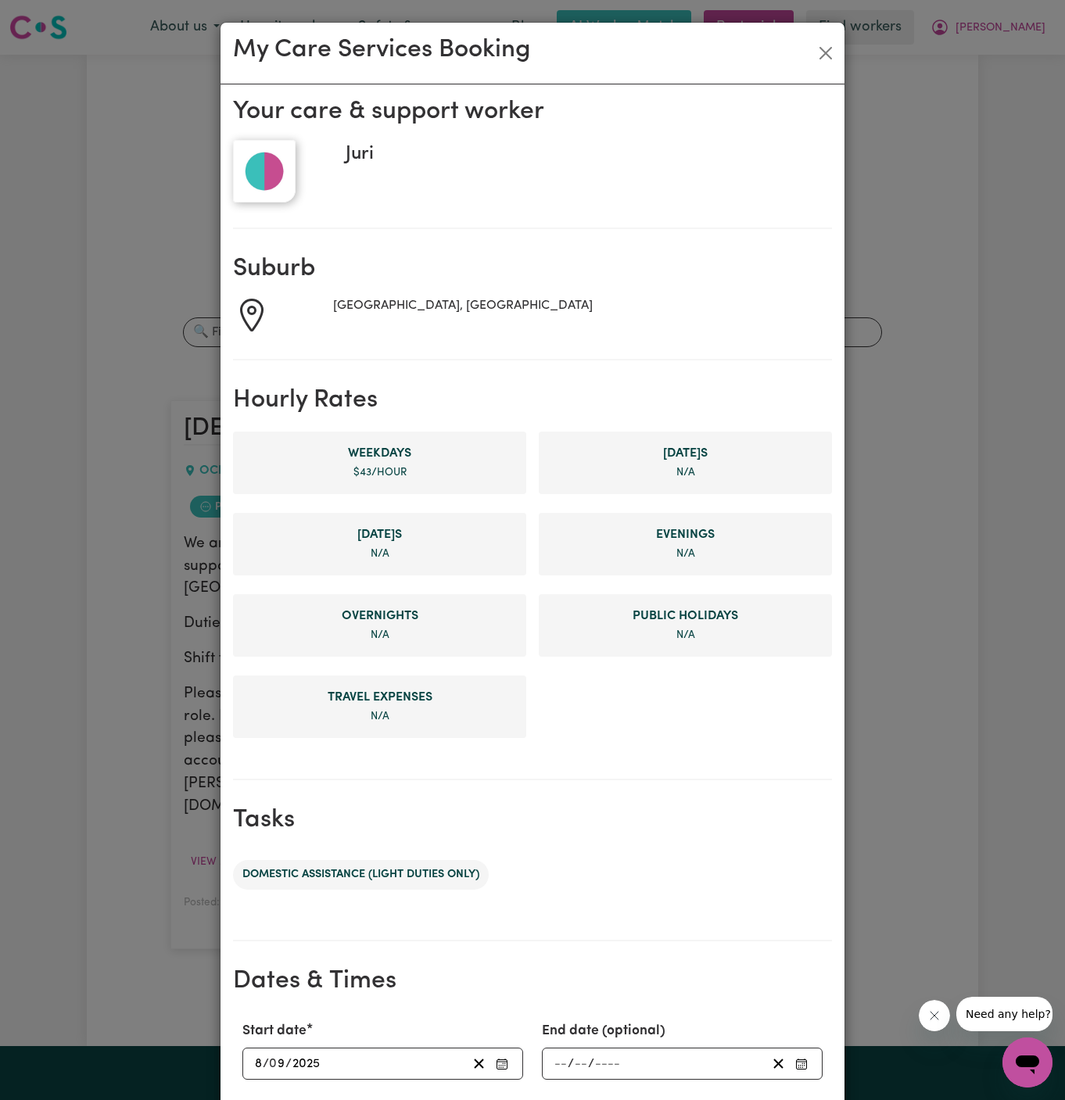
scroll to position [296, 0]
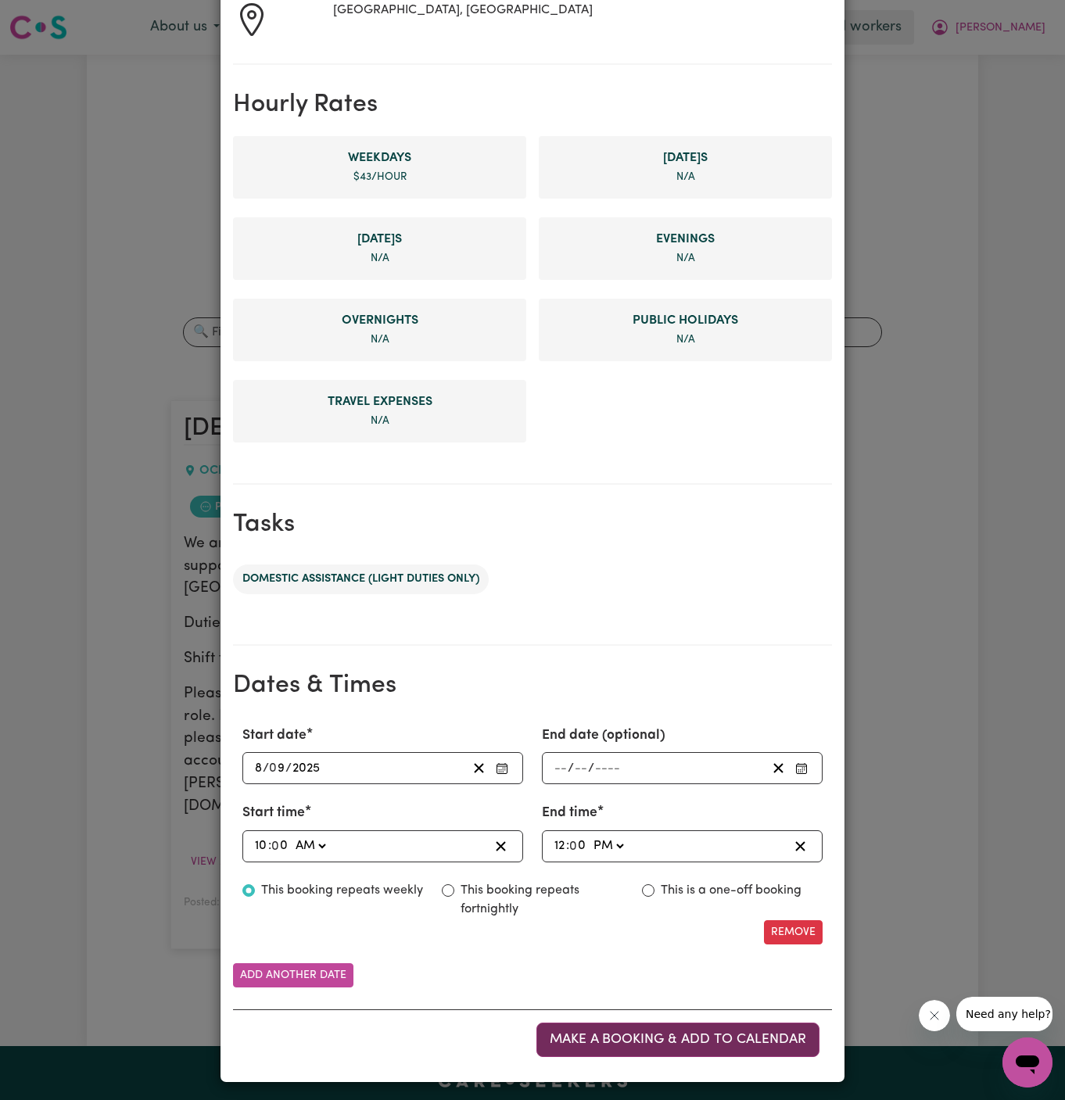
click at [708, 1023] on button "Make a booking & add to calendar" at bounding box center [677, 1040] width 283 height 34
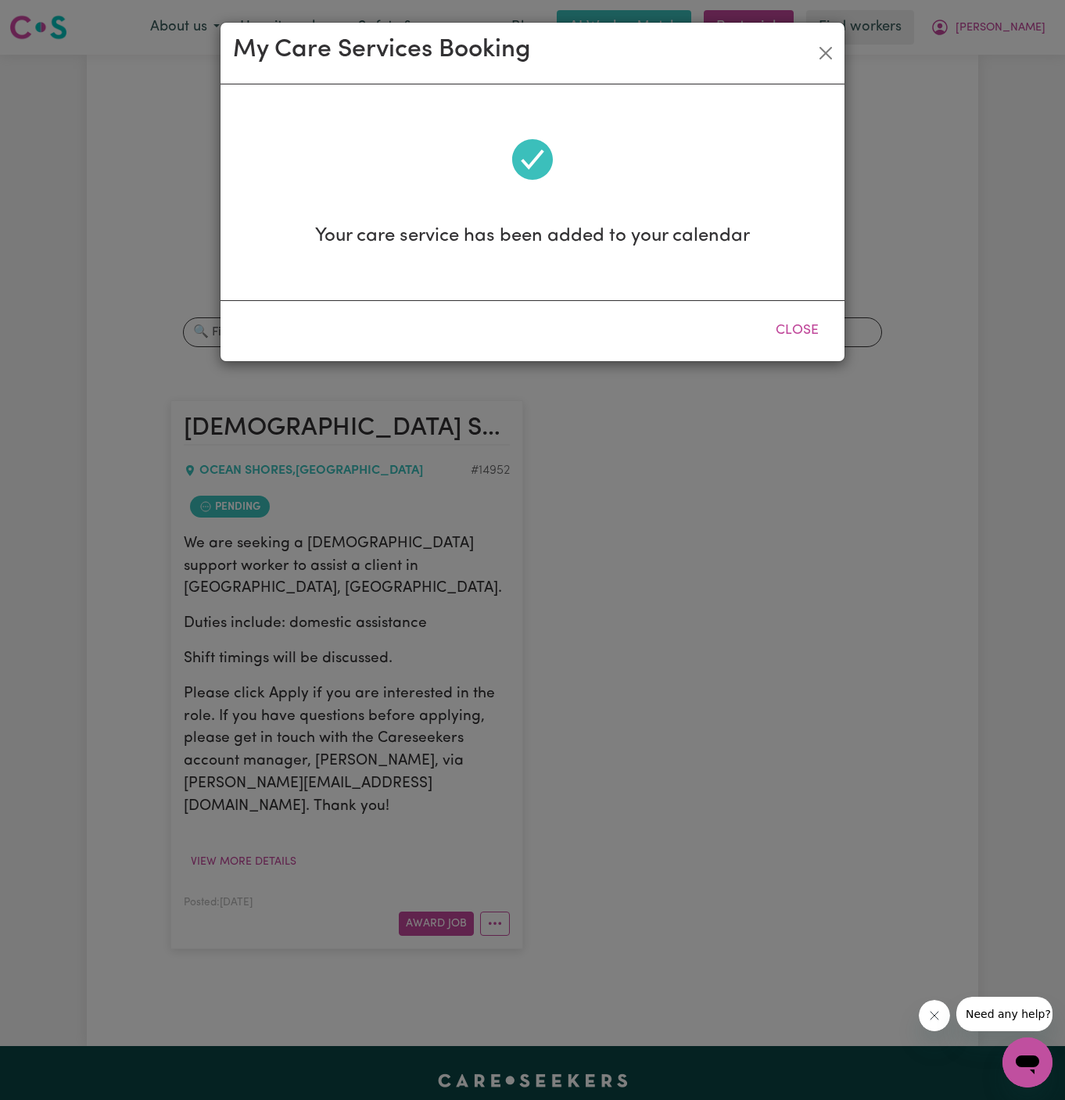
scroll to position [0, 0]
click at [802, 332] on button "Close" at bounding box center [797, 331] width 70 height 34
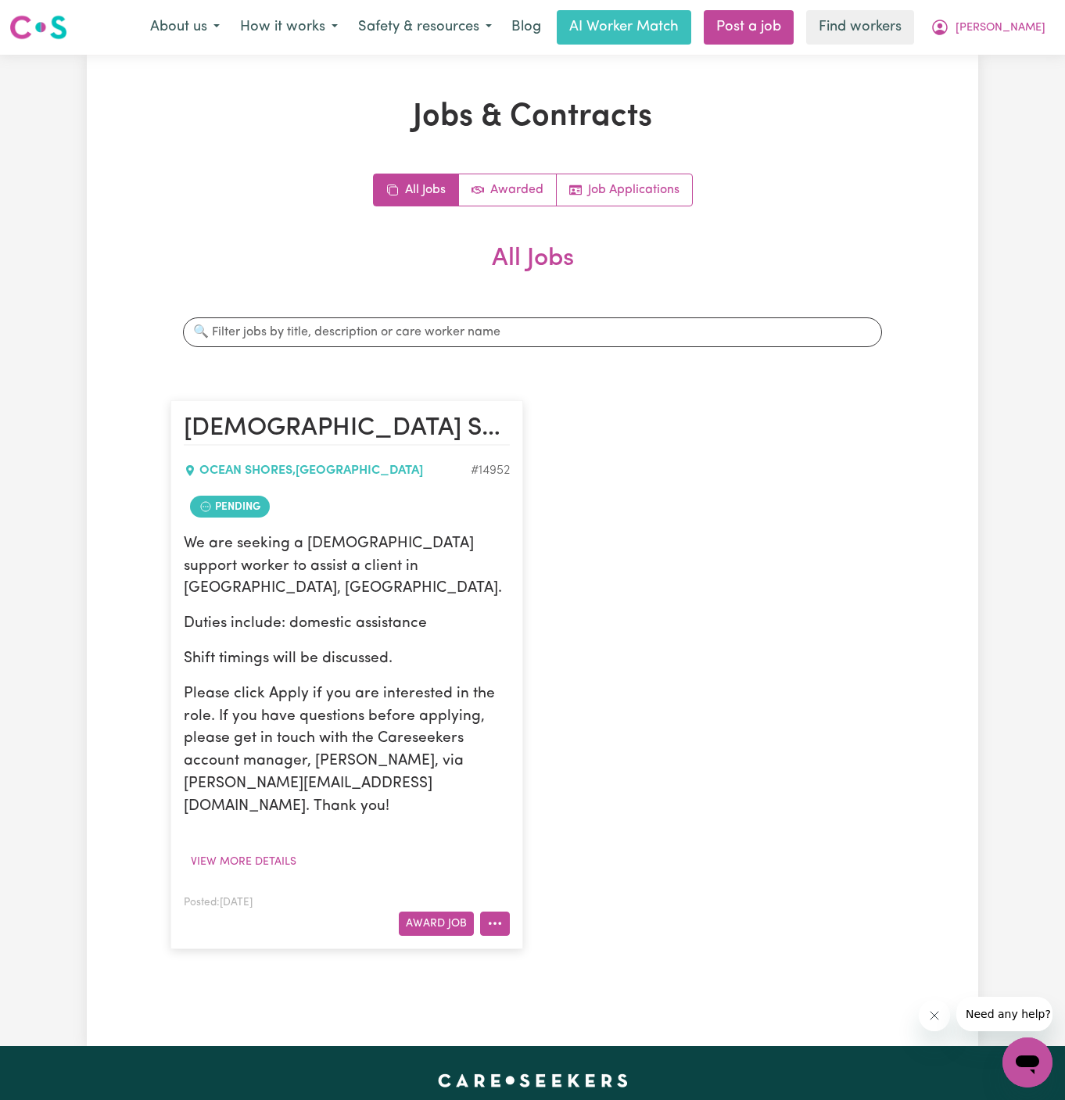
click at [505, 912] on button "More options" at bounding box center [495, 924] width 30 height 24
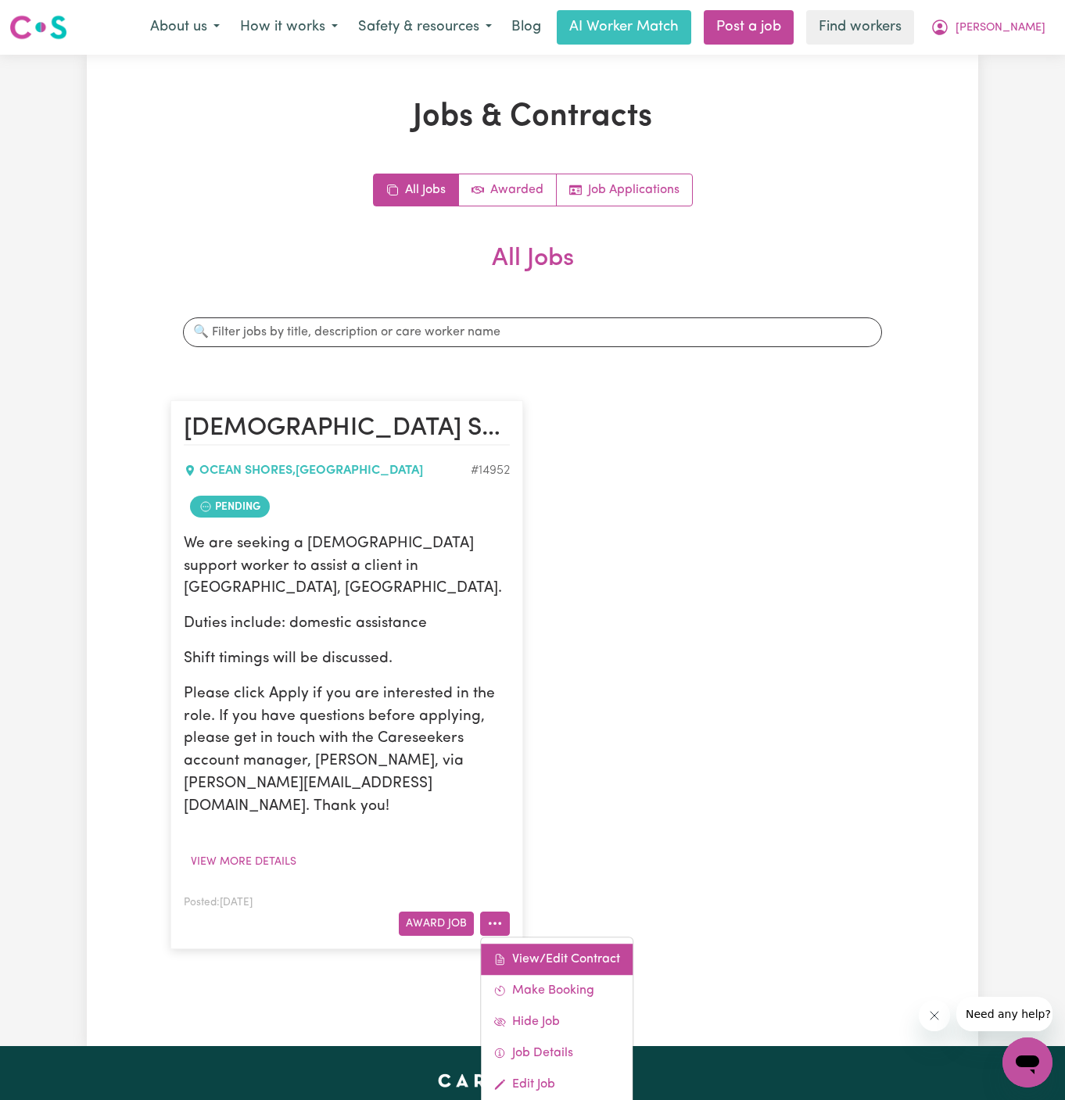
click at [572, 944] on link "View/Edit Contract" at bounding box center [557, 959] width 152 height 31
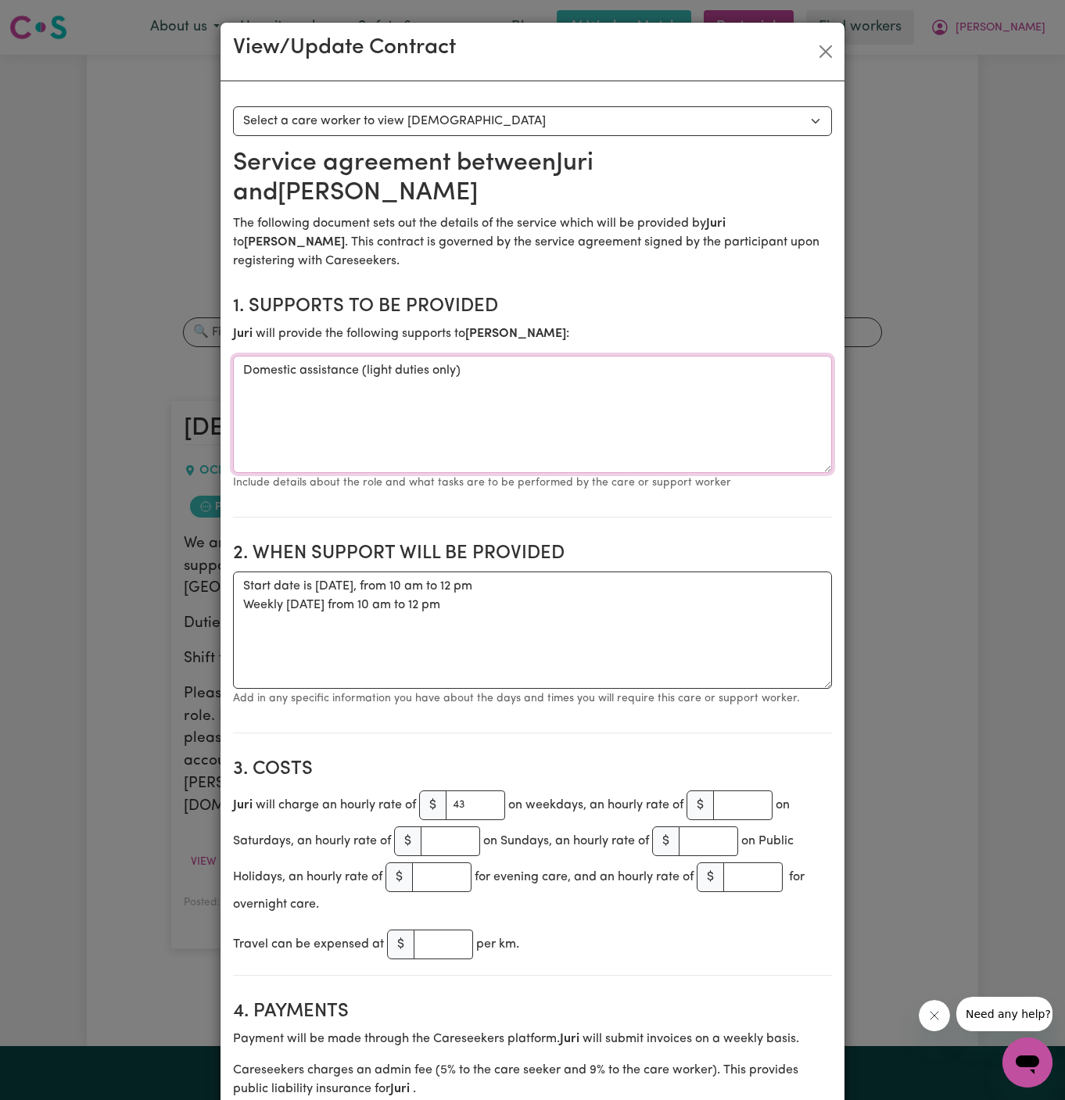
click at [414, 375] on textarea "Domestic assistance (light duties only)" at bounding box center [532, 414] width 599 height 117
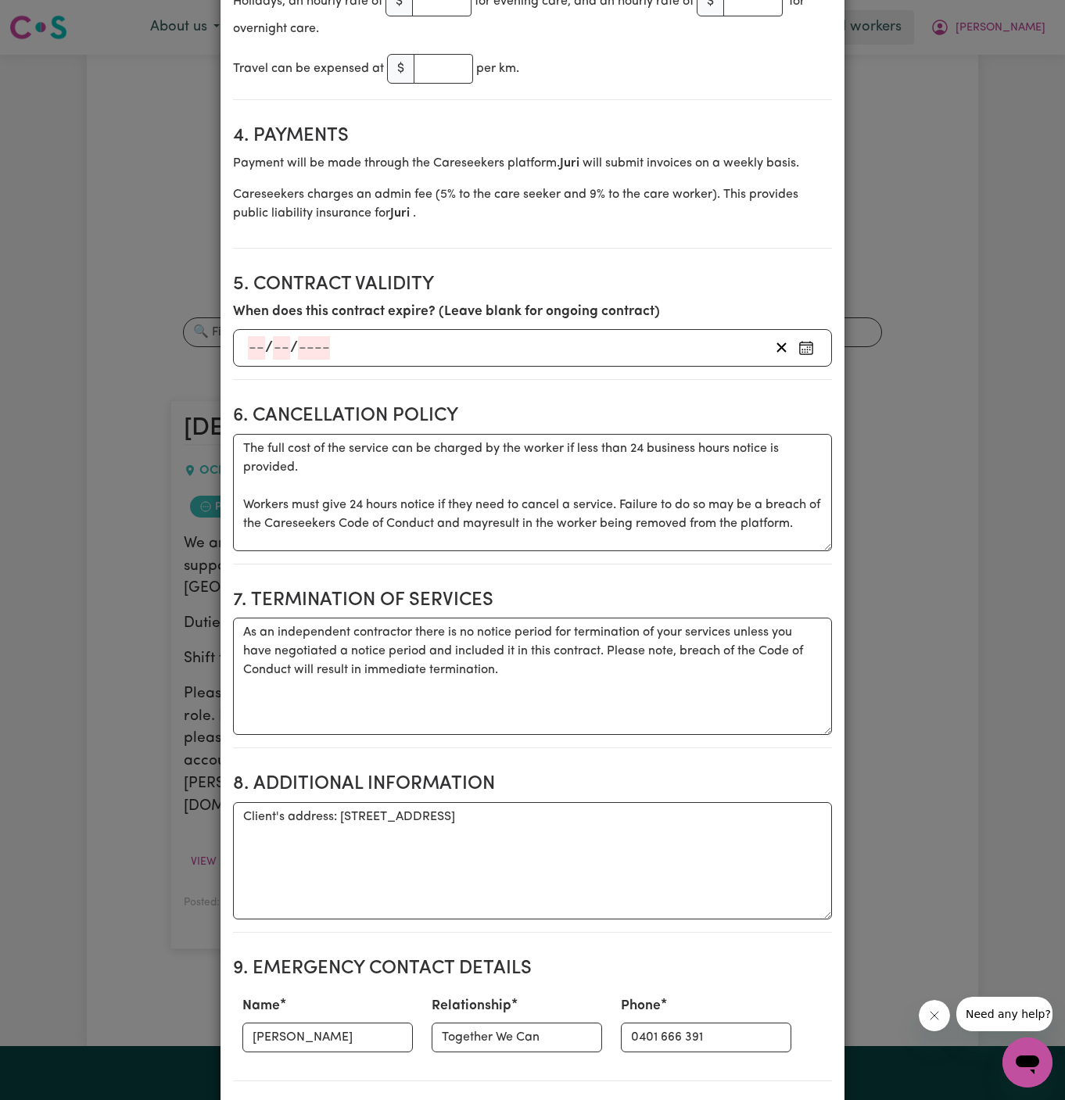
scroll to position [1178, 0]
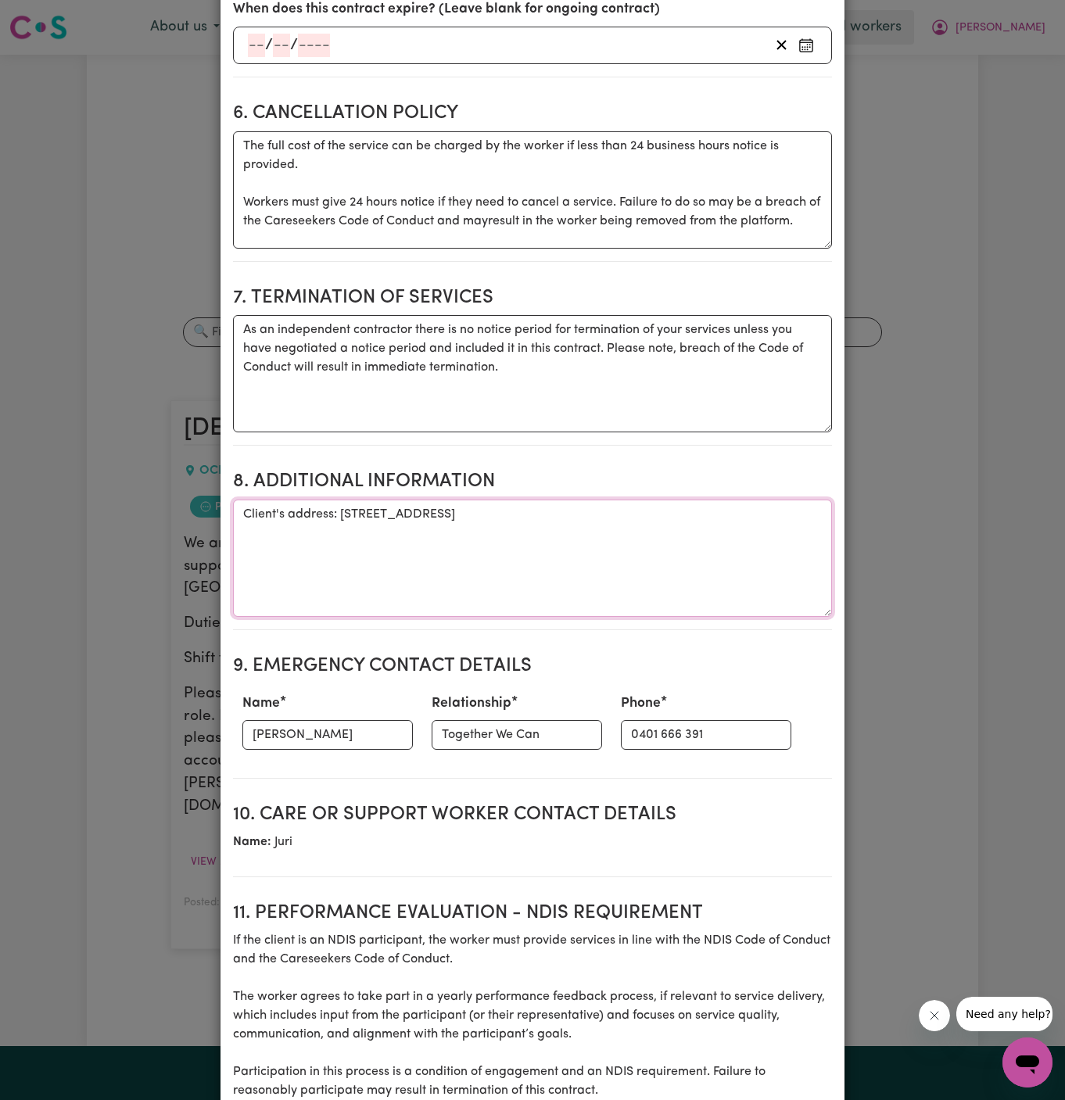
drag, startPoint x: 341, startPoint y: 511, endPoint x: 724, endPoint y: 517, distance: 383.2
click at [724, 517] on textarea "Client's address: [STREET_ADDRESS]" at bounding box center [532, 558] width 599 height 117
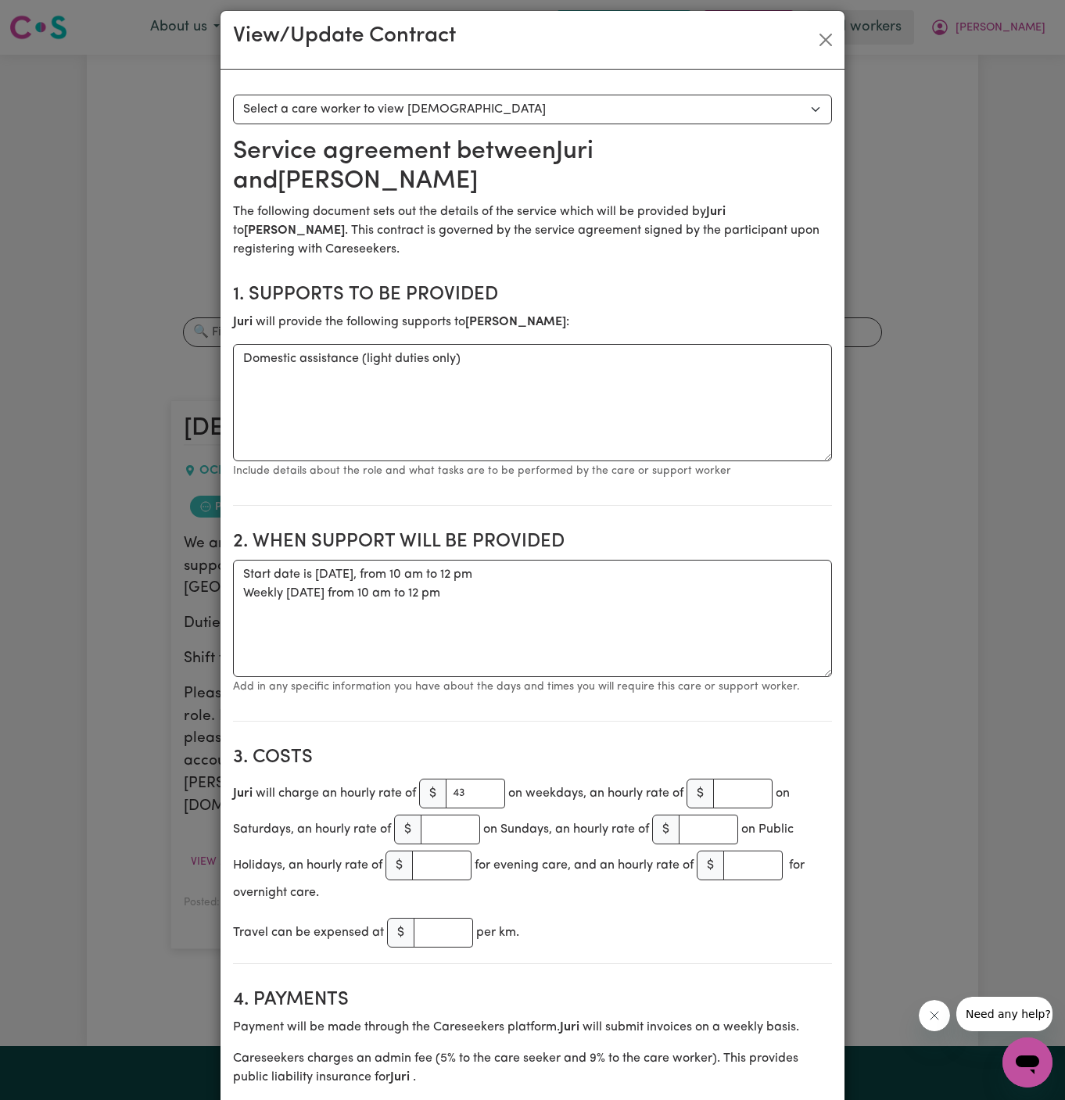
scroll to position [0, 0]
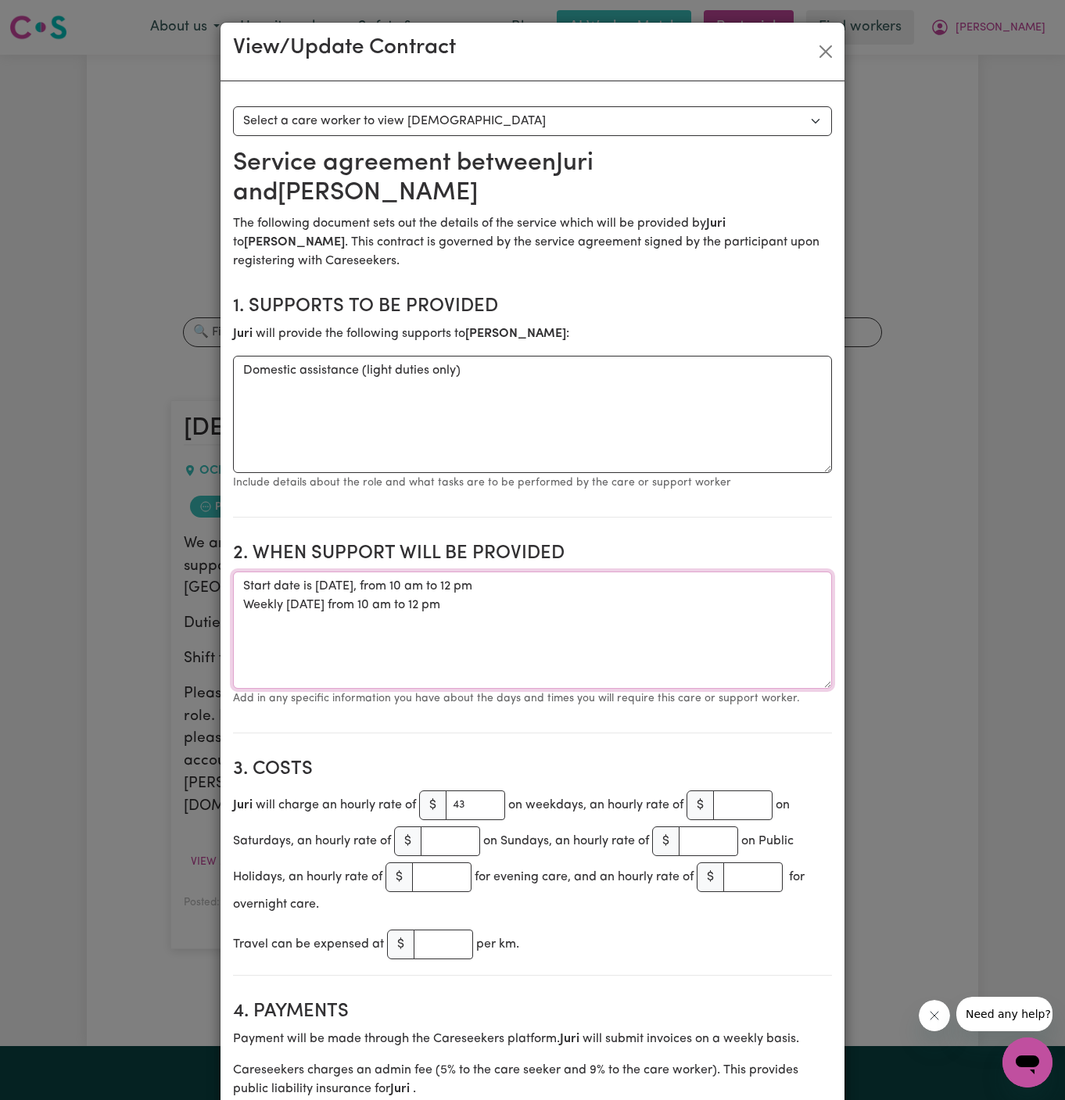
drag, startPoint x: 524, startPoint y: 602, endPoint x: 227, endPoint y: 587, distance: 297.5
click at [827, 52] on button "Close" at bounding box center [825, 51] width 25 height 25
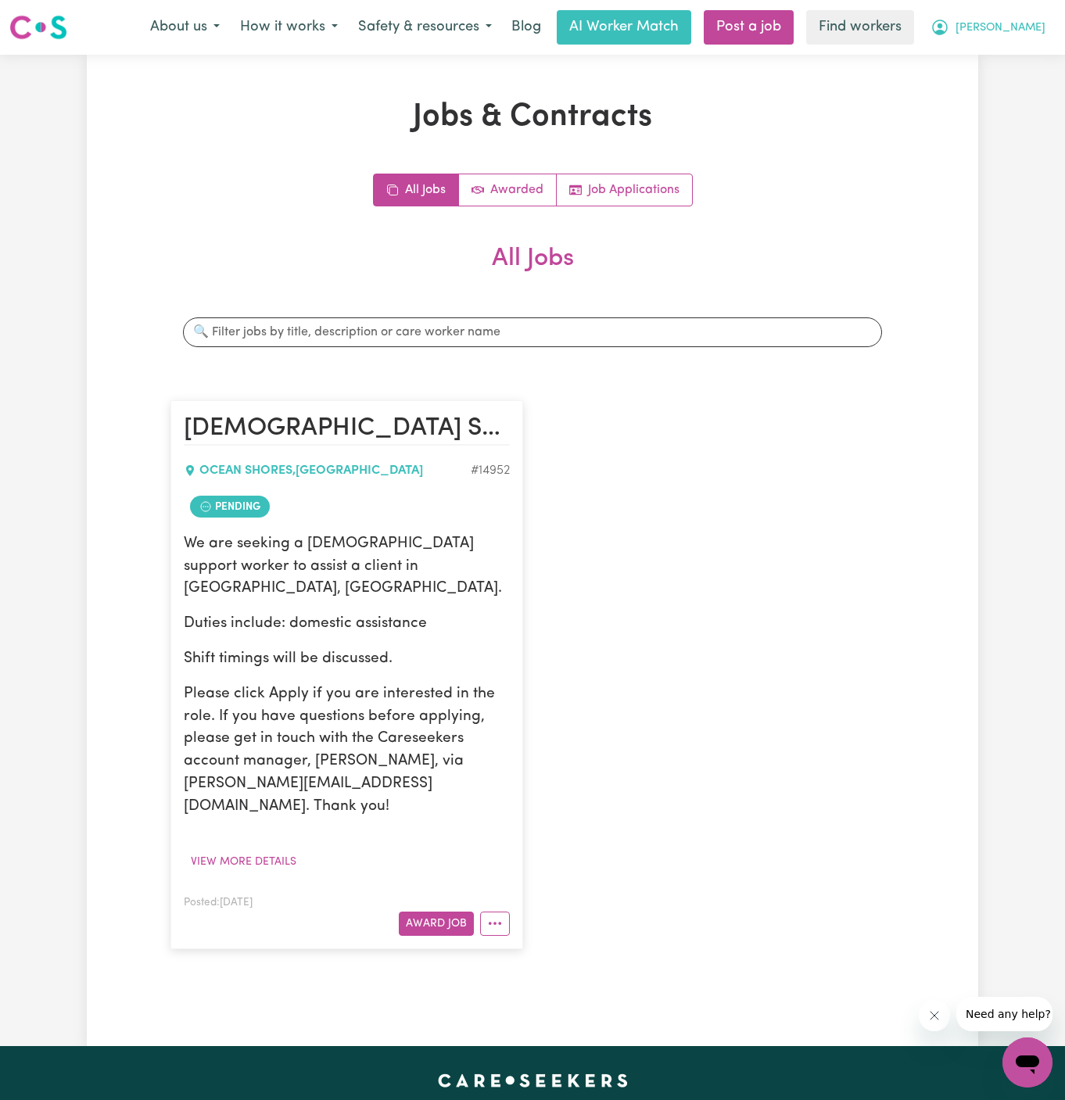
click at [1020, 30] on span "[PERSON_NAME]" at bounding box center [1001, 28] width 90 height 17
click at [1019, 83] on link "Logout" at bounding box center [993, 90] width 124 height 30
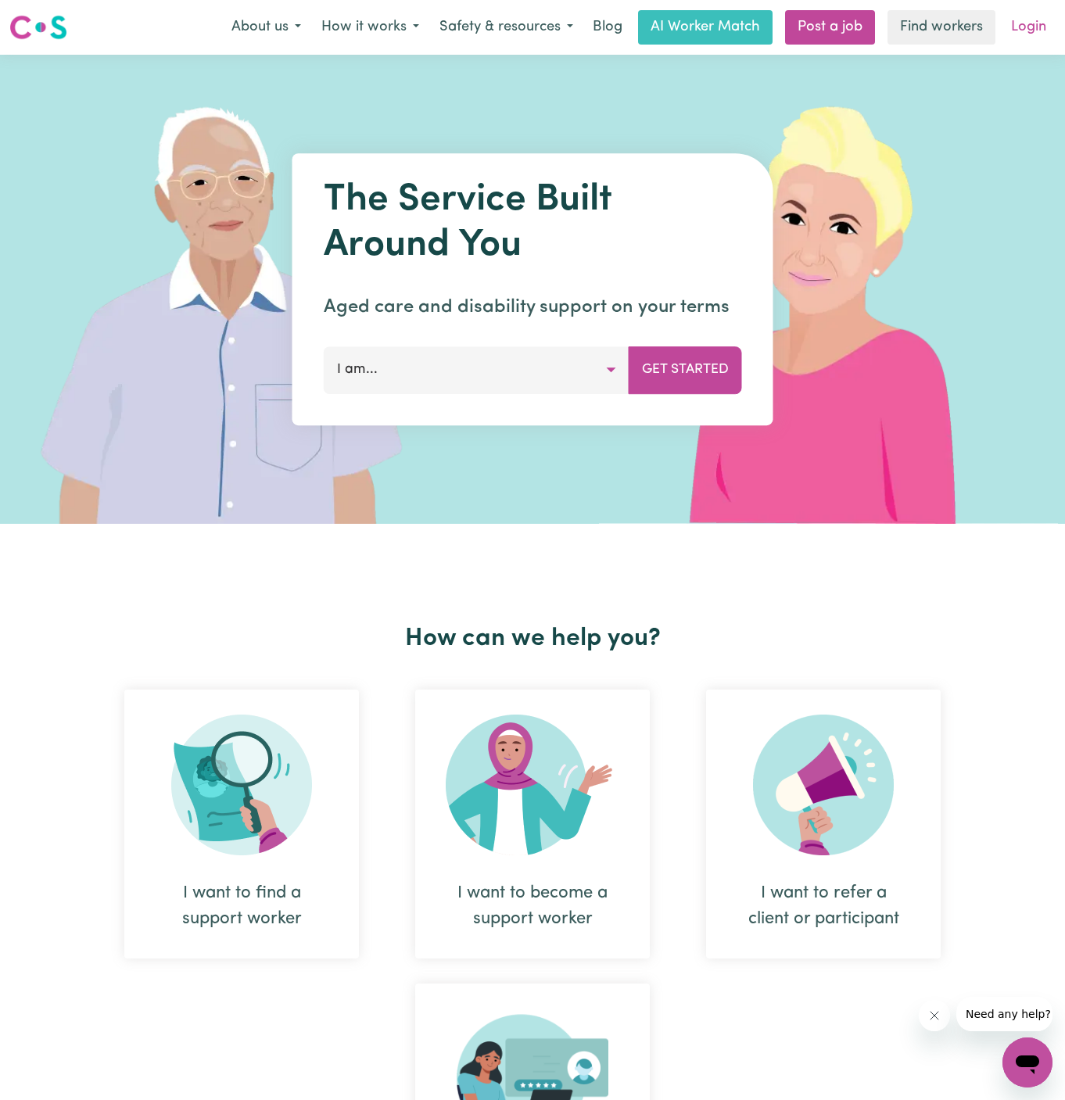
click at [1050, 17] on link "Login" at bounding box center [1029, 27] width 54 height 34
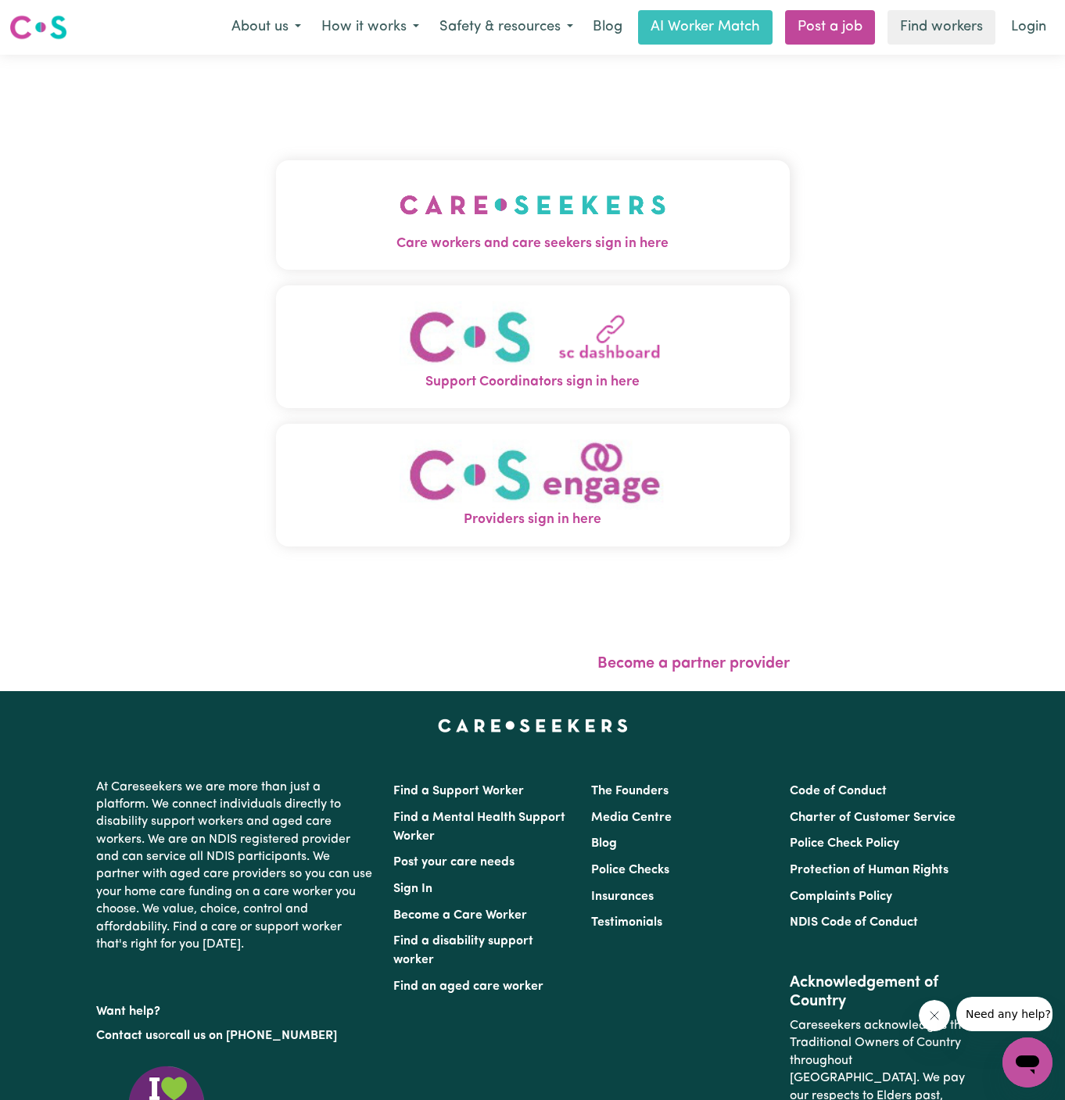
click at [547, 194] on img "Care workers and care seekers sign in here" at bounding box center [533, 205] width 267 height 58
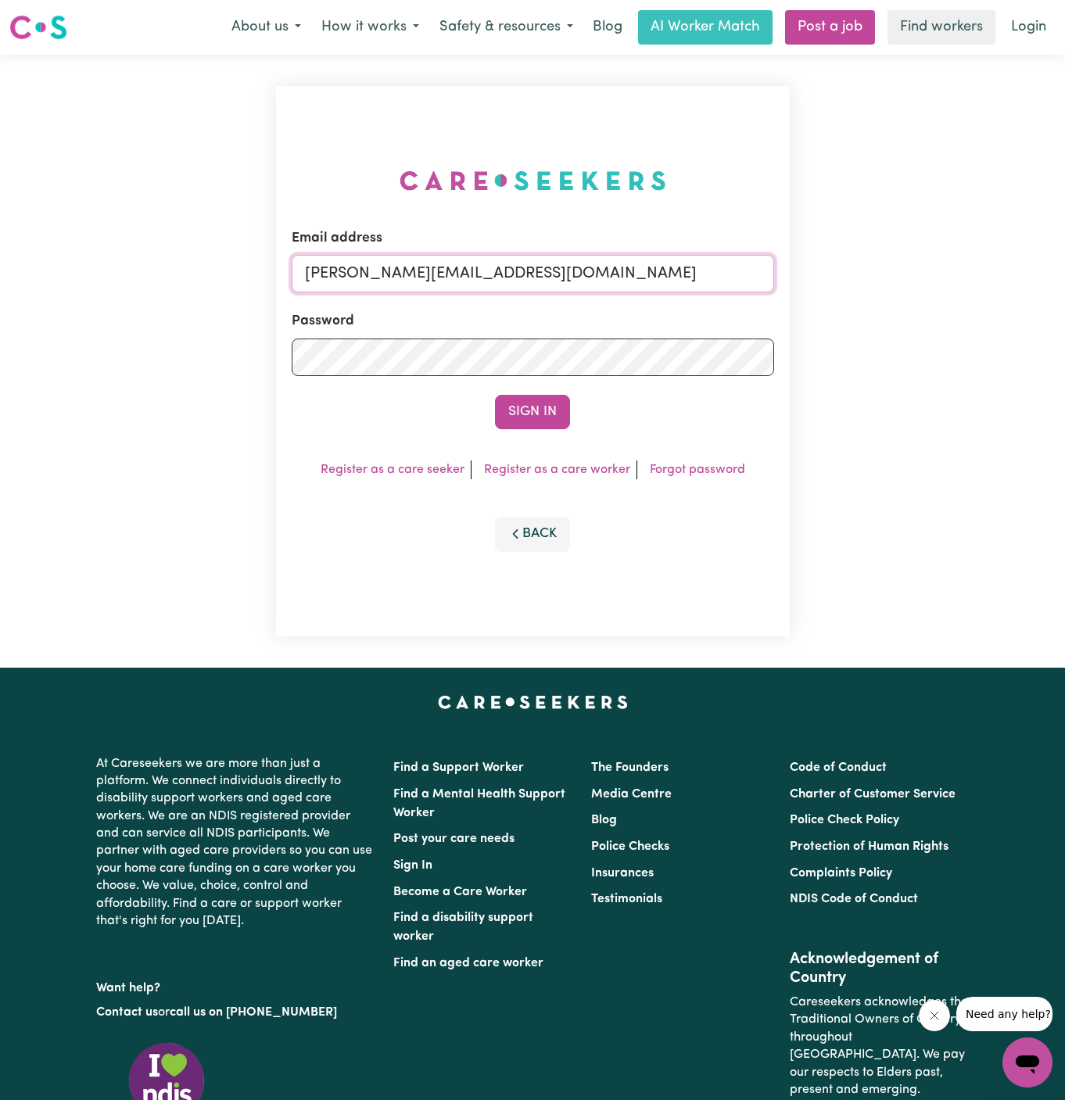
click at [600, 260] on input "[PERSON_NAME][EMAIL_ADDRESS][DOMAIN_NAME]" at bounding box center [533, 274] width 482 height 38
drag, startPoint x: 383, startPoint y: 275, endPoint x: 774, endPoint y: 283, distance: 391.1
click at [774, 283] on div "Email address [EMAIL_ADDRESS][DOMAIN_NAME] Password Sign In Register as a care …" at bounding box center [533, 361] width 514 height 551
type input "[EMAIL_ADDRESS][DOMAIN_NAME]"
click at [495, 395] on button "Sign In" at bounding box center [532, 412] width 75 height 34
